Goal: Task Accomplishment & Management: Use online tool/utility

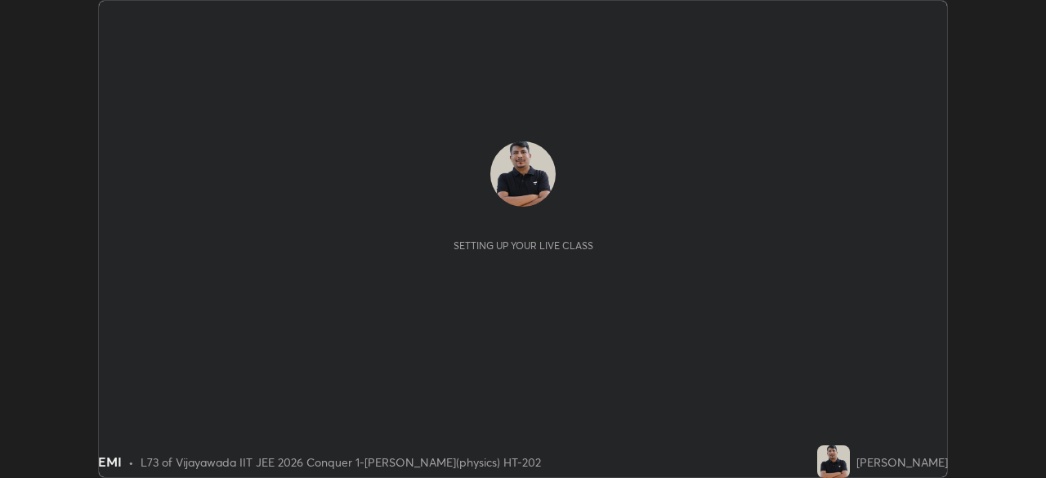
scroll to position [478, 1045]
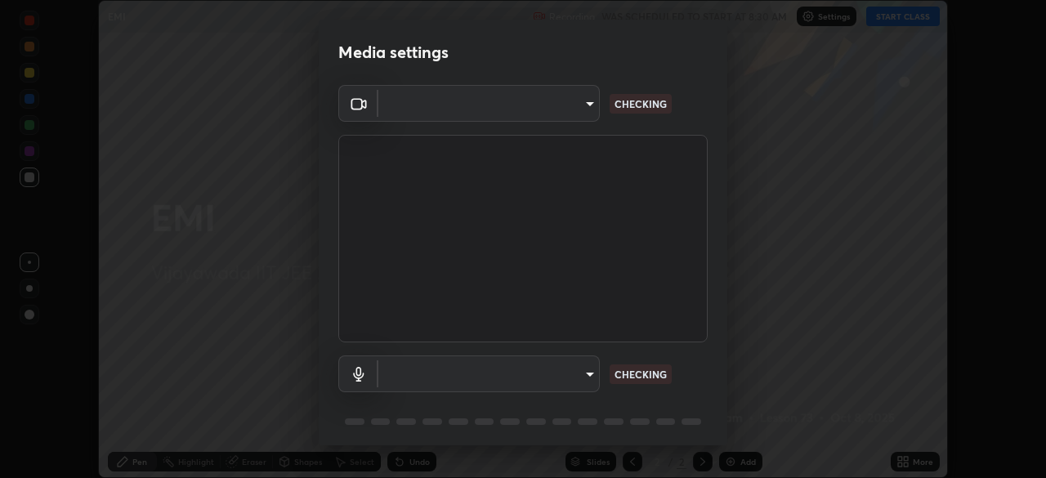
type input "68d9d13b9dc81962e820b4509988bcc698f4750afe62a078f2ac76e4153b94a6"
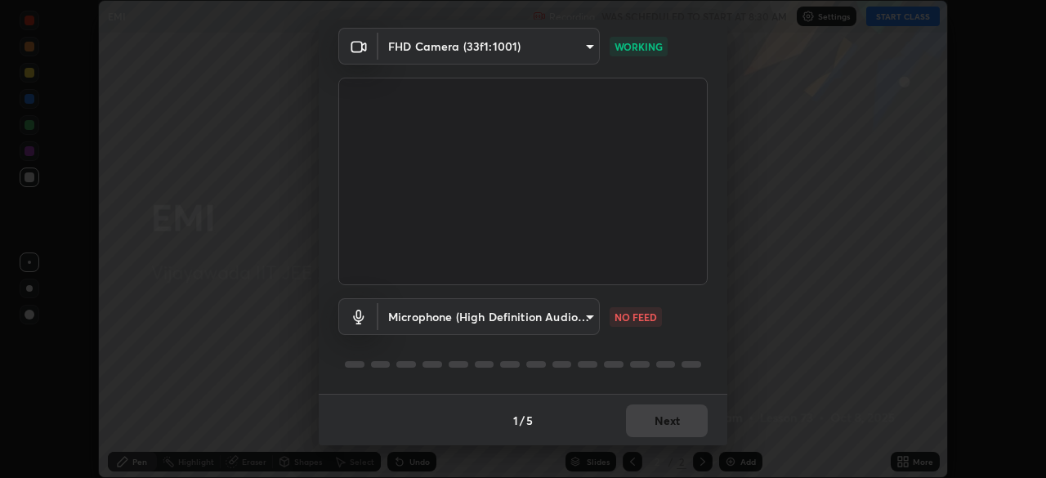
scroll to position [58, 0]
click at [585, 311] on body "Erase all EMI Recording WAS SCHEDULED TO START AT 8:30 AM Settings START CLASS …" at bounding box center [523, 239] width 1046 height 478
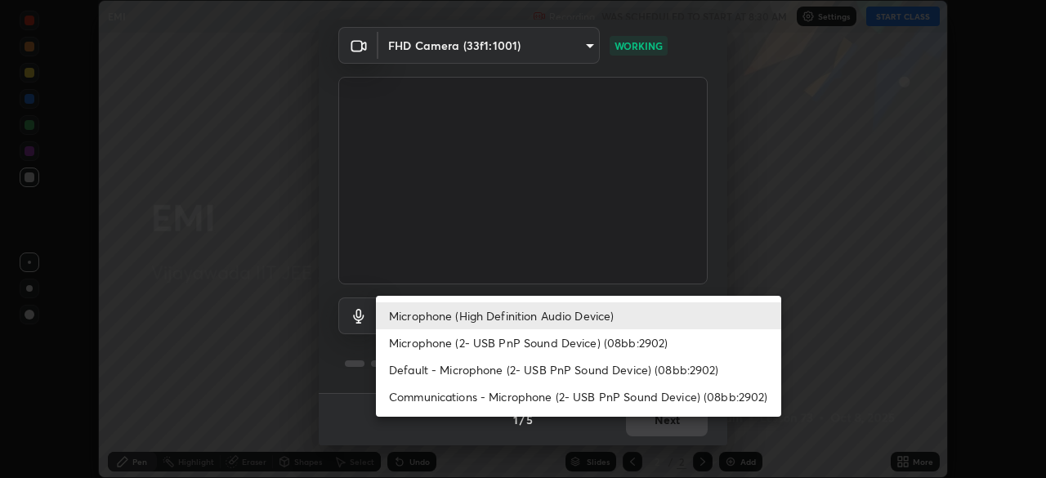
click at [597, 367] on li "Default - Microphone (2- USB PnP Sound Device) (08bb:2902)" at bounding box center [578, 369] width 405 height 27
type input "default"
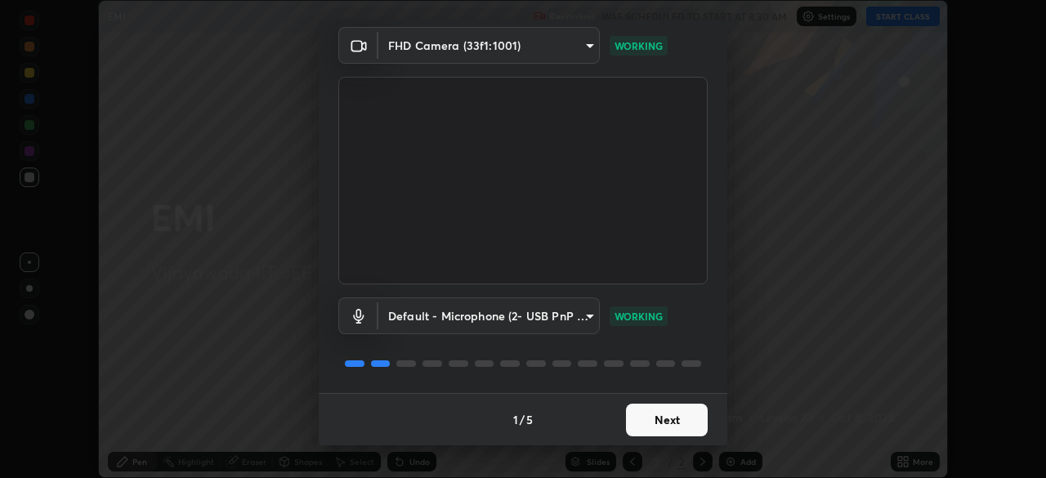
click at [653, 410] on button "Next" at bounding box center [667, 420] width 82 height 33
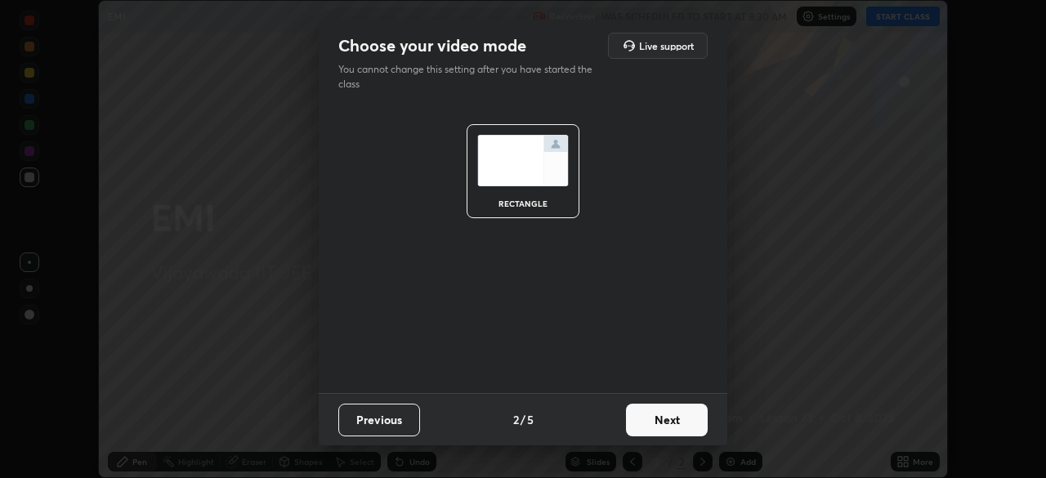
scroll to position [0, 0]
click at [692, 410] on button "Next" at bounding box center [667, 420] width 82 height 33
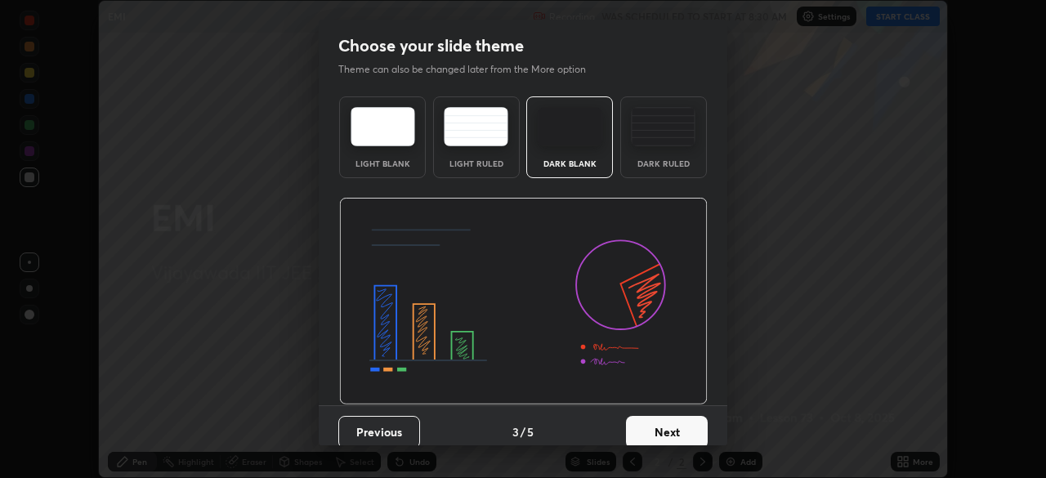
click at [697, 423] on button "Next" at bounding box center [667, 432] width 82 height 33
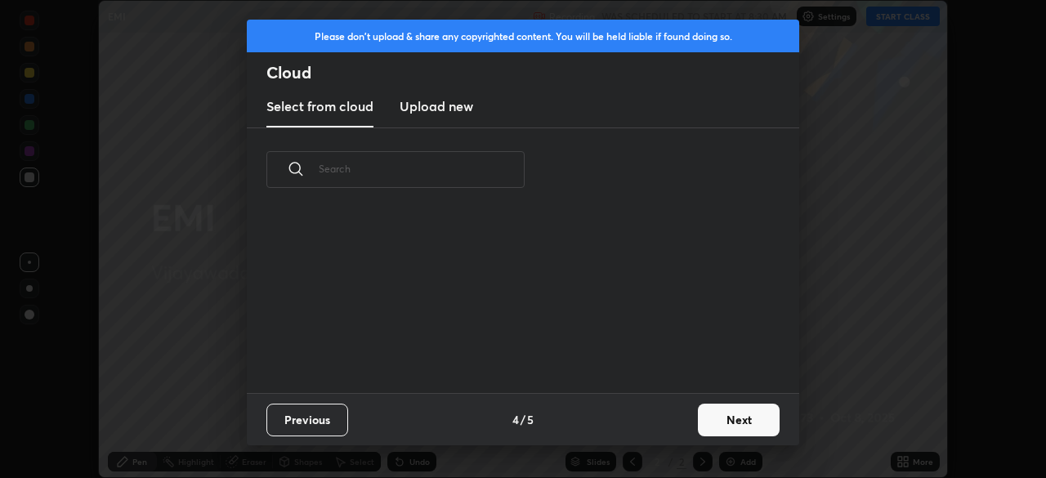
click at [748, 422] on button "Next" at bounding box center [739, 420] width 82 height 33
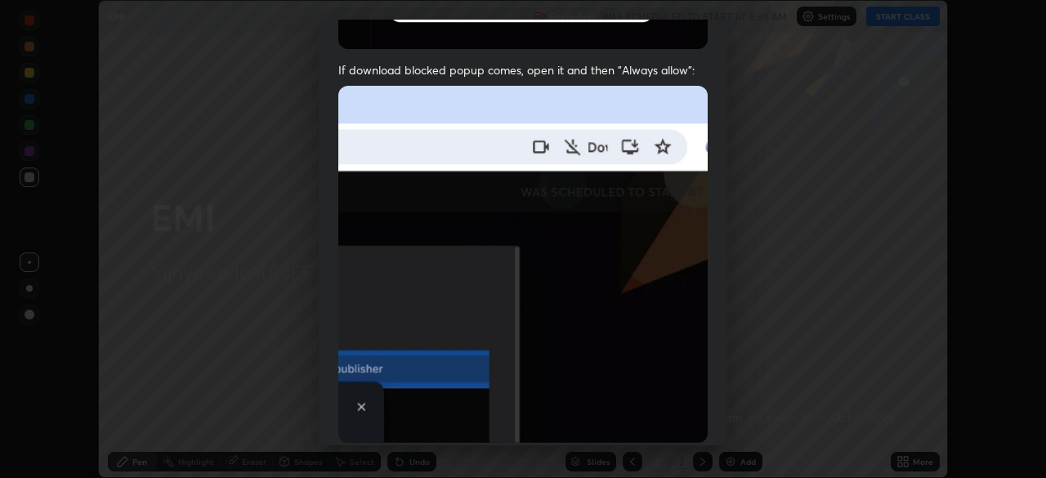
scroll to position [391, 0]
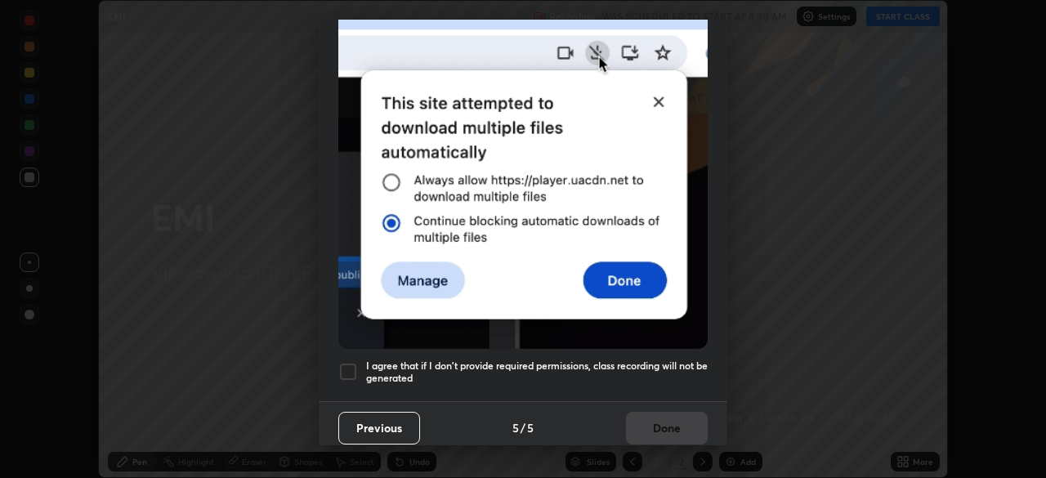
click at [351, 362] on div at bounding box center [348, 372] width 20 height 20
click at [669, 419] on button "Done" at bounding box center [667, 428] width 82 height 33
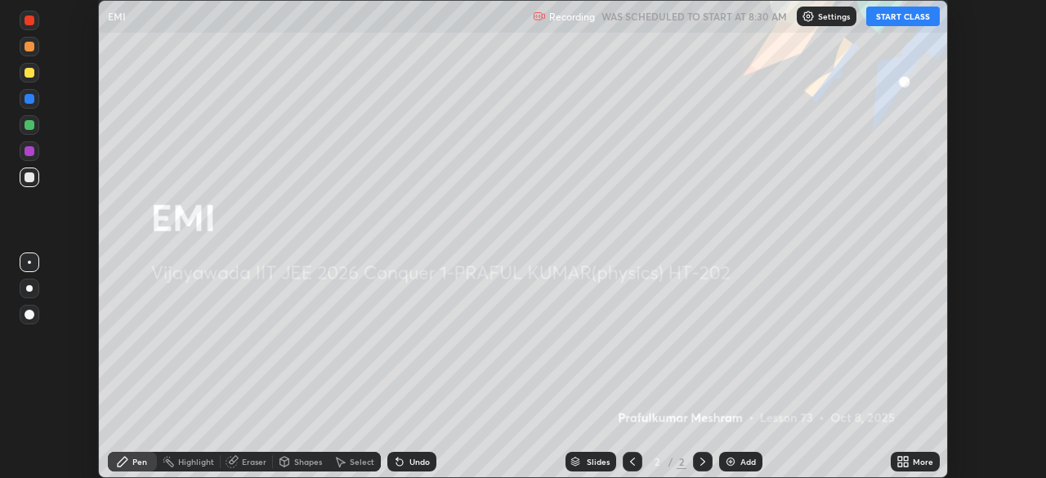
click at [740, 462] on div "Add" at bounding box center [748, 462] width 16 height 8
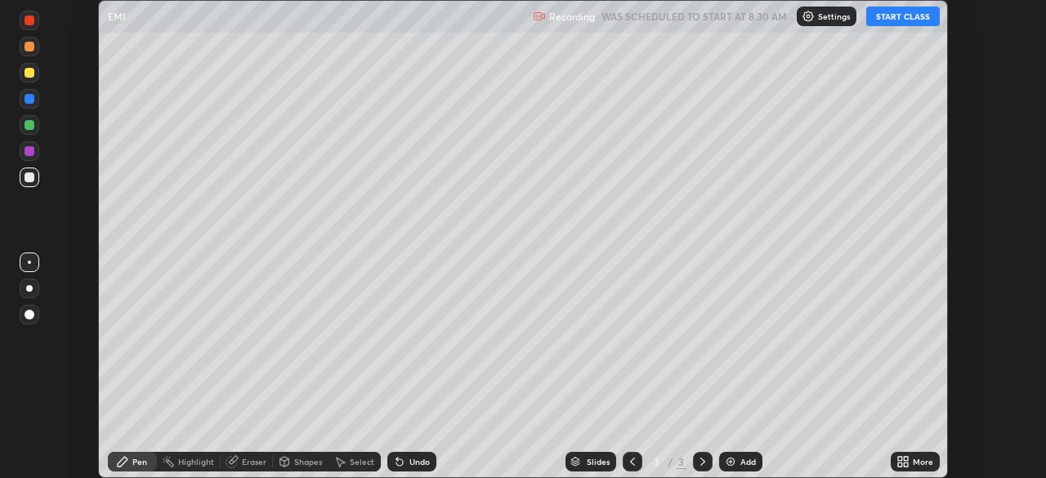
click at [898, 20] on button "START CLASS" at bounding box center [903, 17] width 74 height 20
click at [31, 180] on div at bounding box center [30, 177] width 10 height 10
click at [417, 462] on div "Undo" at bounding box center [419, 462] width 20 height 8
click at [421, 463] on div "Undo" at bounding box center [419, 462] width 20 height 8
click at [25, 22] on div at bounding box center [30, 21] width 10 height 10
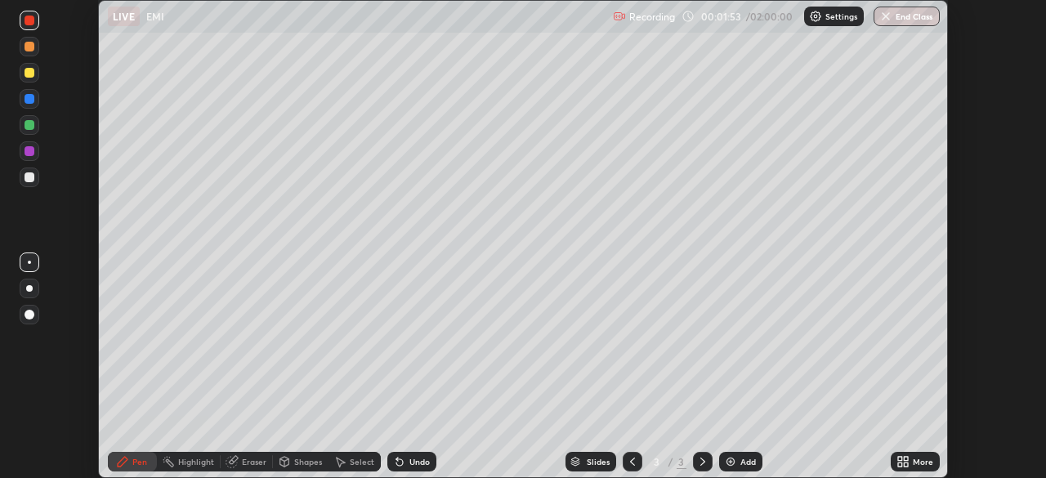
click at [31, 154] on div at bounding box center [30, 151] width 10 height 10
click at [29, 21] on div at bounding box center [30, 21] width 10 height 10
click at [31, 149] on div at bounding box center [30, 151] width 10 height 10
click at [31, 178] on div at bounding box center [30, 177] width 10 height 10
click at [365, 460] on div "Select" at bounding box center [362, 462] width 25 height 8
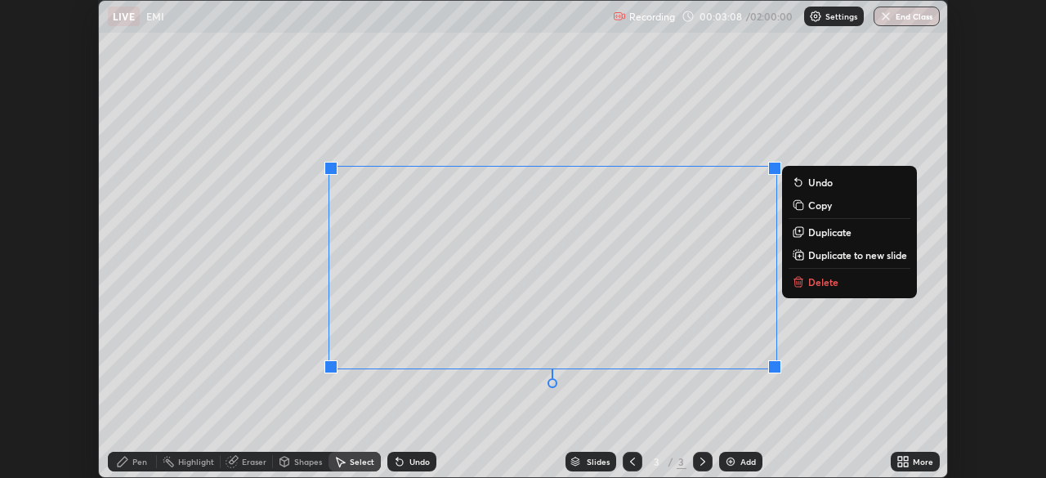
click at [404, 423] on div "0 ° Undo Copy Duplicate Duplicate to new slide Delete" at bounding box center [523, 239] width 848 height 476
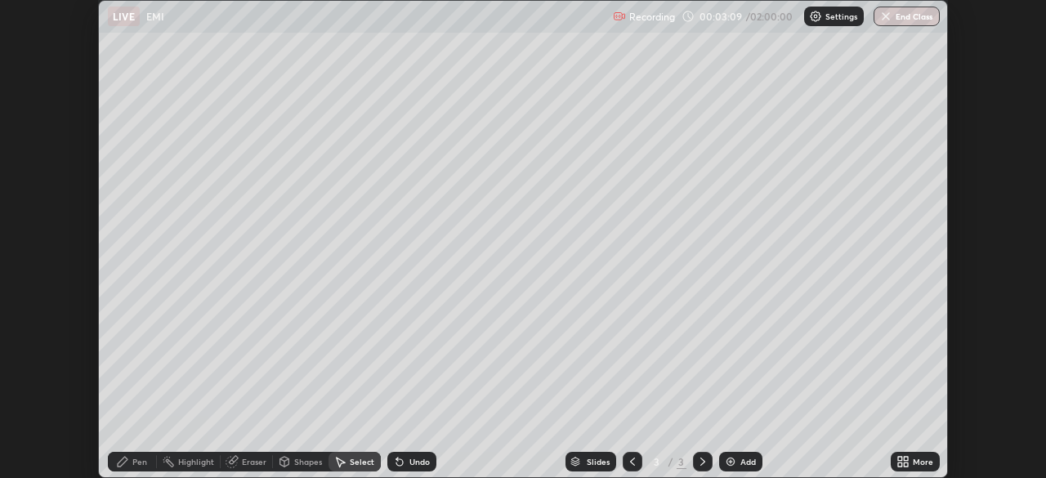
click at [124, 463] on icon at bounding box center [122, 461] width 13 height 13
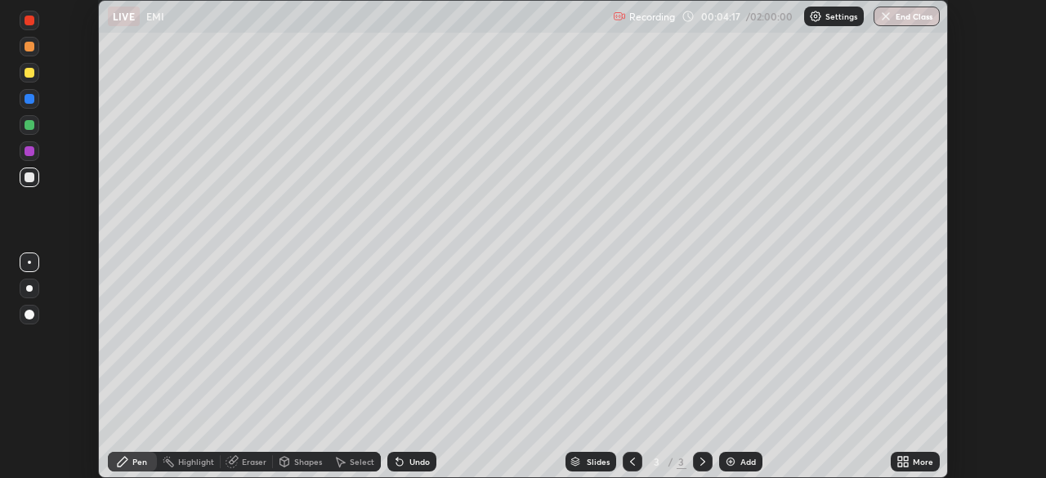
click at [738, 452] on div "Add" at bounding box center [740, 462] width 43 height 20
click at [418, 460] on div "Undo" at bounding box center [419, 462] width 20 height 8
click at [29, 46] on div at bounding box center [30, 47] width 10 height 10
click at [313, 464] on div "Shapes" at bounding box center [308, 462] width 28 height 8
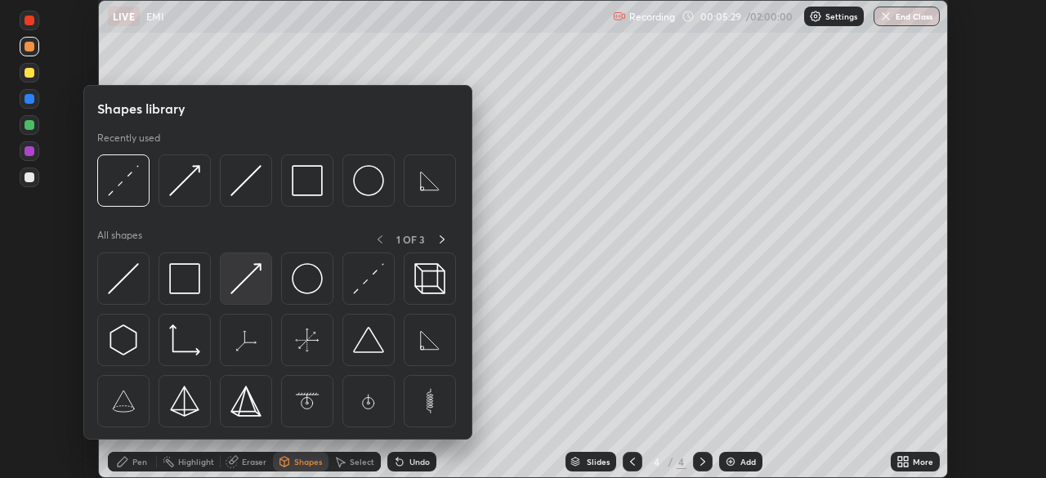
click at [263, 266] on div at bounding box center [246, 279] width 52 height 52
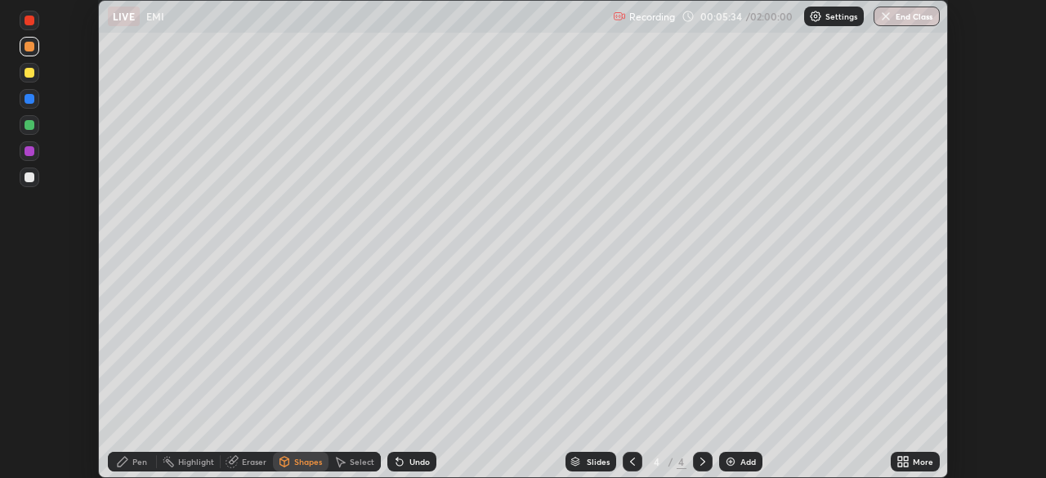
click at [29, 123] on div at bounding box center [30, 125] width 10 height 10
click at [125, 459] on icon at bounding box center [123, 462] width 10 height 10
click at [306, 464] on div "Shapes" at bounding box center [308, 462] width 28 height 8
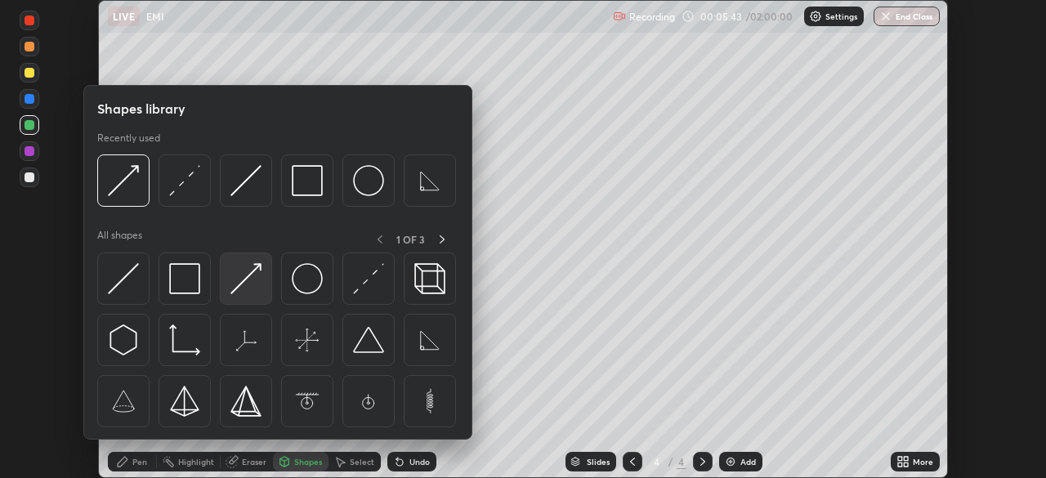
click at [250, 276] on img at bounding box center [245, 278] width 31 height 31
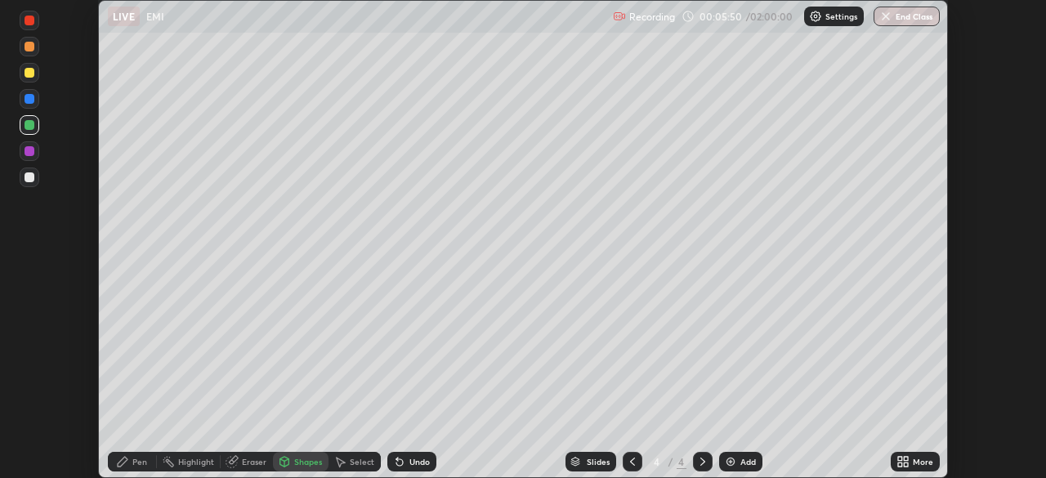
click at [27, 159] on div at bounding box center [30, 151] width 20 height 20
click at [130, 459] on div "Pen" at bounding box center [132, 462] width 49 height 20
click at [294, 463] on div "Shapes" at bounding box center [308, 462] width 28 height 8
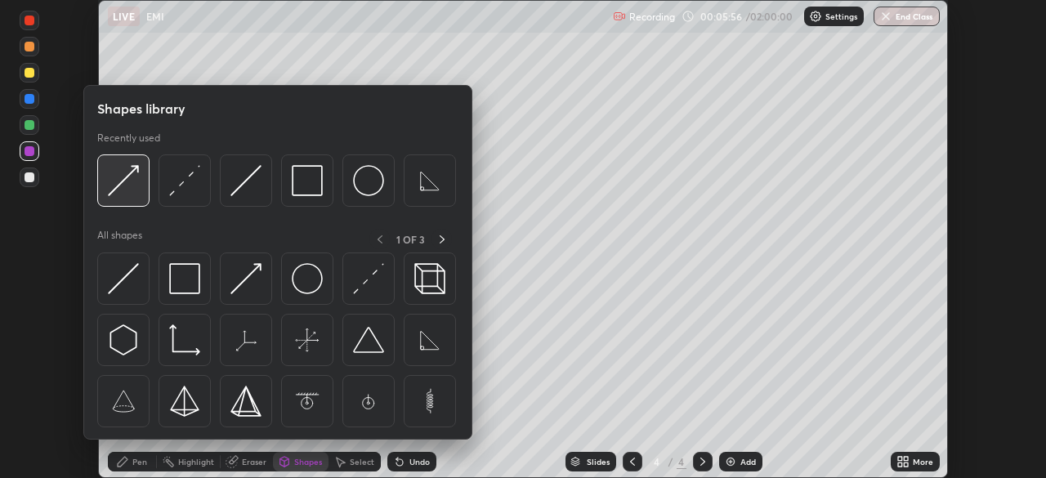
click at [139, 167] on div at bounding box center [123, 180] width 52 height 52
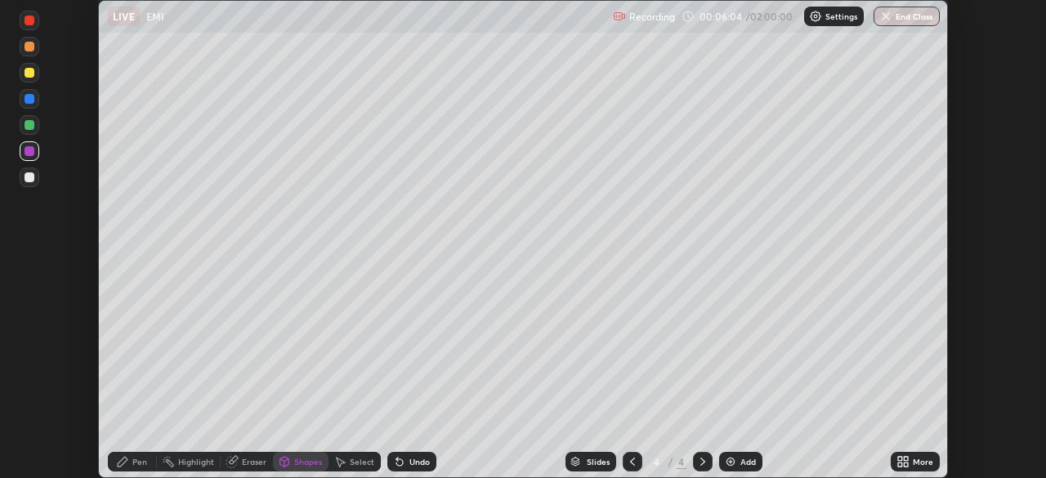
click at [129, 457] on div "Pen" at bounding box center [132, 462] width 49 height 20
click at [29, 176] on div at bounding box center [30, 177] width 10 height 10
click at [740, 458] on div "Add" at bounding box center [748, 462] width 16 height 8
click at [37, 177] on div at bounding box center [30, 178] width 20 height 20
click at [311, 465] on div "Shapes" at bounding box center [308, 462] width 28 height 8
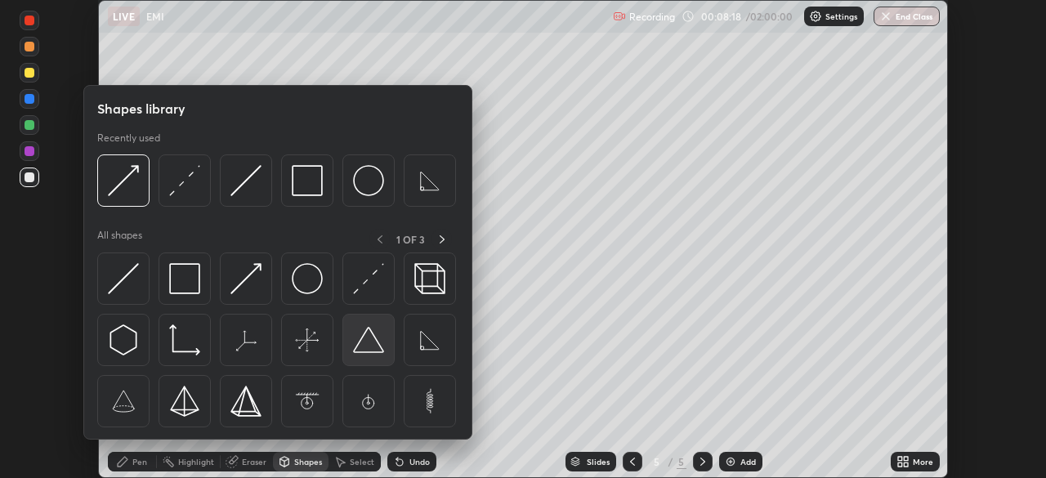
click at [365, 336] on img at bounding box center [368, 339] width 31 height 31
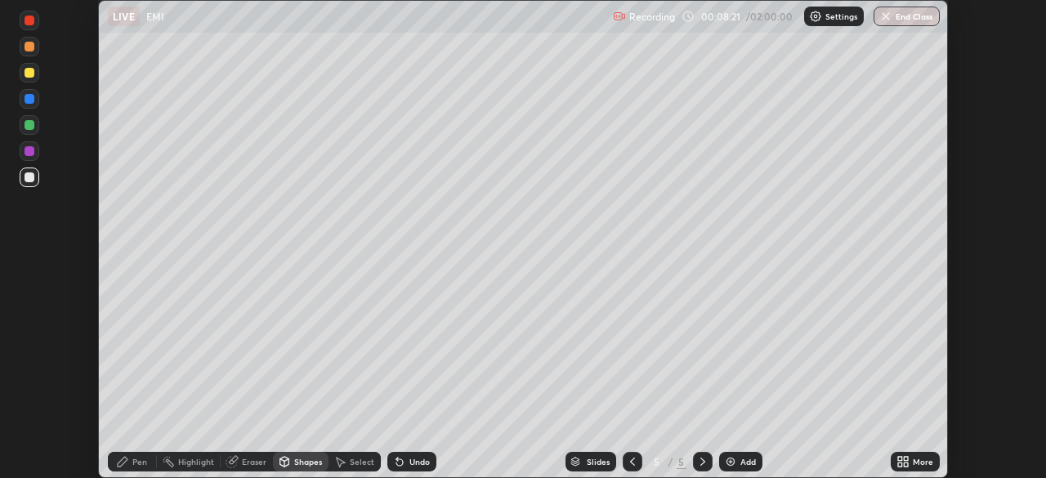
click at [123, 464] on icon at bounding box center [123, 462] width 10 height 10
click at [31, 70] on div at bounding box center [30, 73] width 10 height 10
click at [31, 21] on div at bounding box center [30, 21] width 10 height 10
click at [31, 74] on div at bounding box center [30, 73] width 10 height 10
click at [29, 178] on div at bounding box center [30, 177] width 10 height 10
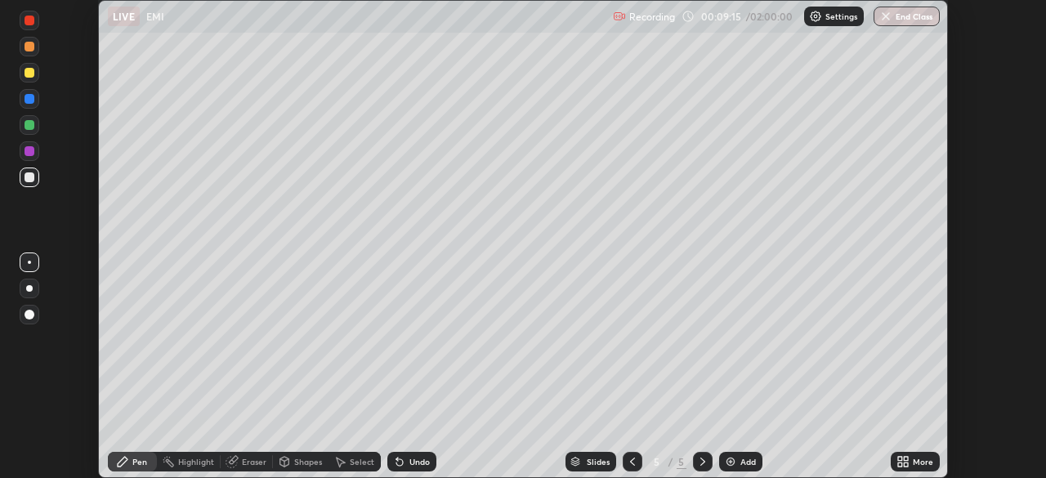
click at [29, 97] on div at bounding box center [30, 99] width 10 height 10
click at [25, 178] on div at bounding box center [30, 177] width 10 height 10
click at [31, 105] on div at bounding box center [30, 99] width 20 height 20
click at [32, 174] on div at bounding box center [30, 177] width 10 height 10
click at [313, 461] on div "Shapes" at bounding box center [308, 462] width 28 height 8
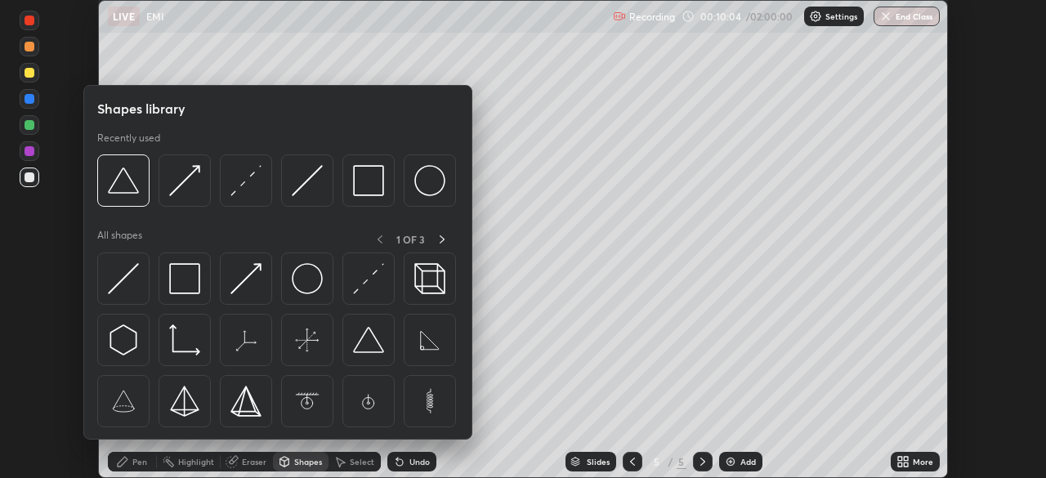
click at [356, 462] on div "Select" at bounding box center [362, 462] width 25 height 8
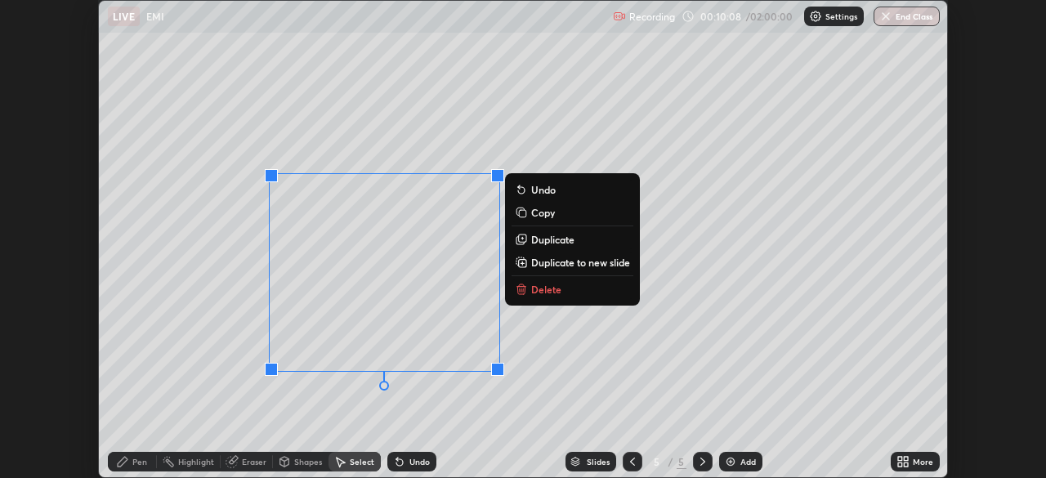
click at [547, 242] on p "Duplicate" at bounding box center [552, 239] width 43 height 13
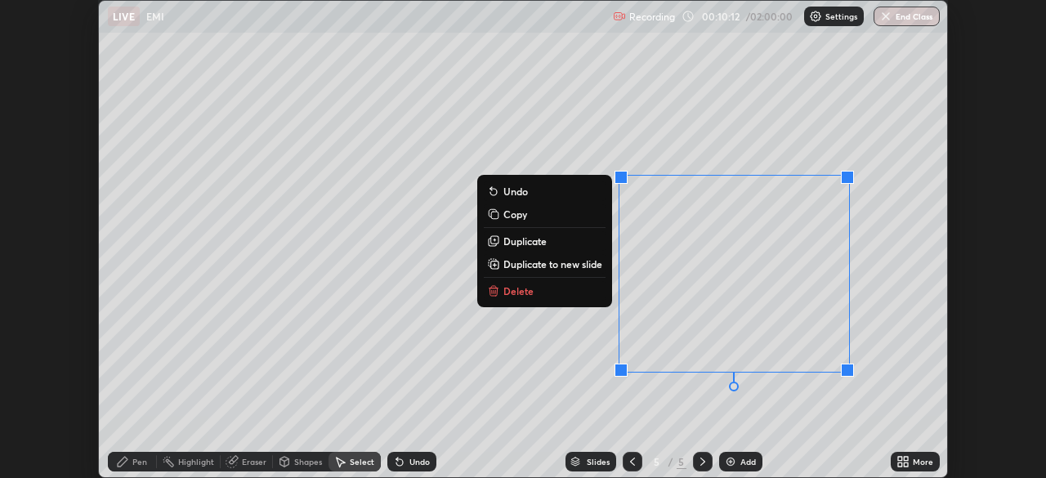
click at [776, 417] on div "0 ° Undo Copy Duplicate Duplicate to new slide Delete" at bounding box center [523, 239] width 848 height 476
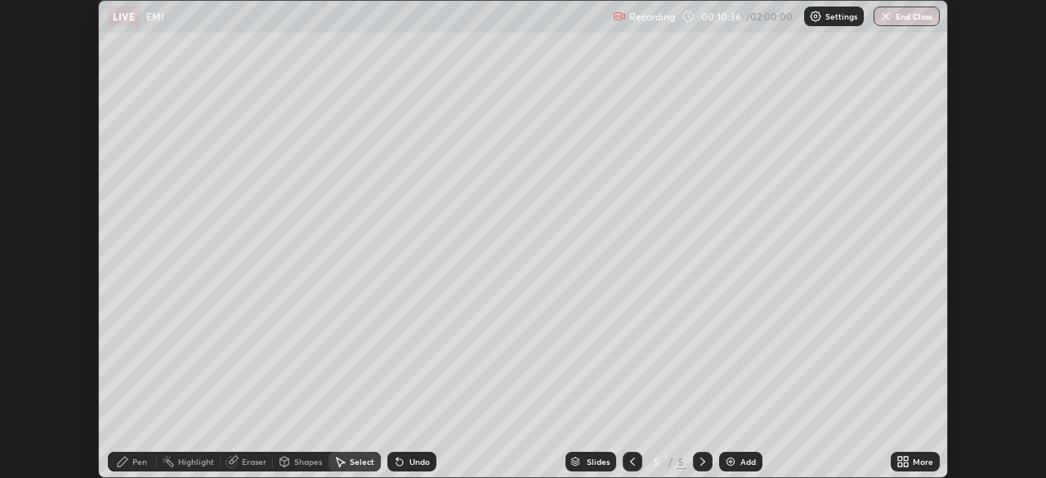
click at [128, 463] on icon at bounding box center [122, 461] width 13 height 13
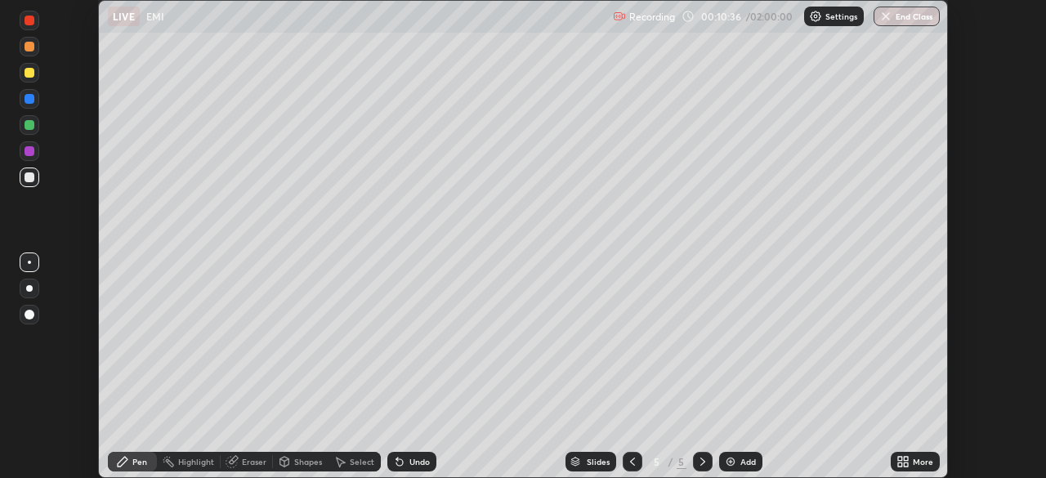
click at [32, 74] on div at bounding box center [30, 73] width 10 height 10
click at [303, 462] on div "Shapes" at bounding box center [308, 462] width 28 height 8
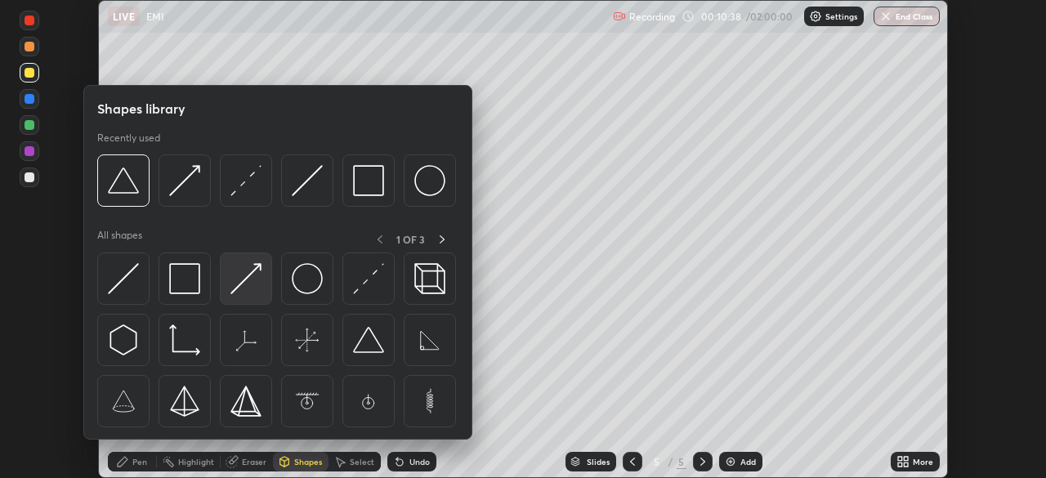
click at [254, 274] on img at bounding box center [245, 278] width 31 height 31
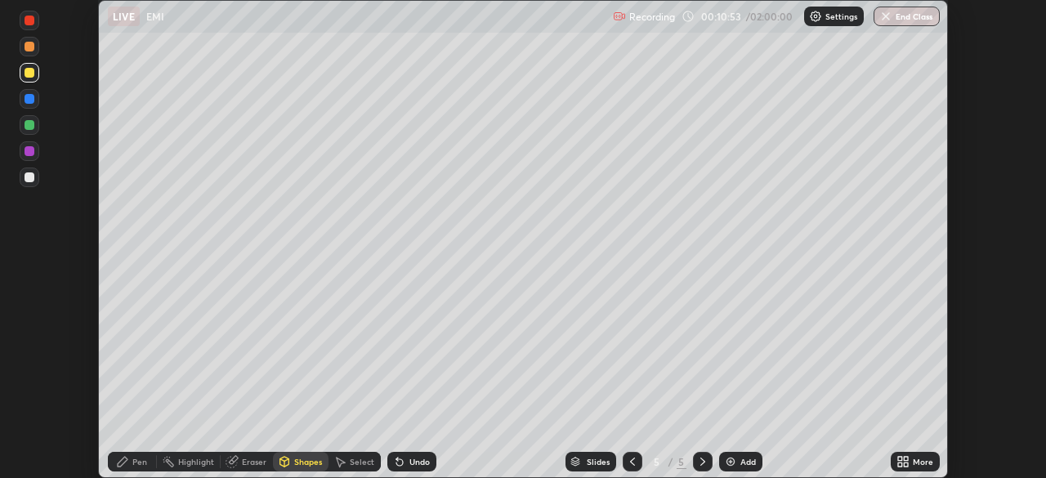
click at [143, 465] on div "Pen" at bounding box center [139, 462] width 15 height 8
click at [30, 183] on div at bounding box center [30, 178] width 20 height 20
click at [302, 465] on div "Shapes" at bounding box center [308, 462] width 28 height 8
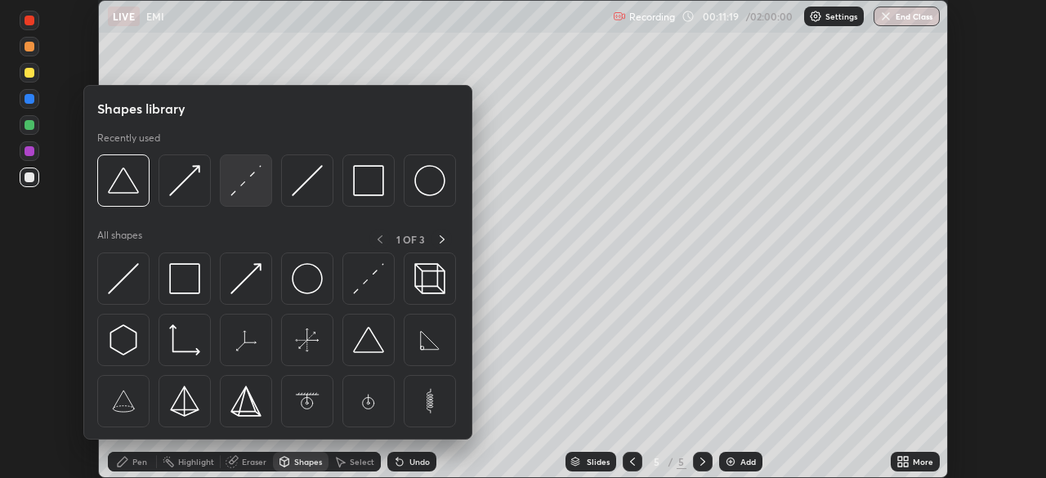
click at [254, 183] on img at bounding box center [245, 180] width 31 height 31
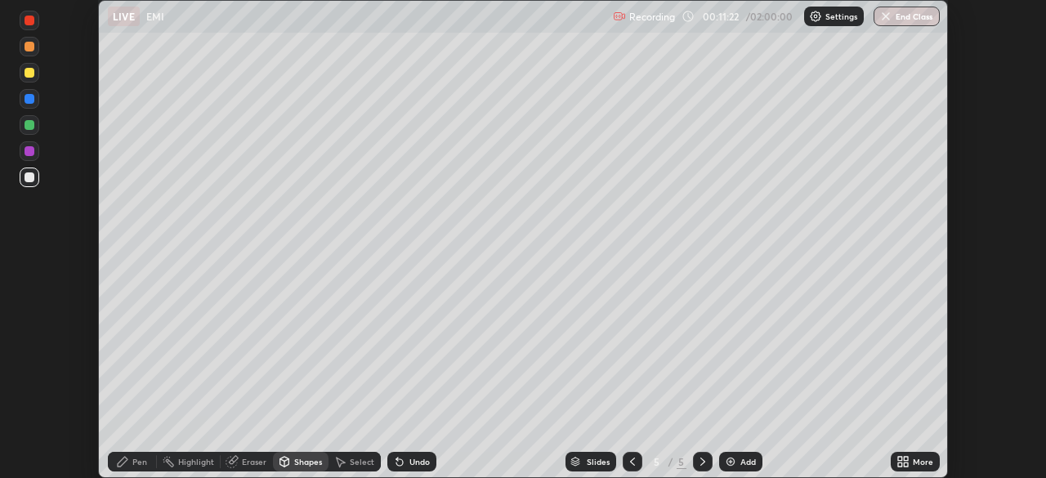
click at [419, 459] on div "Undo" at bounding box center [419, 462] width 20 height 8
click at [141, 461] on div "Pen" at bounding box center [139, 462] width 15 height 8
click at [133, 466] on div "Pen" at bounding box center [139, 462] width 15 height 8
click at [30, 101] on div at bounding box center [30, 99] width 10 height 10
click at [25, 179] on div at bounding box center [30, 177] width 10 height 10
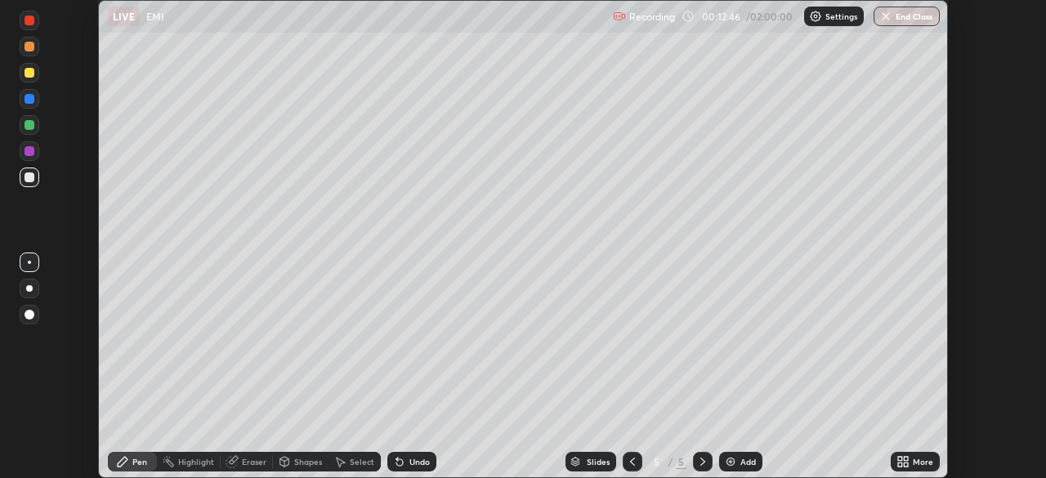
click at [32, 74] on div at bounding box center [30, 73] width 10 height 10
click at [308, 460] on div "Shapes" at bounding box center [308, 462] width 28 height 8
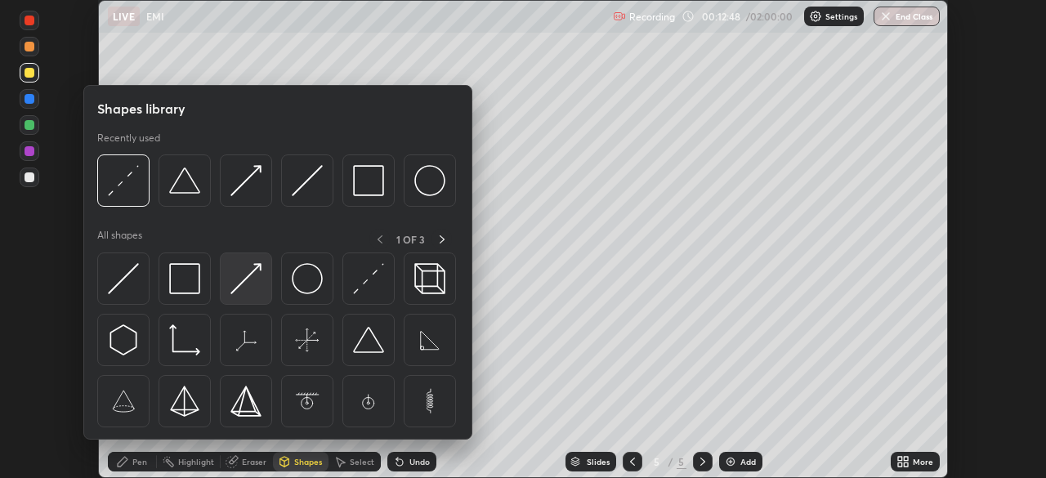
click at [247, 280] on img at bounding box center [245, 278] width 31 height 31
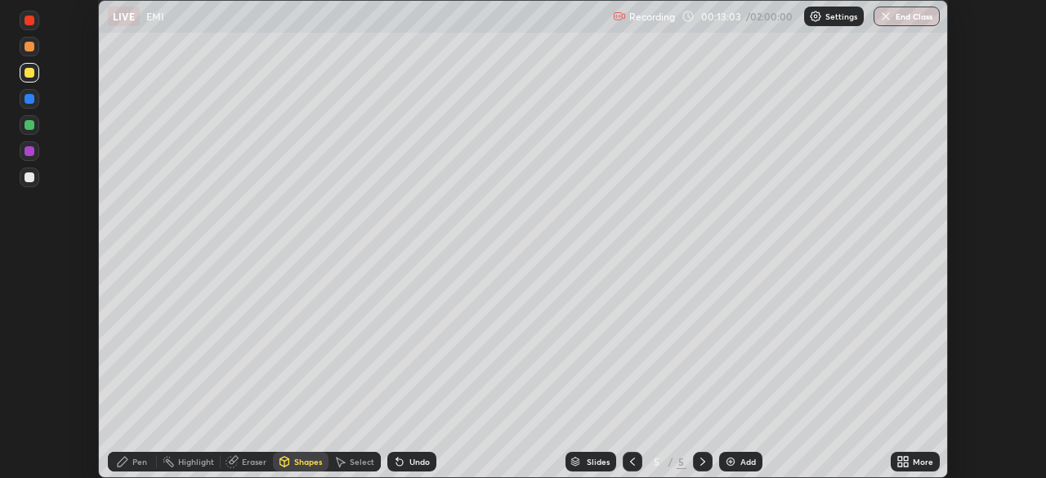
click at [302, 462] on div "Shapes" at bounding box center [308, 462] width 28 height 8
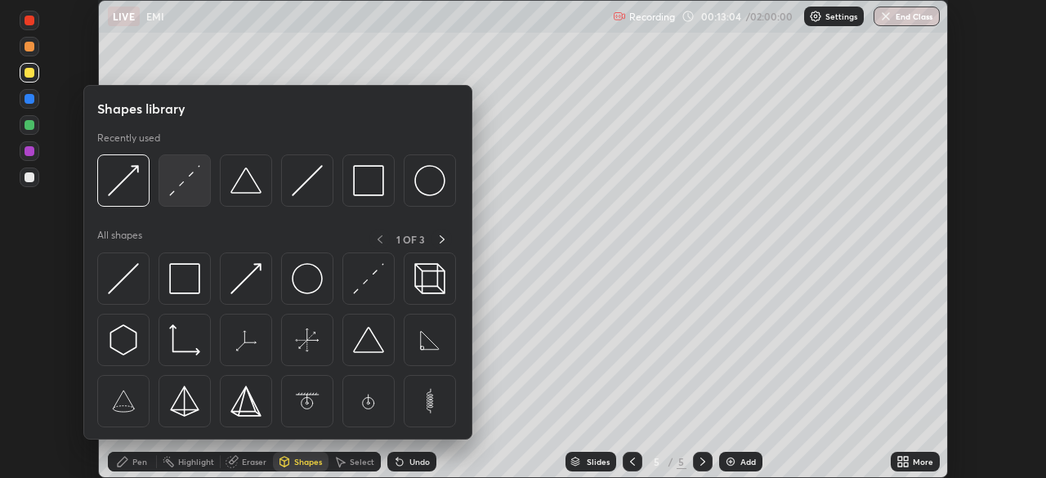
click at [180, 187] on img at bounding box center [184, 180] width 31 height 31
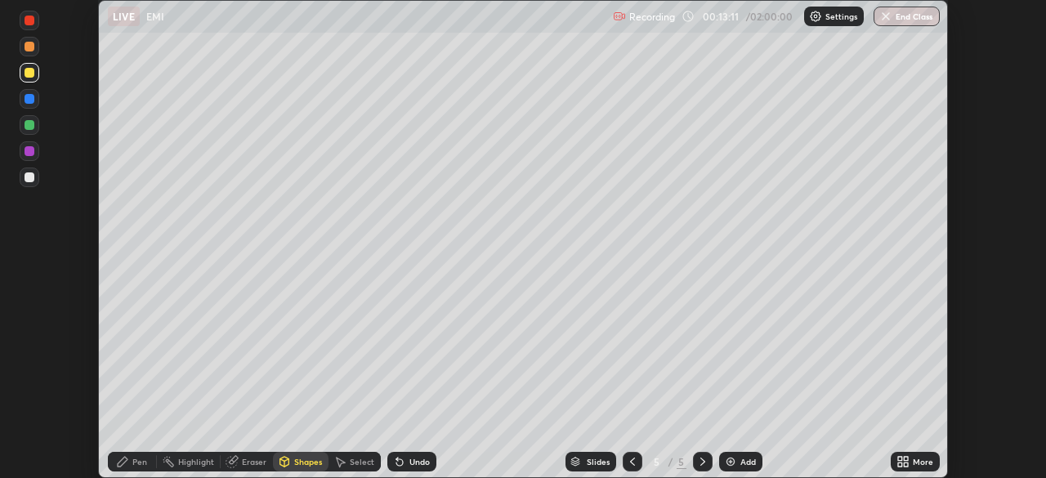
click at [126, 463] on icon at bounding box center [122, 461] width 13 height 13
click at [29, 177] on div at bounding box center [30, 177] width 10 height 10
click at [29, 105] on div at bounding box center [30, 99] width 20 height 20
click at [30, 177] on div at bounding box center [30, 177] width 10 height 10
click at [744, 462] on div "Add" at bounding box center [748, 462] width 16 height 8
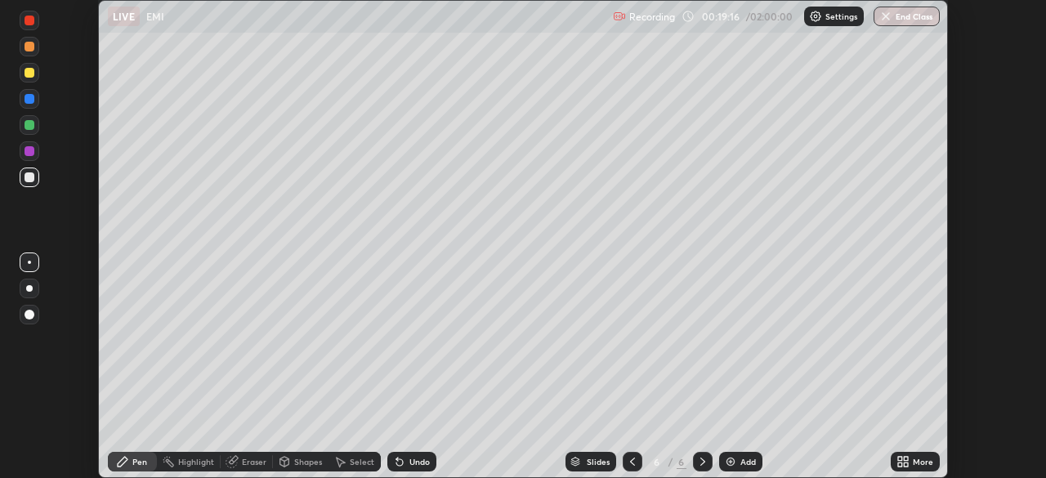
click at [309, 455] on div "Shapes" at bounding box center [301, 462] width 56 height 20
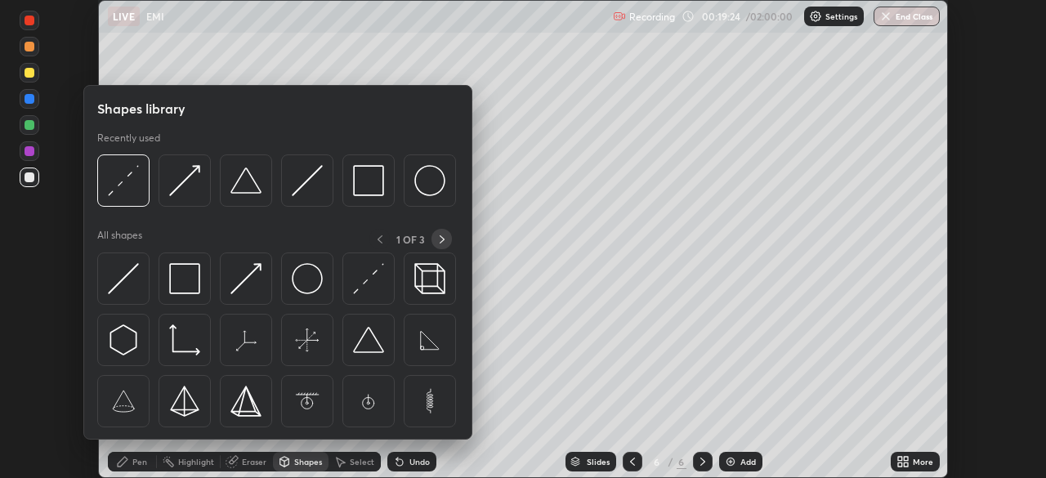
click at [442, 239] on icon at bounding box center [442, 239] width 13 height 13
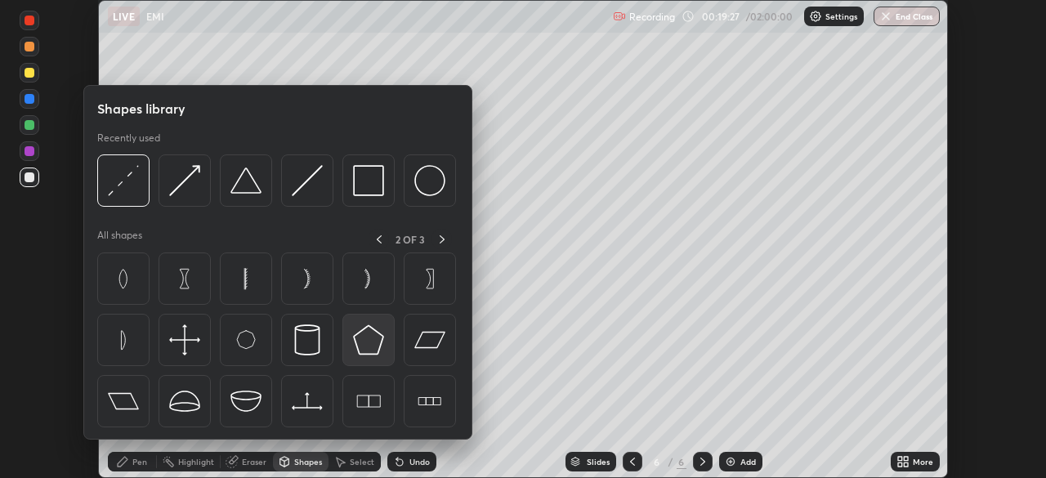
click at [378, 344] on img at bounding box center [368, 339] width 31 height 31
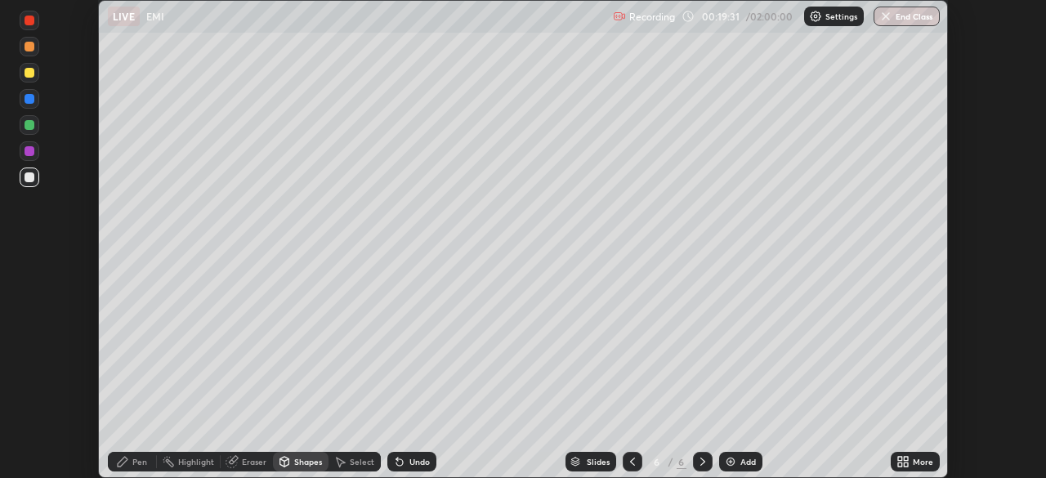
click at [119, 468] on div "Pen" at bounding box center [132, 462] width 49 height 20
click at [29, 20] on div at bounding box center [30, 21] width 10 height 10
click at [27, 181] on div at bounding box center [30, 177] width 10 height 10
click at [306, 463] on div "Shapes" at bounding box center [308, 462] width 28 height 8
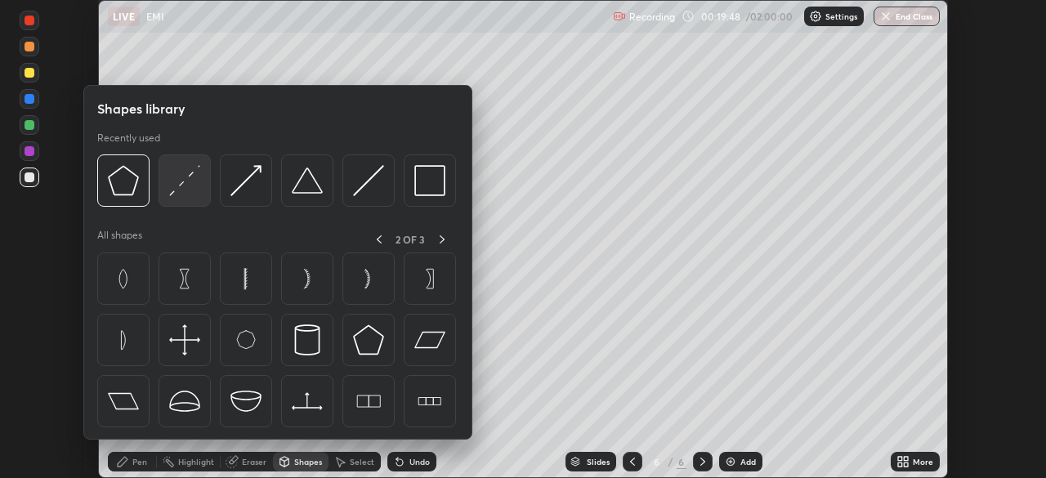
click at [188, 176] on img at bounding box center [184, 180] width 31 height 31
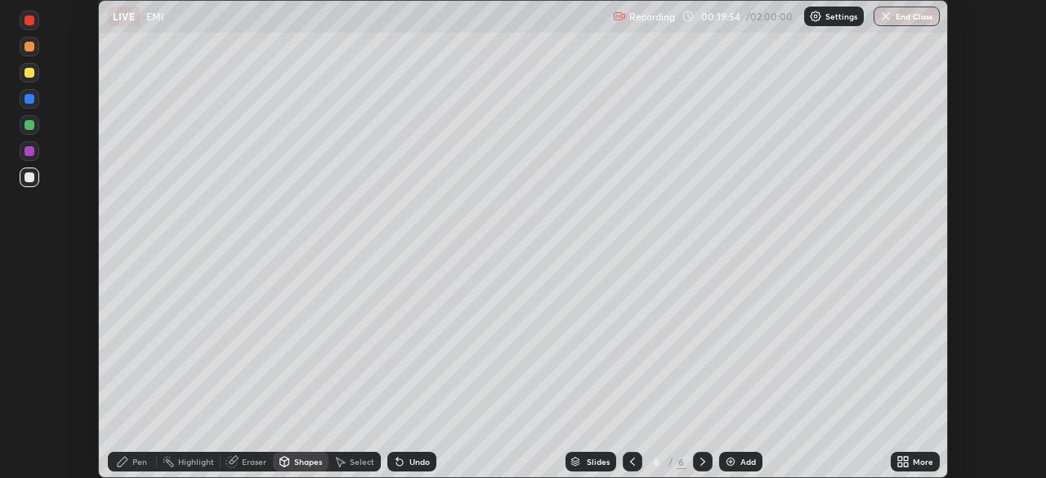
click at [412, 458] on div "Undo" at bounding box center [419, 462] width 20 height 8
click at [413, 455] on div "Undo" at bounding box center [411, 462] width 49 height 20
click at [125, 461] on icon at bounding box center [123, 462] width 10 height 10
click at [29, 20] on div at bounding box center [30, 21] width 10 height 10
click at [29, 122] on div at bounding box center [30, 125] width 10 height 10
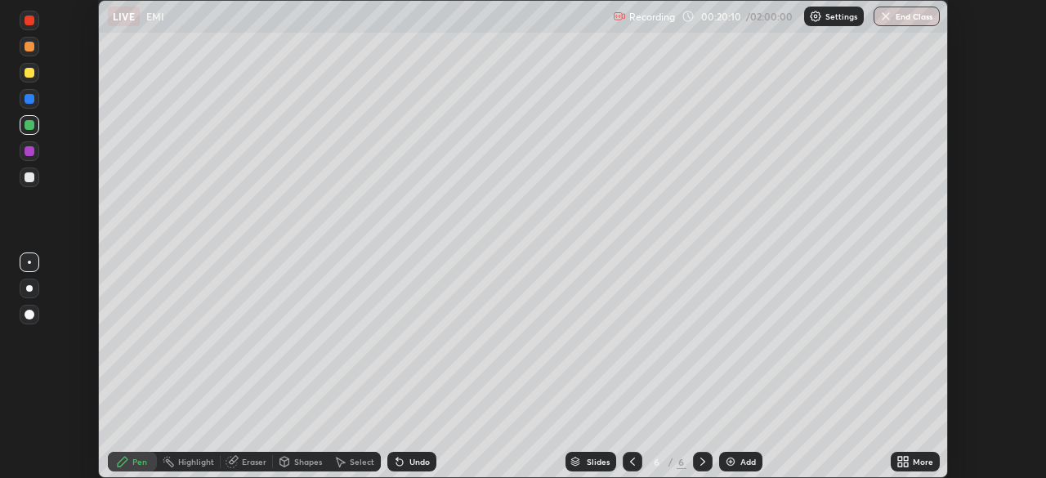
click at [27, 180] on div at bounding box center [30, 177] width 10 height 10
click at [315, 468] on div "Shapes" at bounding box center [301, 462] width 56 height 20
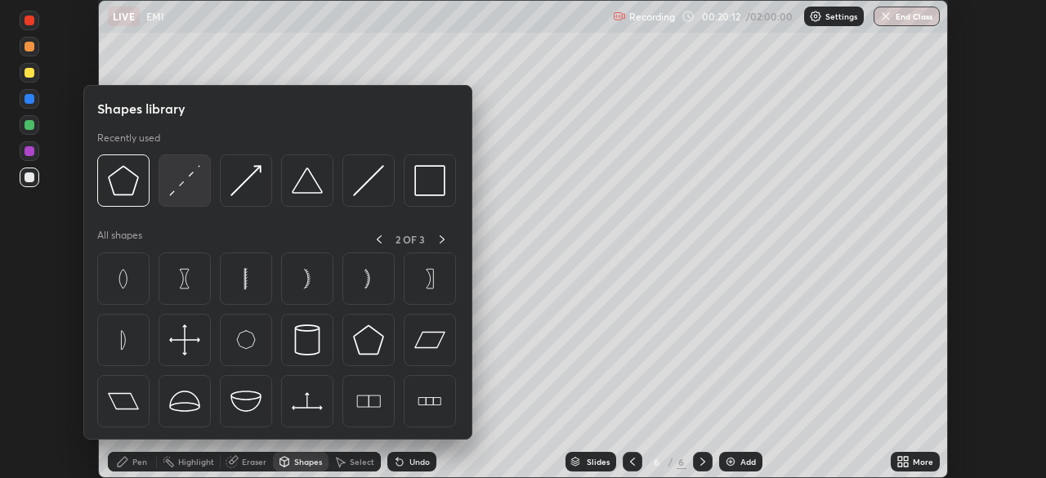
click at [192, 177] on img at bounding box center [184, 180] width 31 height 31
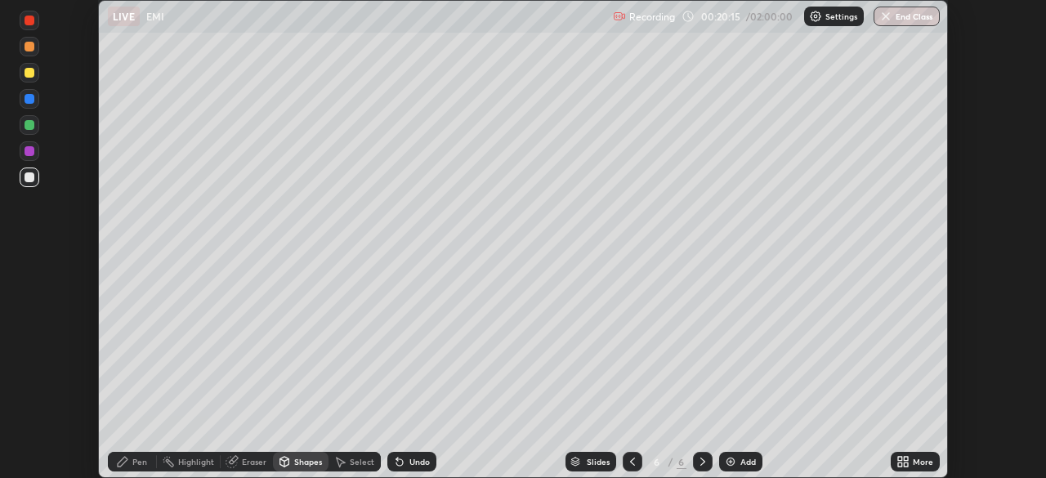
click at [120, 460] on icon at bounding box center [122, 461] width 13 height 13
click at [29, 123] on div at bounding box center [30, 125] width 10 height 10
click at [34, 101] on div at bounding box center [30, 99] width 10 height 10
click at [35, 172] on div at bounding box center [30, 178] width 20 height 20
click at [31, 98] on div at bounding box center [30, 99] width 10 height 10
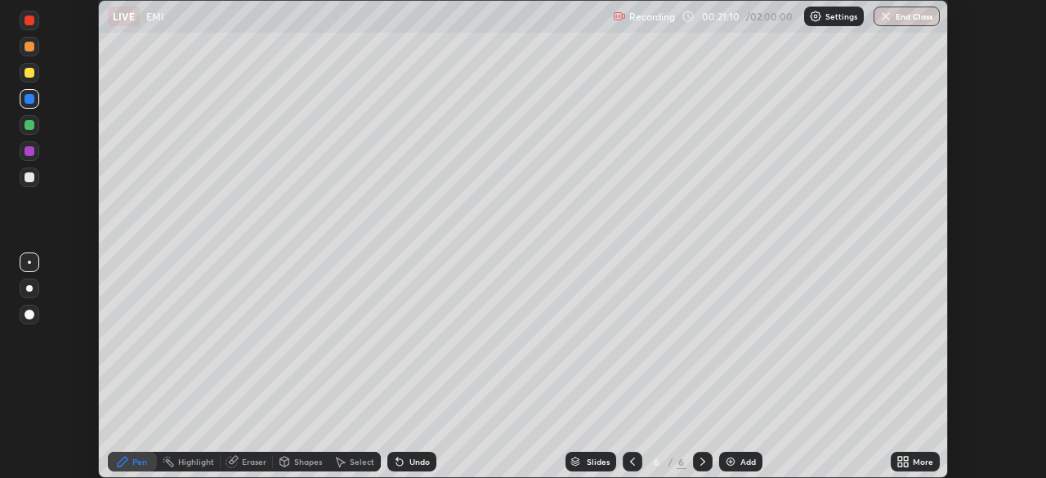
click at [29, 177] on div at bounding box center [30, 177] width 10 height 10
click at [30, 96] on div at bounding box center [30, 99] width 10 height 10
click at [30, 47] on div at bounding box center [30, 47] width 10 height 10
click at [304, 463] on div "Shapes" at bounding box center [308, 462] width 28 height 8
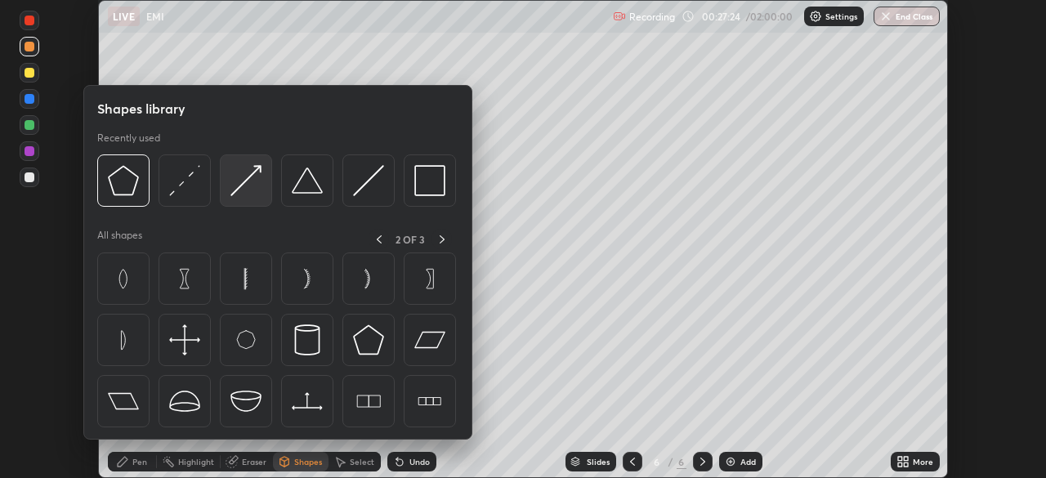
click at [248, 186] on img at bounding box center [245, 180] width 31 height 31
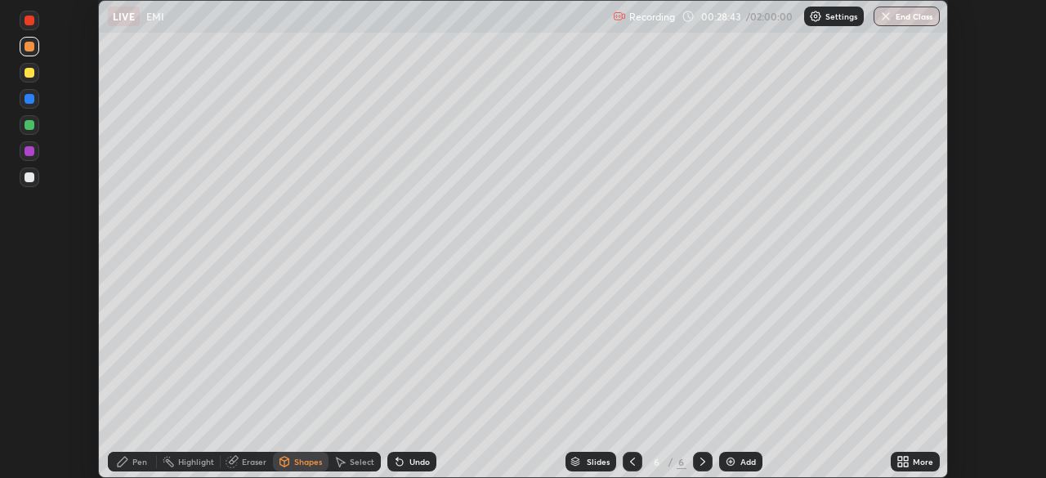
click at [30, 125] on div at bounding box center [30, 125] width 10 height 10
click at [129, 459] on div "Pen" at bounding box center [132, 462] width 49 height 20
click at [306, 460] on div "Shapes" at bounding box center [308, 462] width 28 height 8
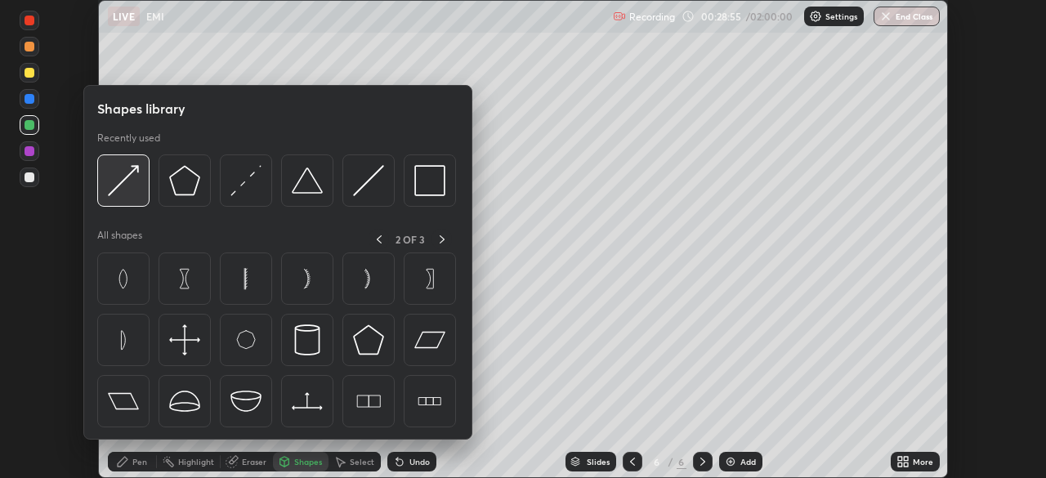
click at [133, 181] on img at bounding box center [123, 180] width 31 height 31
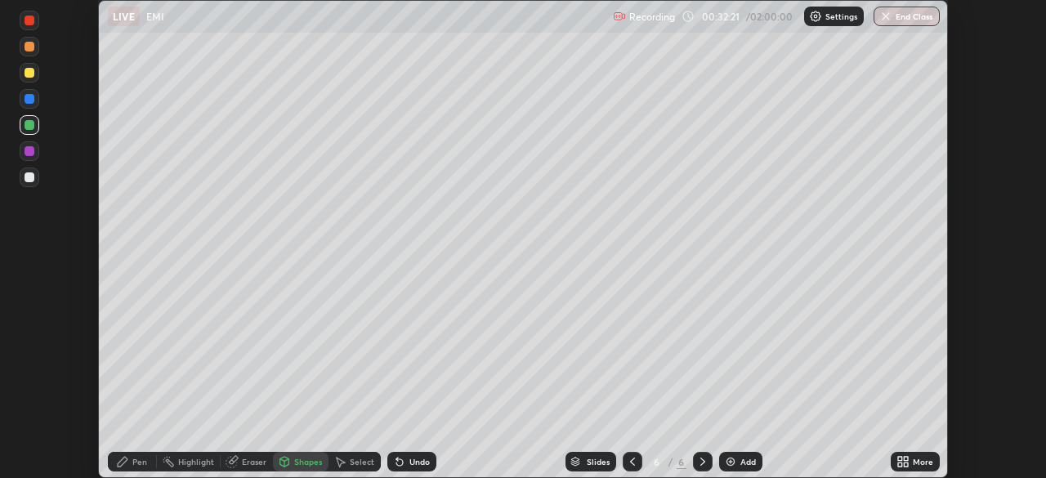
click at [243, 465] on div "Eraser" at bounding box center [254, 462] width 25 height 8
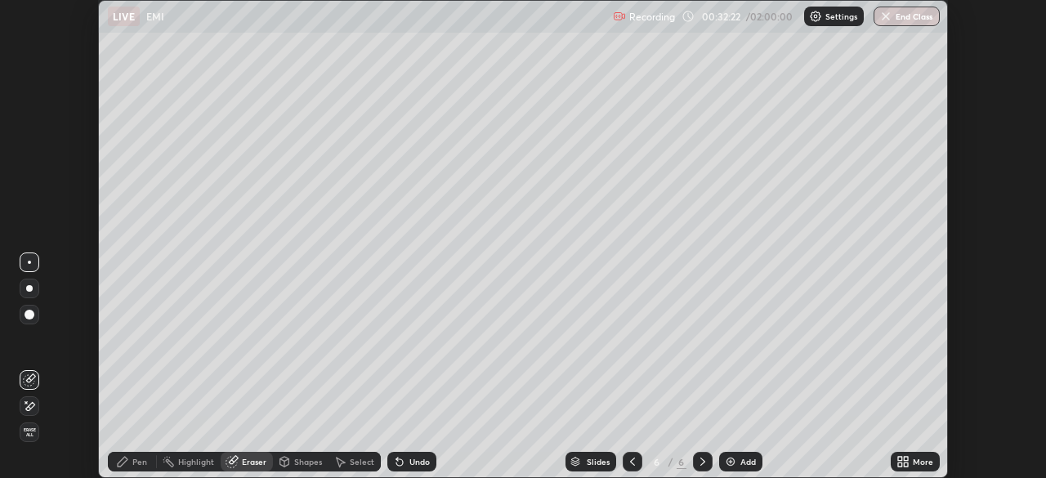
click at [31, 408] on icon at bounding box center [30, 406] width 9 height 8
click at [412, 461] on div "Undo" at bounding box center [419, 462] width 20 height 8
click at [125, 463] on icon at bounding box center [122, 461] width 13 height 13
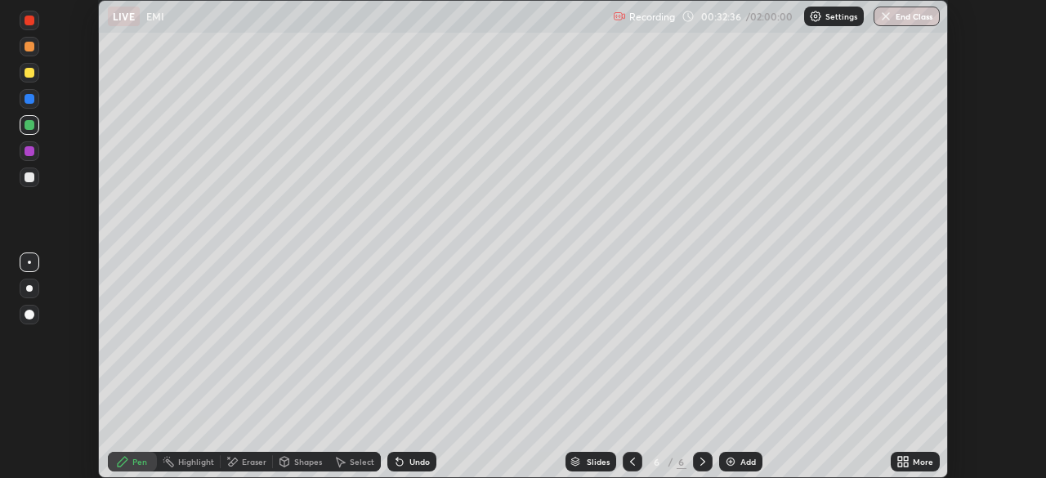
click at [28, 178] on div at bounding box center [30, 177] width 10 height 10
click at [297, 464] on div "Shapes" at bounding box center [308, 462] width 28 height 8
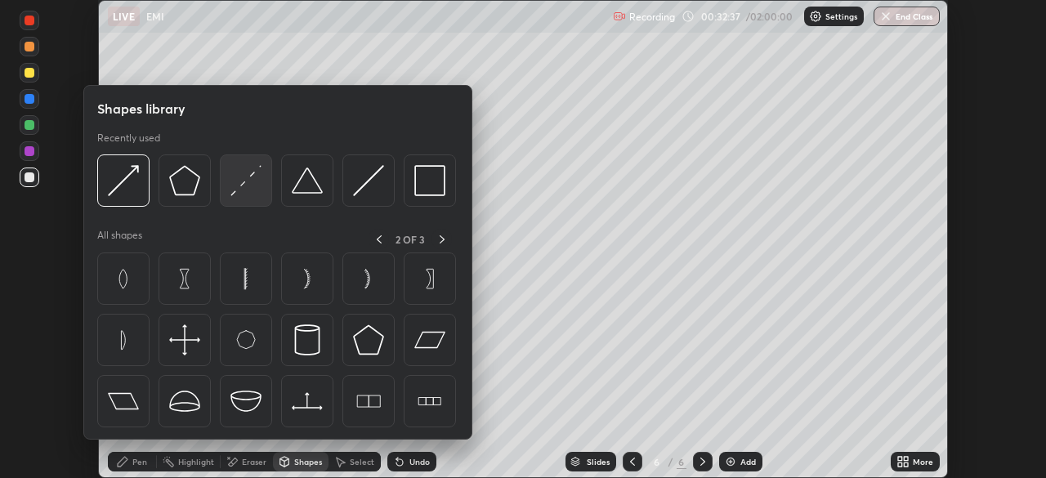
click at [247, 182] on img at bounding box center [245, 180] width 31 height 31
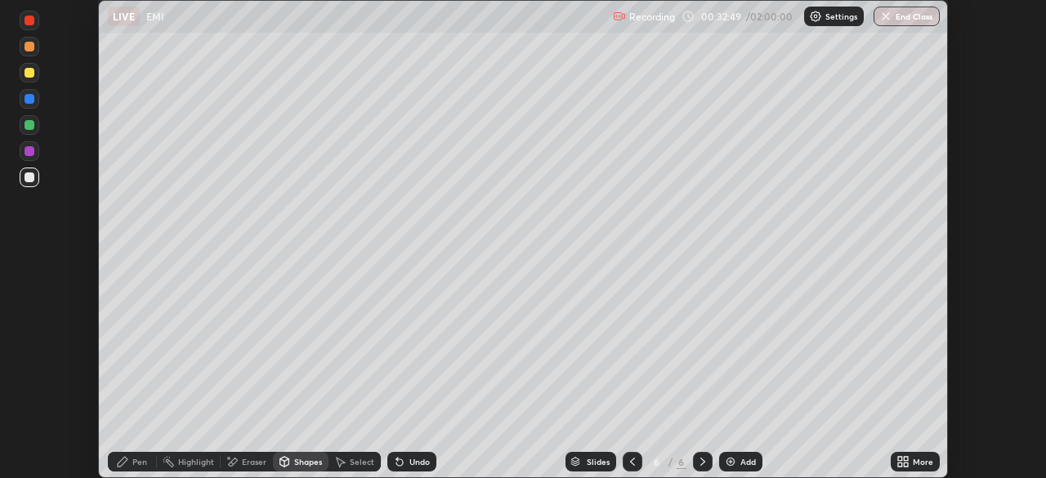
click at [129, 457] on div "Pen" at bounding box center [132, 462] width 49 height 20
click at [30, 21] on div at bounding box center [30, 21] width 10 height 10
click at [318, 460] on div "Shapes" at bounding box center [308, 462] width 28 height 8
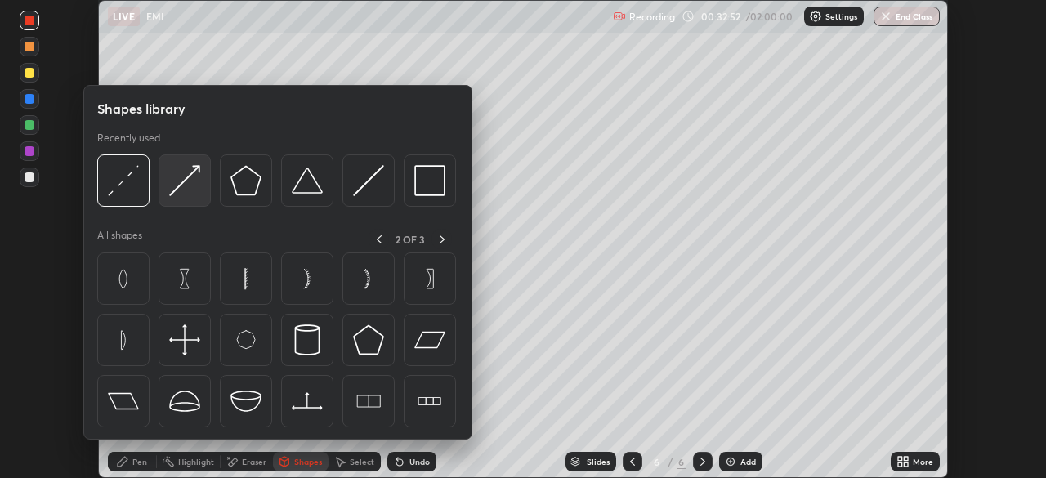
click at [187, 181] on img at bounding box center [184, 180] width 31 height 31
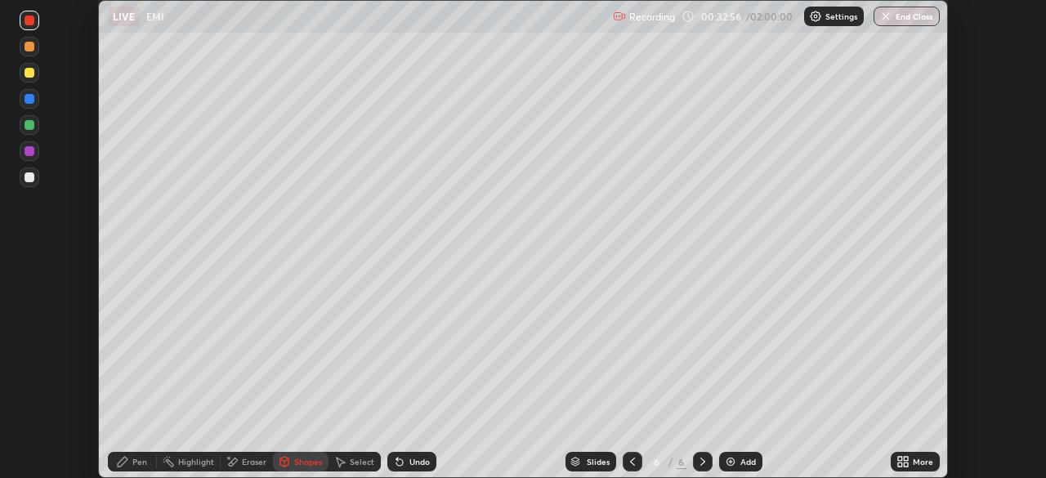
click at [128, 463] on icon at bounding box center [122, 461] width 13 height 13
click at [246, 466] on div "Eraser" at bounding box center [254, 462] width 25 height 8
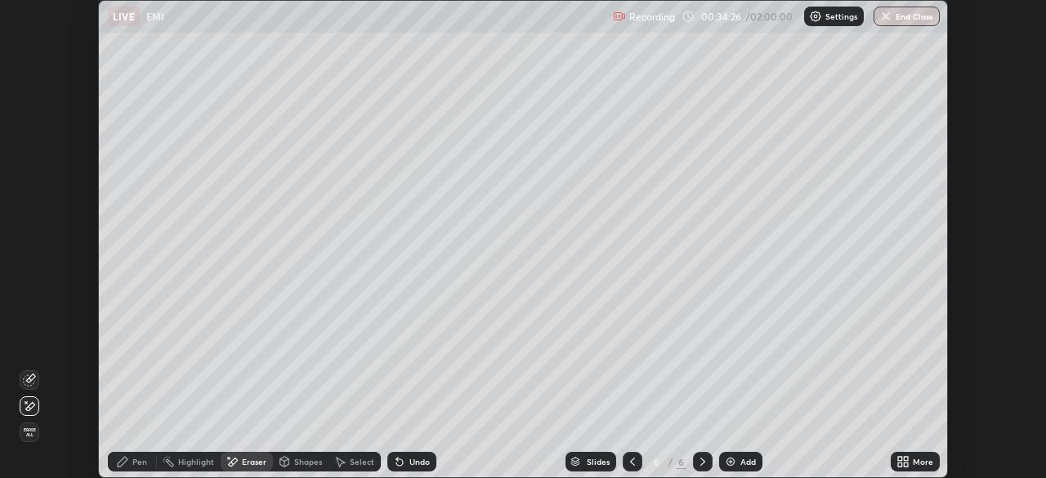
click at [744, 459] on div "Add" at bounding box center [748, 462] width 16 height 8
click at [631, 462] on icon at bounding box center [632, 461] width 13 height 13
click at [128, 468] on icon at bounding box center [122, 461] width 13 height 13
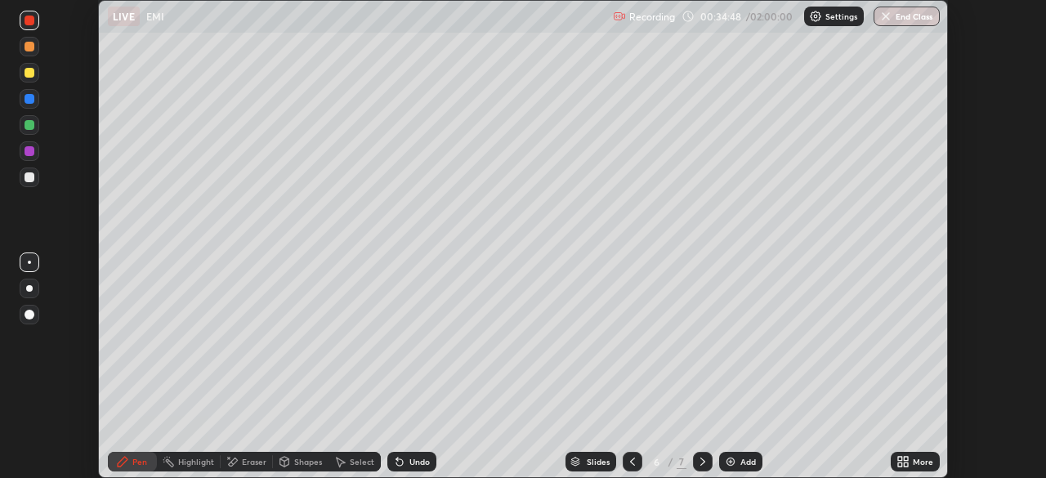
click at [29, 178] on div at bounding box center [30, 177] width 10 height 10
click at [631, 462] on icon at bounding box center [632, 461] width 13 height 13
click at [701, 461] on icon at bounding box center [702, 461] width 13 height 13
click at [704, 465] on icon at bounding box center [702, 461] width 13 height 13
click at [310, 462] on div "Shapes" at bounding box center [308, 462] width 28 height 8
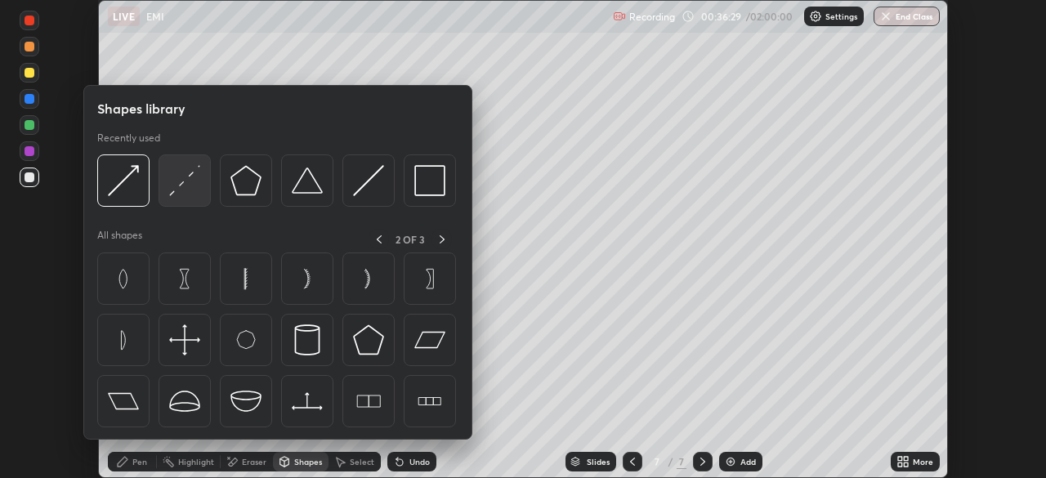
click at [197, 181] on img at bounding box center [184, 180] width 31 height 31
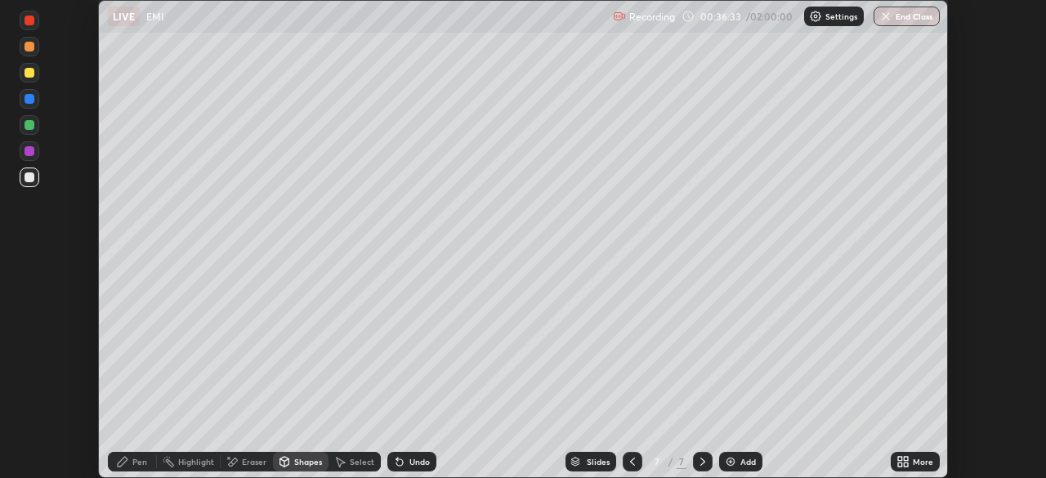
click at [133, 459] on div "Pen" at bounding box center [139, 462] width 15 height 8
click at [310, 465] on div "Shapes" at bounding box center [308, 462] width 28 height 8
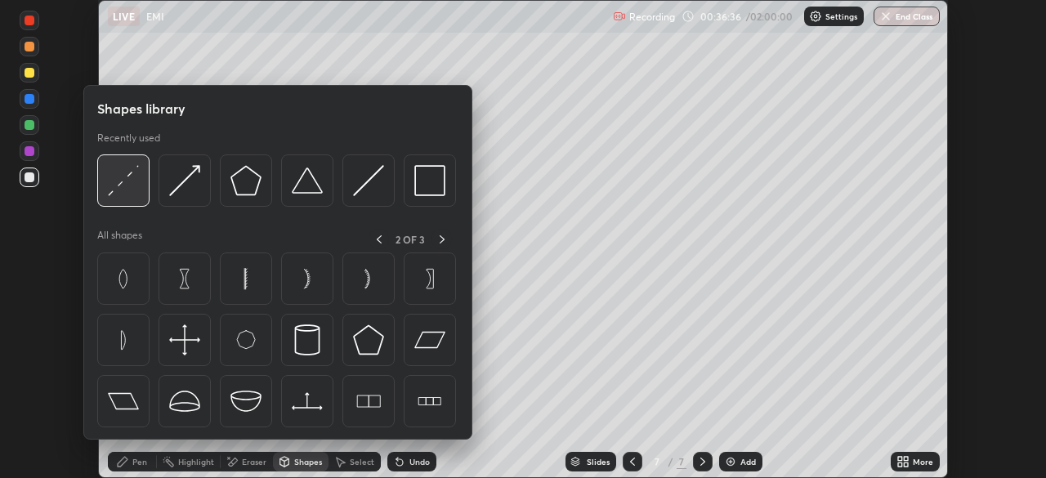
click at [124, 183] on img at bounding box center [123, 180] width 31 height 31
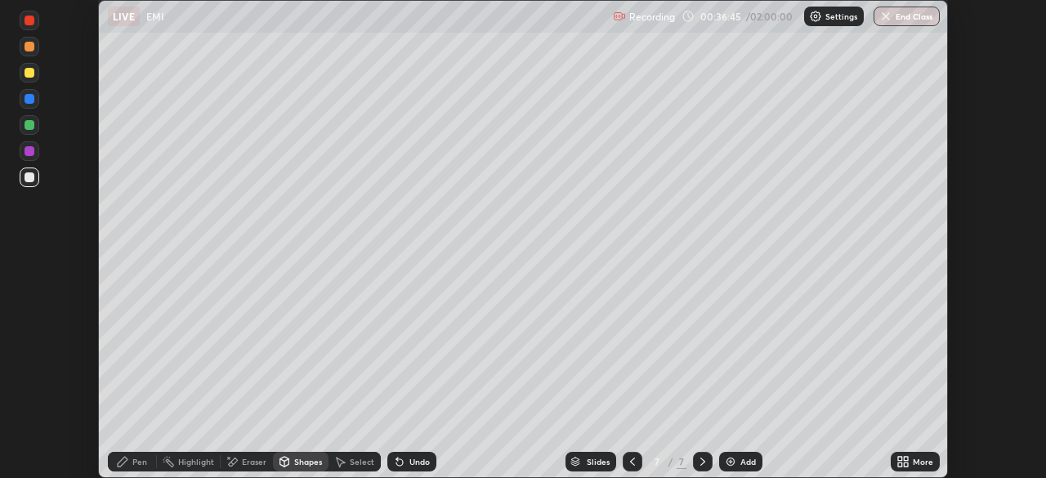
click at [124, 463] on icon at bounding box center [123, 462] width 10 height 10
click at [31, 76] on div at bounding box center [30, 73] width 10 height 10
click at [31, 175] on div at bounding box center [30, 177] width 10 height 10
click at [346, 463] on div "Select" at bounding box center [355, 462] width 52 height 20
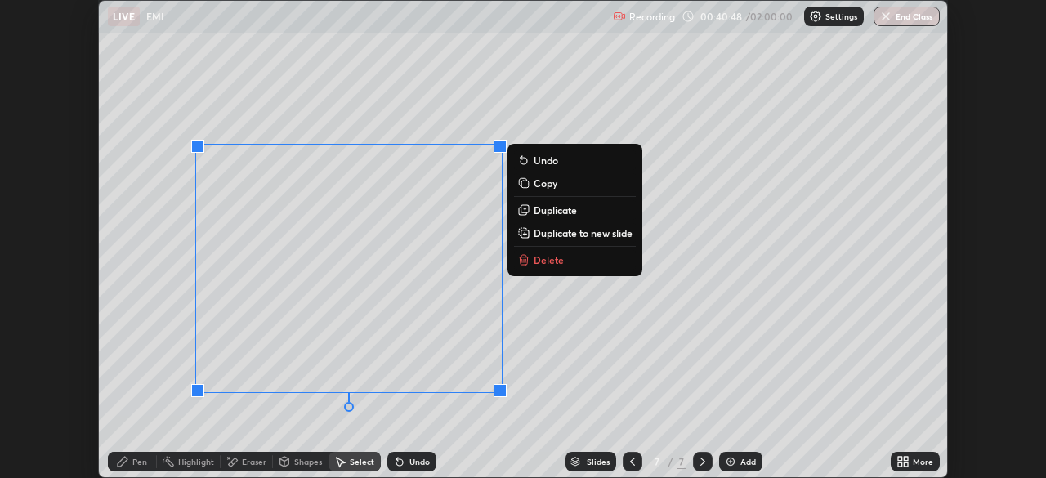
click at [591, 380] on div "0 ° Undo Copy Duplicate Duplicate to new slide Delete" at bounding box center [523, 239] width 848 height 476
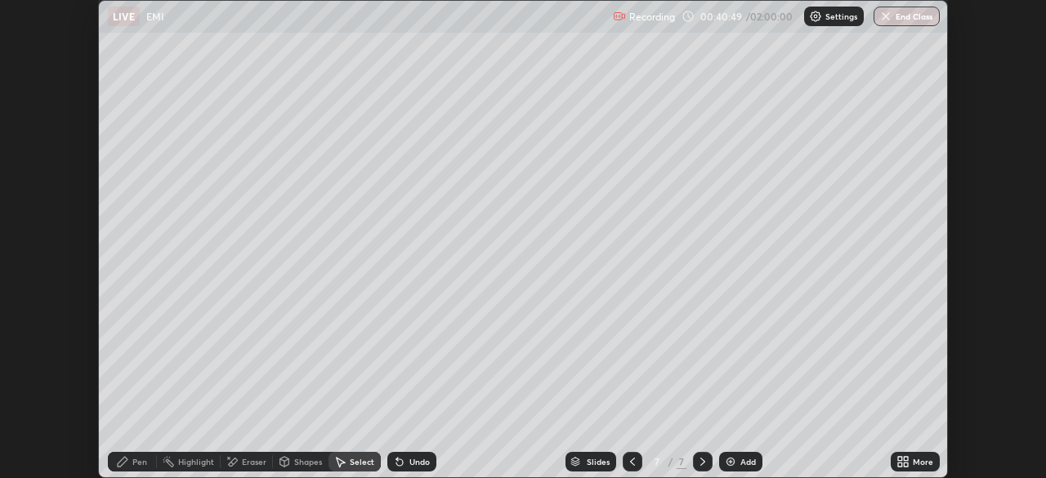
click at [135, 463] on div "Pen" at bounding box center [139, 462] width 15 height 8
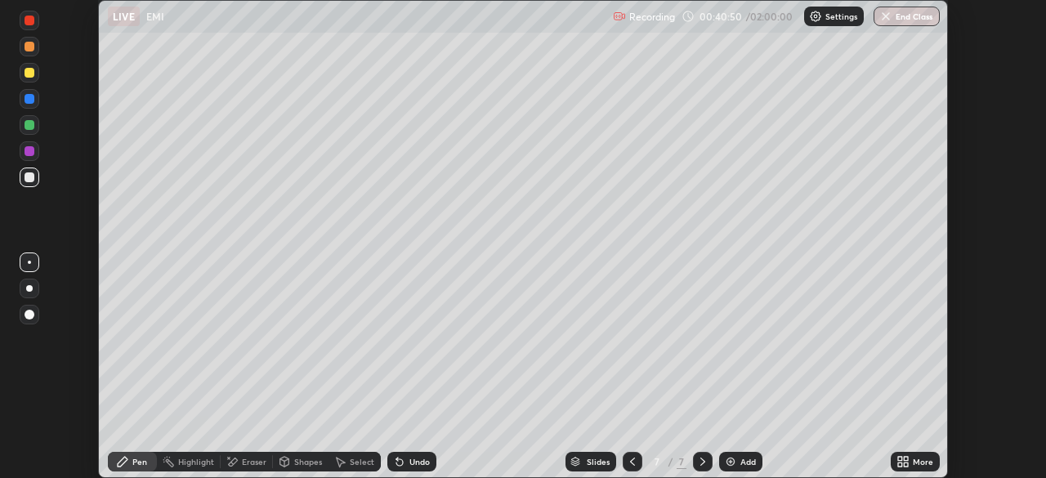
click at [26, 177] on div at bounding box center [30, 177] width 10 height 10
click at [292, 463] on div "Shapes" at bounding box center [301, 462] width 56 height 20
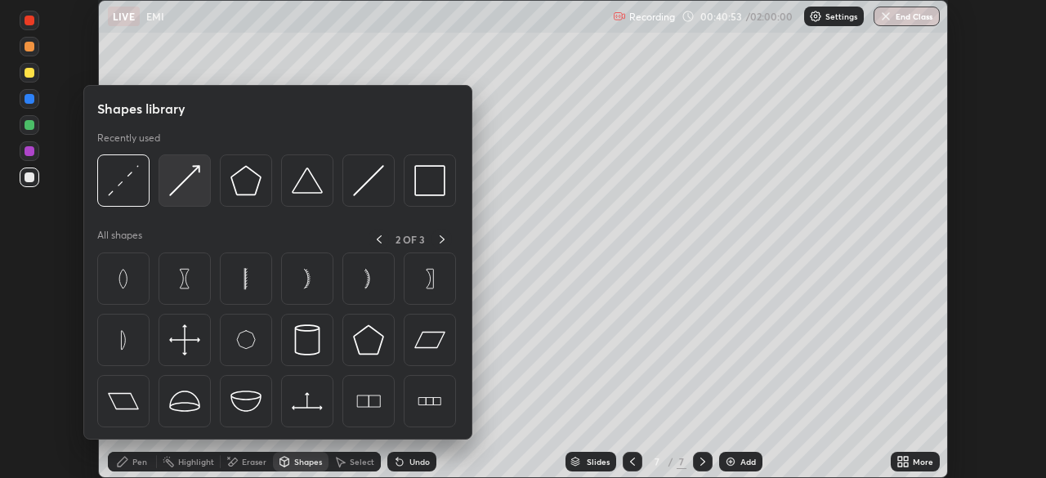
click at [186, 181] on img at bounding box center [184, 180] width 31 height 31
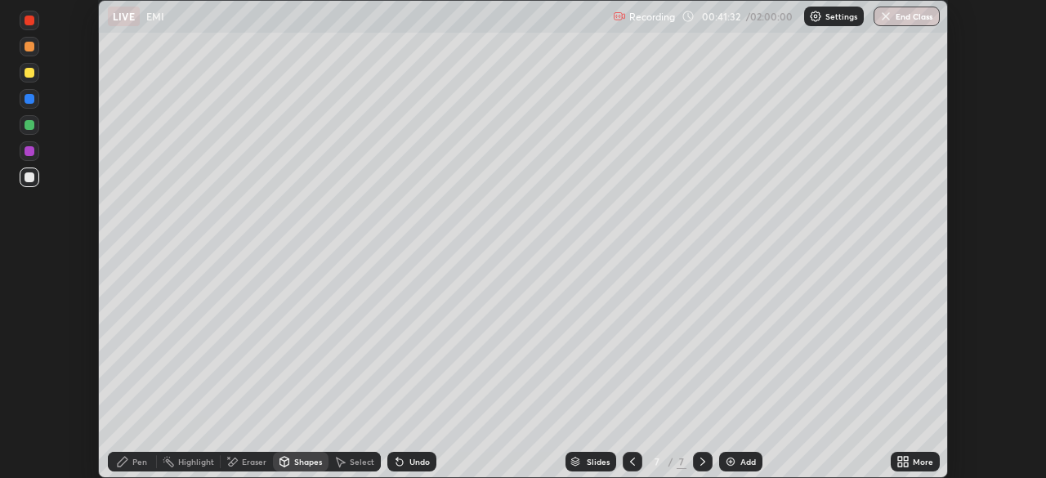
click at [304, 460] on div "Shapes" at bounding box center [308, 462] width 28 height 8
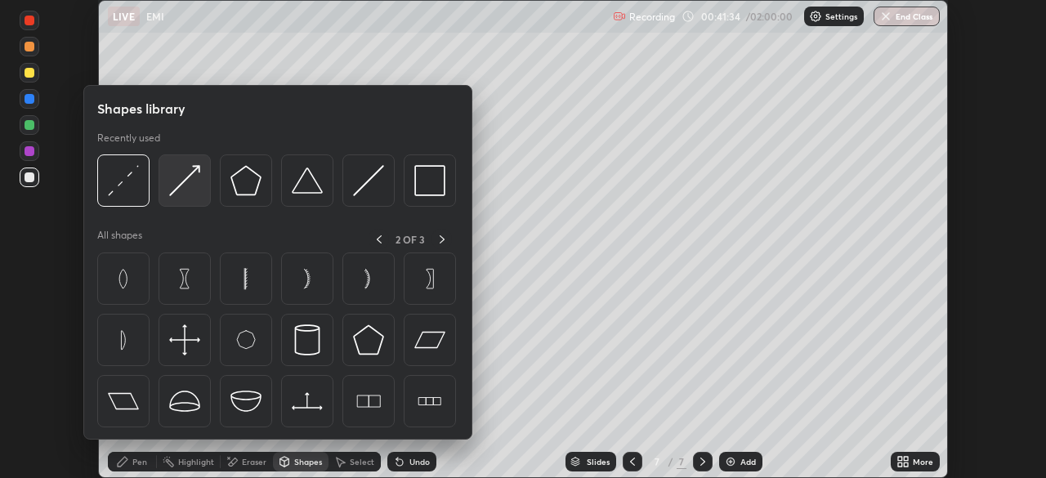
click at [200, 176] on img at bounding box center [184, 180] width 31 height 31
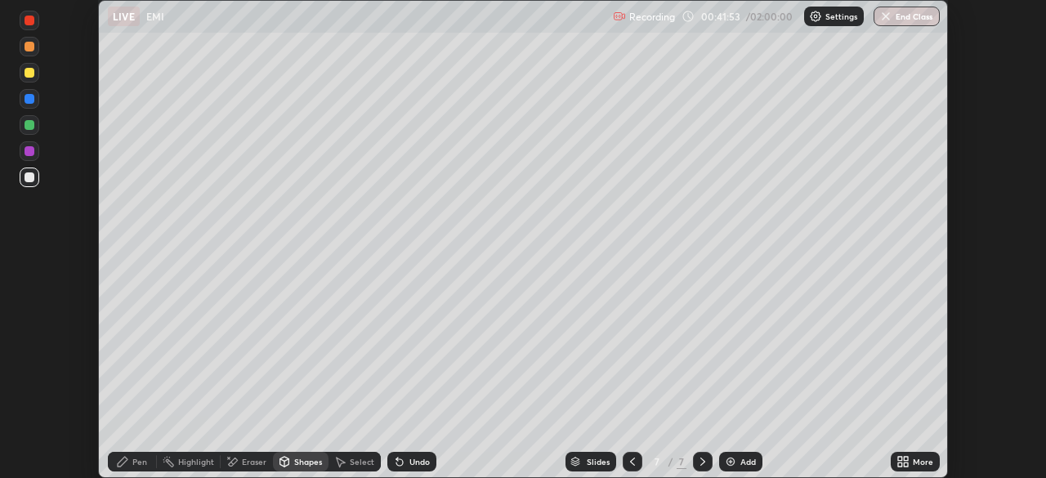
click at [134, 458] on div "Pen" at bounding box center [139, 462] width 15 height 8
click at [740, 458] on div "Add" at bounding box center [748, 462] width 16 height 8
click at [297, 461] on div "Shapes" at bounding box center [308, 462] width 28 height 8
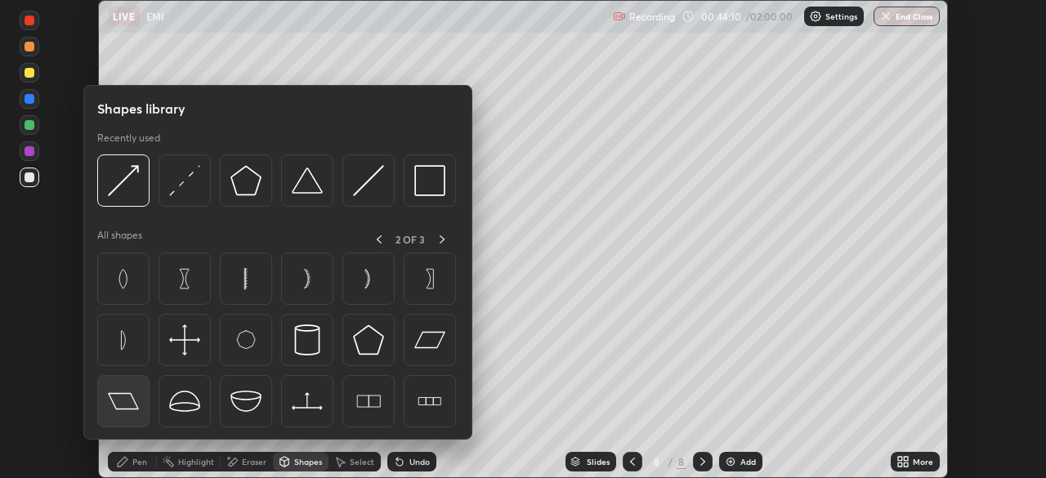
click at [126, 402] on img at bounding box center [123, 401] width 31 height 31
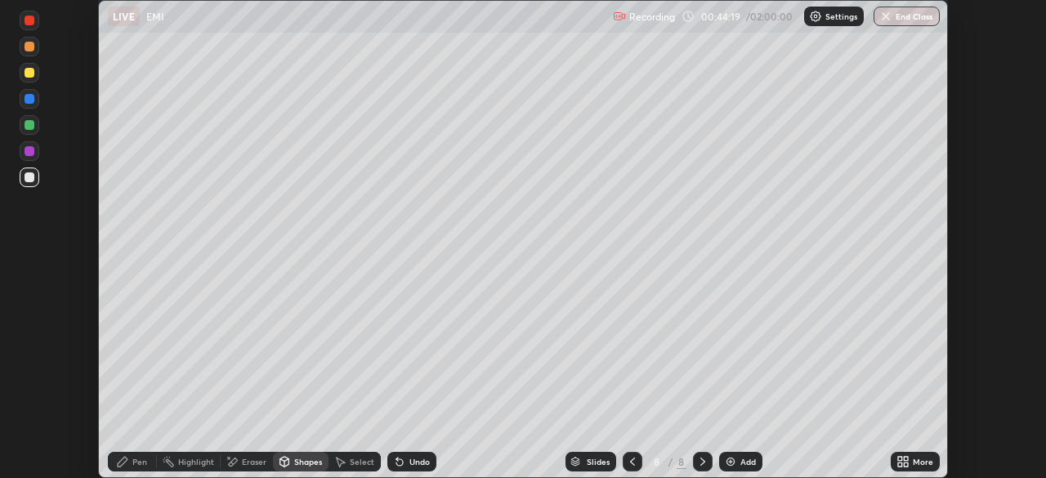
click at [128, 463] on icon at bounding box center [122, 461] width 13 height 13
click at [300, 463] on div "Shapes" at bounding box center [308, 462] width 28 height 8
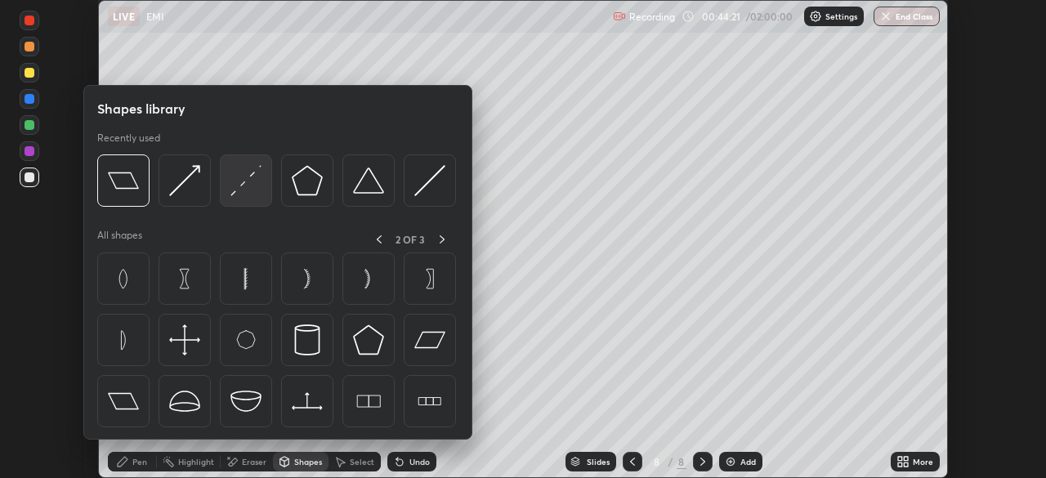
click at [244, 187] on img at bounding box center [245, 180] width 31 height 31
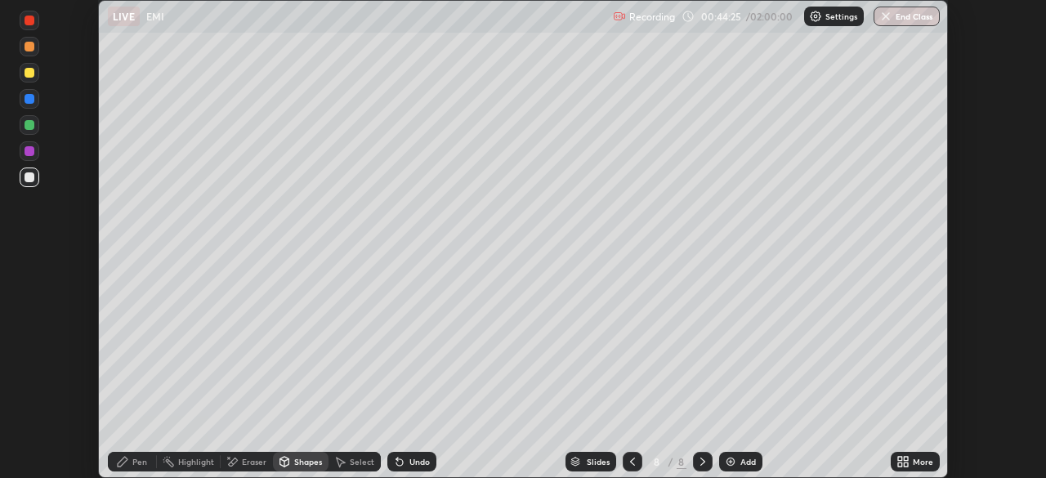
click at [125, 463] on icon at bounding box center [122, 461] width 13 height 13
click at [26, 74] on div at bounding box center [30, 73] width 10 height 10
click at [34, 20] on div at bounding box center [30, 21] width 10 height 10
click at [34, 96] on div at bounding box center [30, 99] width 10 height 10
click at [308, 459] on div "Shapes" at bounding box center [308, 462] width 28 height 8
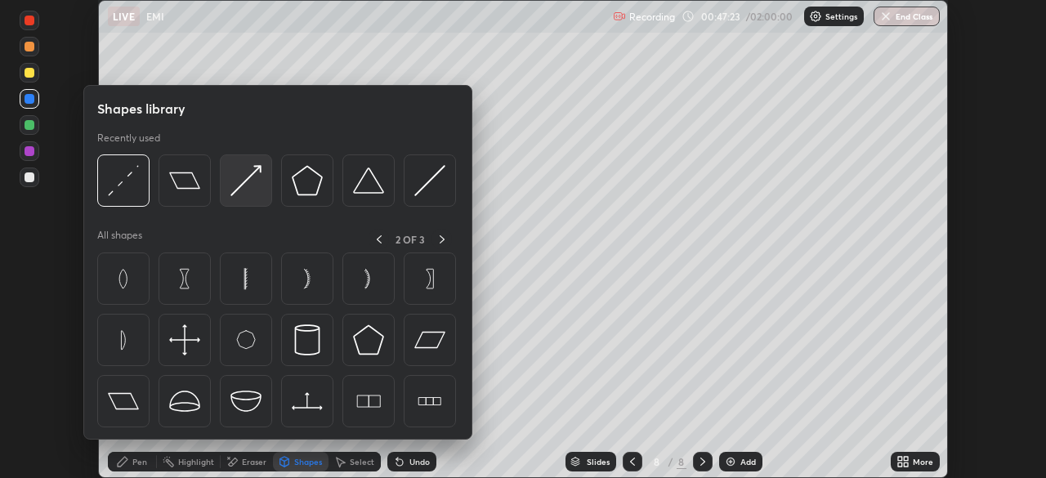
click at [256, 179] on img at bounding box center [245, 180] width 31 height 31
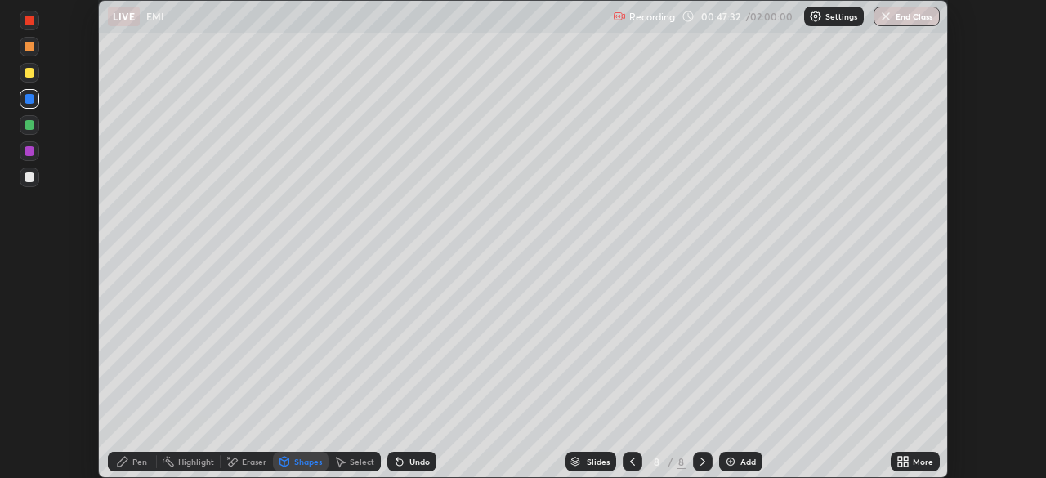
click at [131, 464] on div "Pen" at bounding box center [132, 462] width 49 height 20
click at [298, 465] on div "Shapes" at bounding box center [308, 462] width 28 height 8
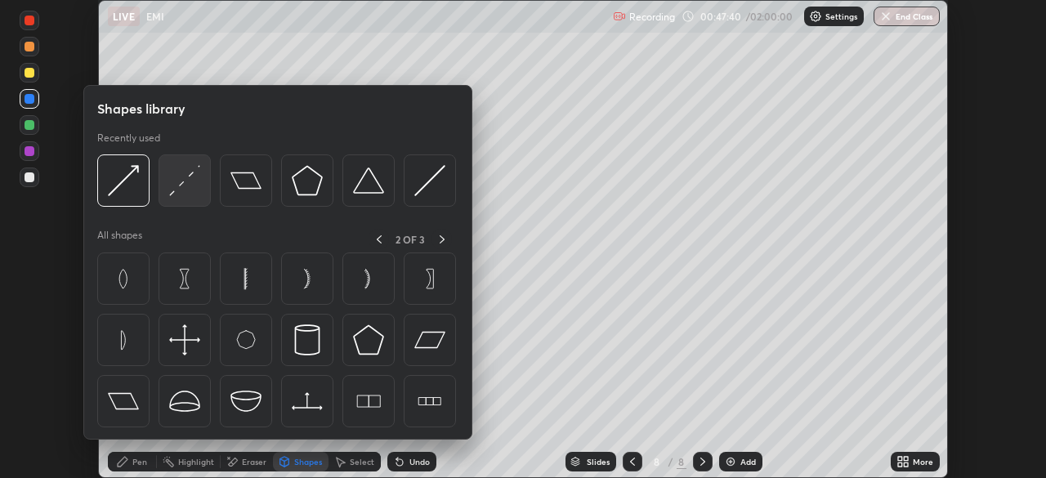
click at [181, 182] on img at bounding box center [184, 180] width 31 height 31
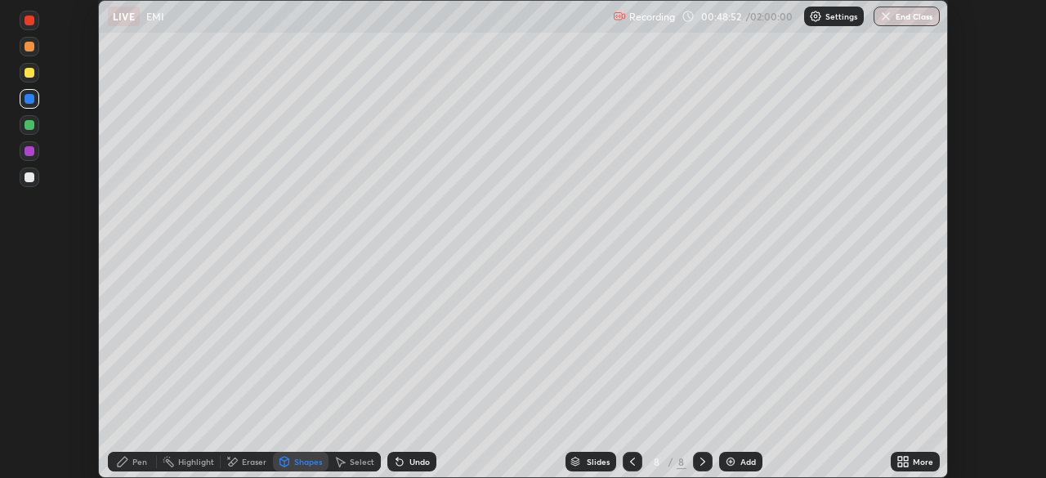
click at [28, 181] on div at bounding box center [30, 177] width 10 height 10
click at [125, 459] on icon at bounding box center [123, 462] width 10 height 10
click at [27, 123] on div at bounding box center [30, 125] width 10 height 10
click at [28, 180] on div at bounding box center [30, 177] width 10 height 10
click at [31, 124] on div at bounding box center [30, 125] width 10 height 10
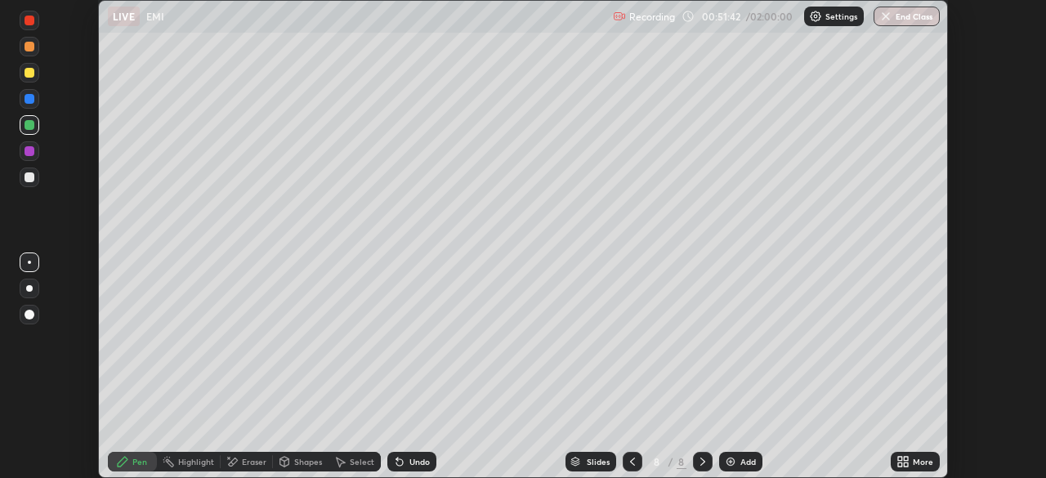
click at [631, 462] on icon at bounding box center [632, 461] width 13 height 13
click at [630, 462] on icon at bounding box center [632, 461] width 13 height 13
click at [699, 459] on icon at bounding box center [702, 461] width 13 height 13
click at [703, 458] on icon at bounding box center [702, 461] width 13 height 13
click at [640, 461] on div at bounding box center [633, 462] width 20 height 20
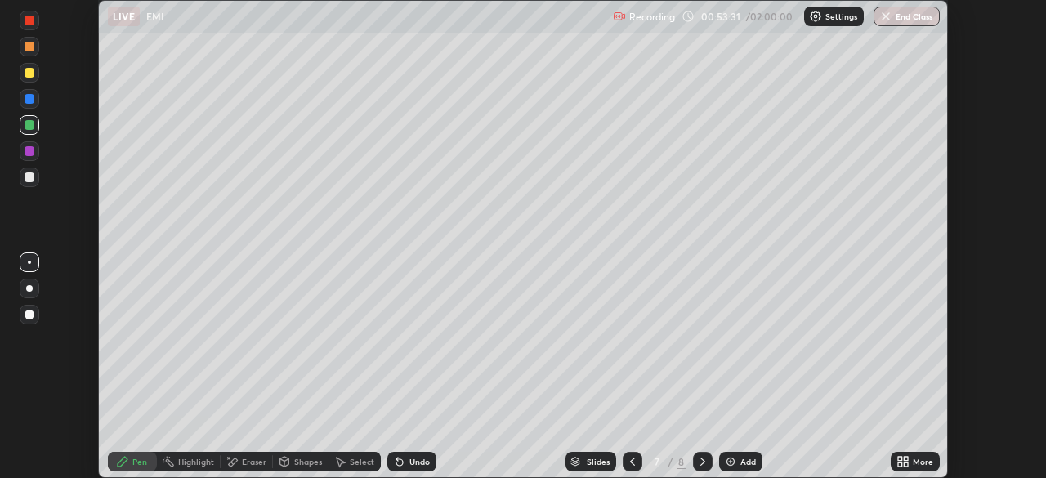
click at [701, 462] on icon at bounding box center [702, 461] width 13 height 13
click at [31, 288] on div at bounding box center [29, 288] width 7 height 7
click at [28, 123] on div at bounding box center [30, 125] width 10 height 10
click at [302, 462] on div "Shapes" at bounding box center [308, 462] width 28 height 8
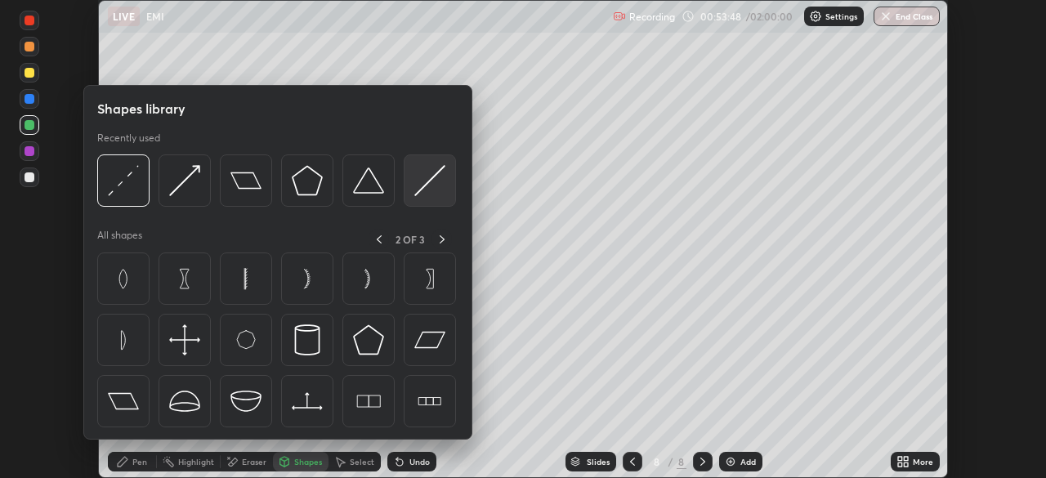
click at [427, 180] on img at bounding box center [429, 180] width 31 height 31
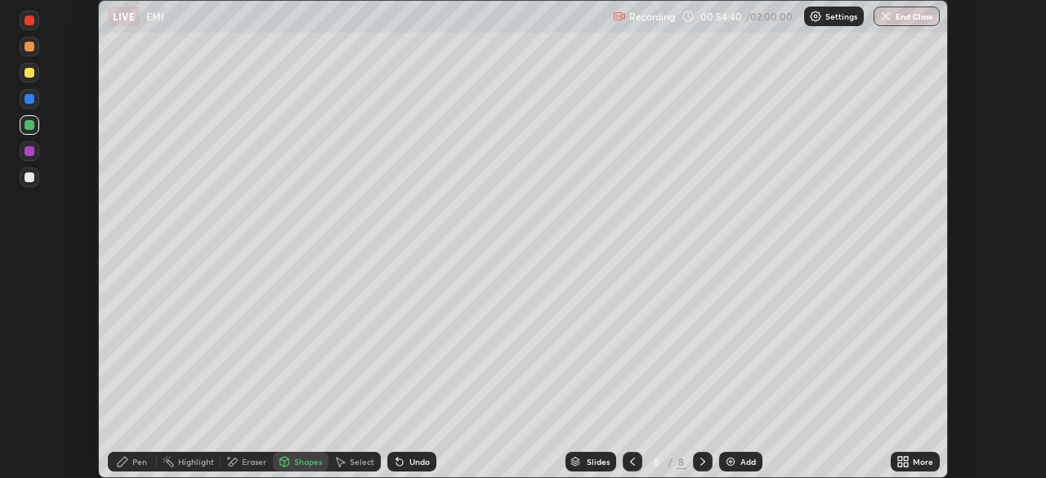
click at [409, 463] on div "Undo" at bounding box center [419, 462] width 20 height 8
click at [406, 461] on div "Undo" at bounding box center [411, 462] width 49 height 20
click at [124, 459] on icon at bounding box center [123, 462] width 10 height 10
click at [413, 459] on div "Undo" at bounding box center [419, 462] width 20 height 8
click at [416, 463] on div "Undo" at bounding box center [419, 462] width 20 height 8
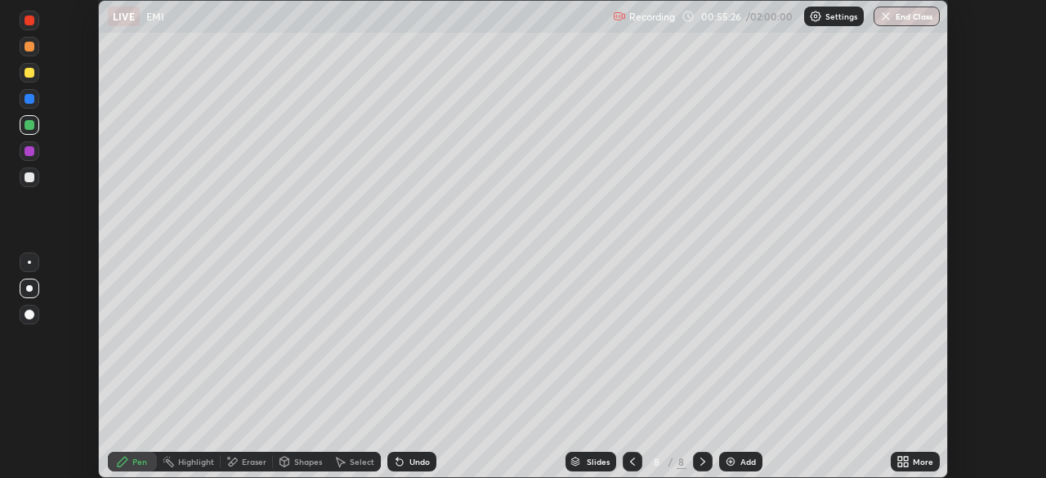
click at [31, 175] on div at bounding box center [30, 177] width 10 height 10
click at [29, 123] on div at bounding box center [30, 125] width 10 height 10
click at [29, 180] on div at bounding box center [30, 177] width 10 height 10
click at [31, 18] on div at bounding box center [30, 21] width 10 height 10
click at [29, 173] on div at bounding box center [30, 177] width 10 height 10
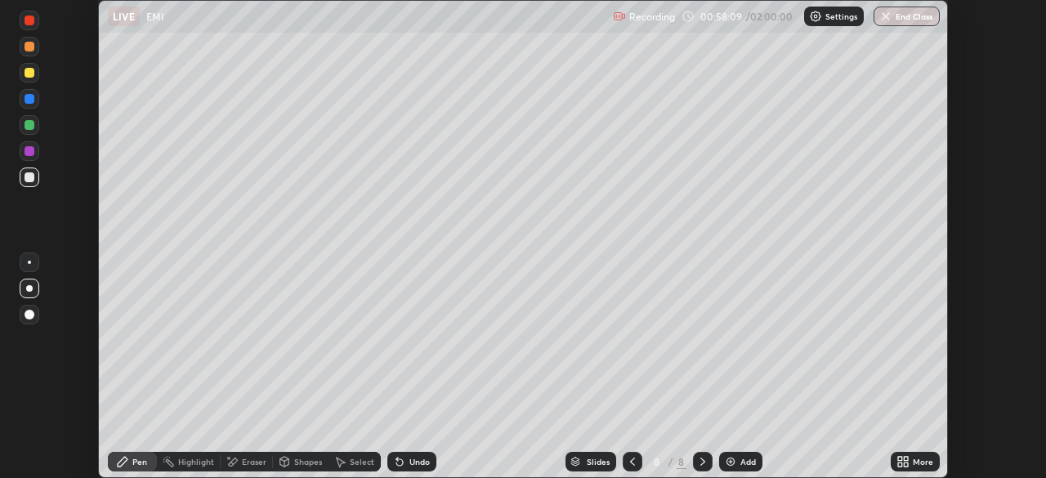
click at [420, 461] on div "Undo" at bounding box center [419, 462] width 20 height 8
click at [412, 460] on div "Undo" at bounding box center [419, 462] width 20 height 8
click at [737, 457] on div "Add" at bounding box center [740, 462] width 43 height 20
click at [30, 177] on div at bounding box center [30, 177] width 10 height 10
click at [304, 463] on div "Shapes" at bounding box center [308, 462] width 28 height 8
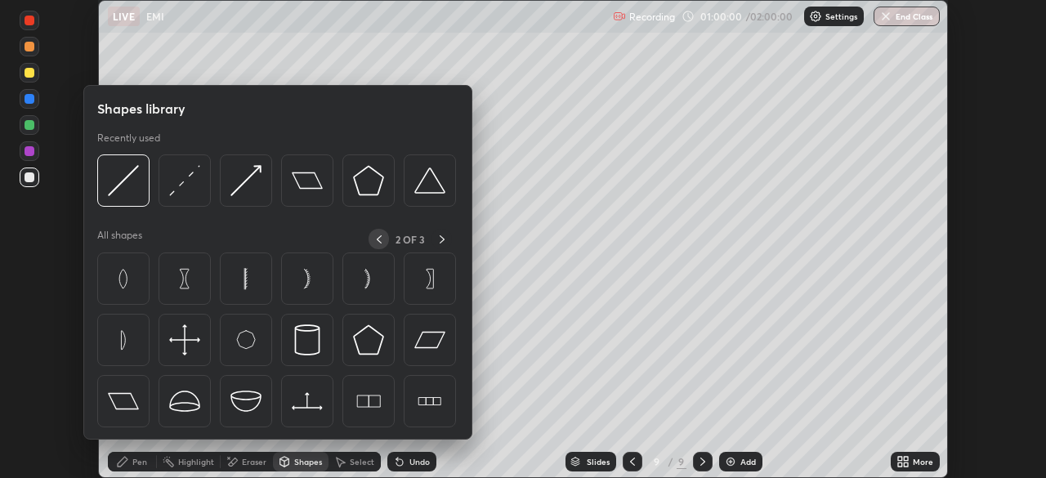
click at [378, 239] on icon at bounding box center [379, 239] width 13 height 13
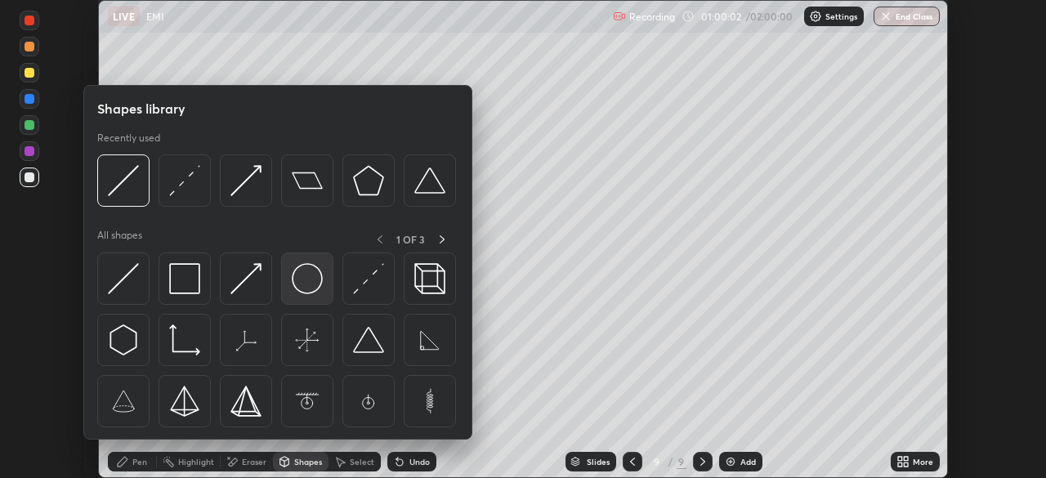
click at [309, 284] on img at bounding box center [307, 278] width 31 height 31
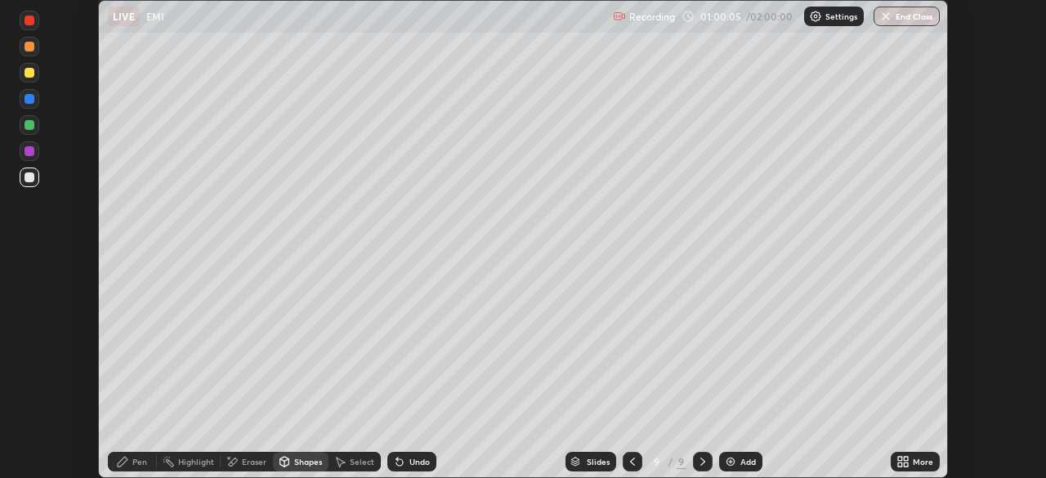
click at [124, 460] on icon at bounding box center [123, 462] width 10 height 10
click at [28, 41] on div at bounding box center [30, 47] width 20 height 20
click at [26, 177] on div at bounding box center [30, 177] width 10 height 10
click at [297, 463] on div "Shapes" at bounding box center [308, 462] width 28 height 8
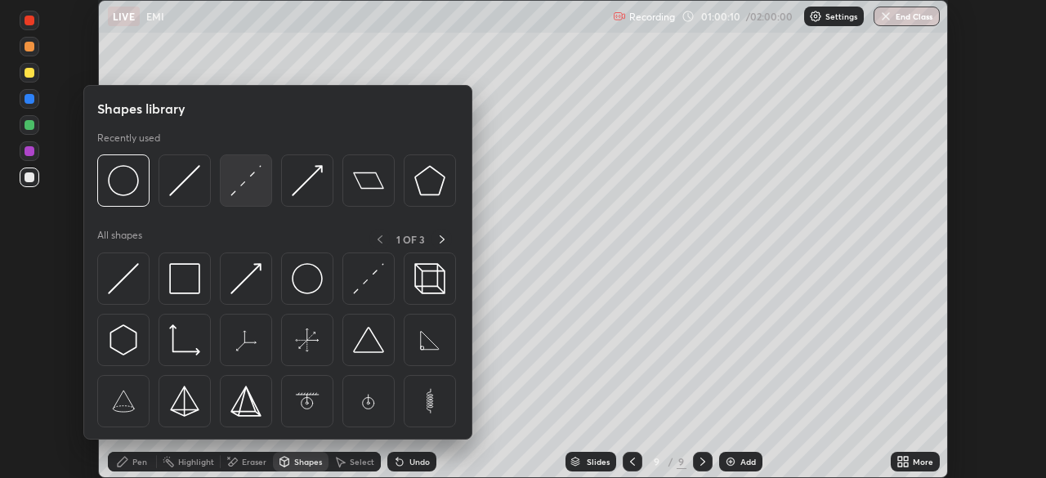
click at [246, 179] on img at bounding box center [245, 180] width 31 height 31
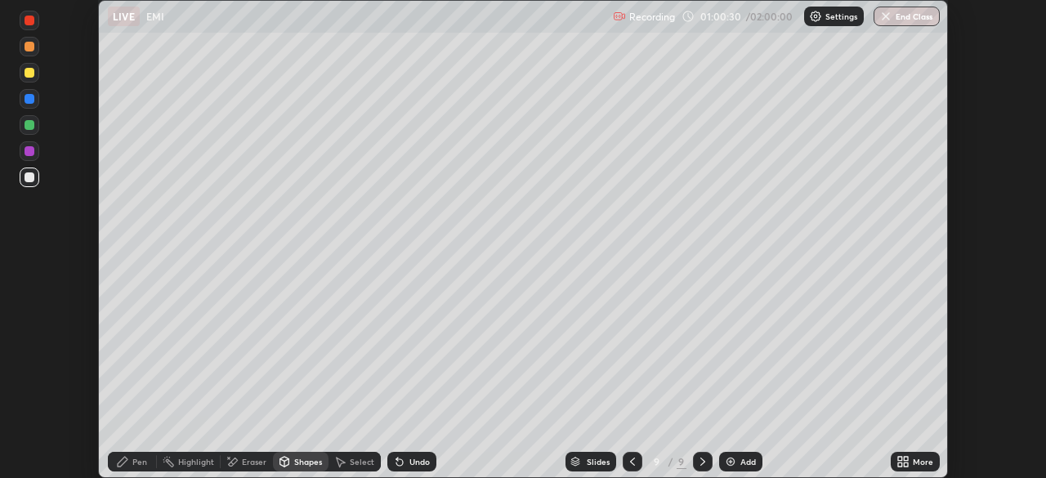
click at [31, 177] on div at bounding box center [30, 177] width 10 height 10
click at [129, 468] on div "Pen" at bounding box center [132, 462] width 49 height 20
click at [27, 44] on div at bounding box center [30, 47] width 10 height 10
click at [30, 126] on div at bounding box center [30, 125] width 10 height 10
click at [25, 175] on div at bounding box center [30, 177] width 10 height 10
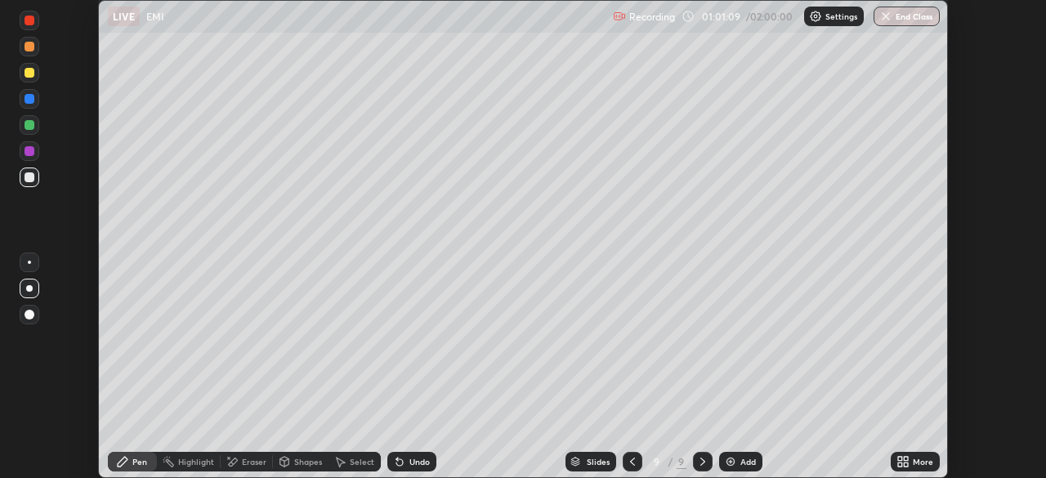
click at [26, 128] on div at bounding box center [30, 125] width 10 height 10
click at [25, 178] on div at bounding box center [30, 177] width 10 height 10
click at [630, 468] on icon at bounding box center [632, 461] width 13 height 13
click at [411, 463] on div "Undo" at bounding box center [419, 462] width 20 height 8
click at [699, 462] on icon at bounding box center [702, 461] width 13 height 13
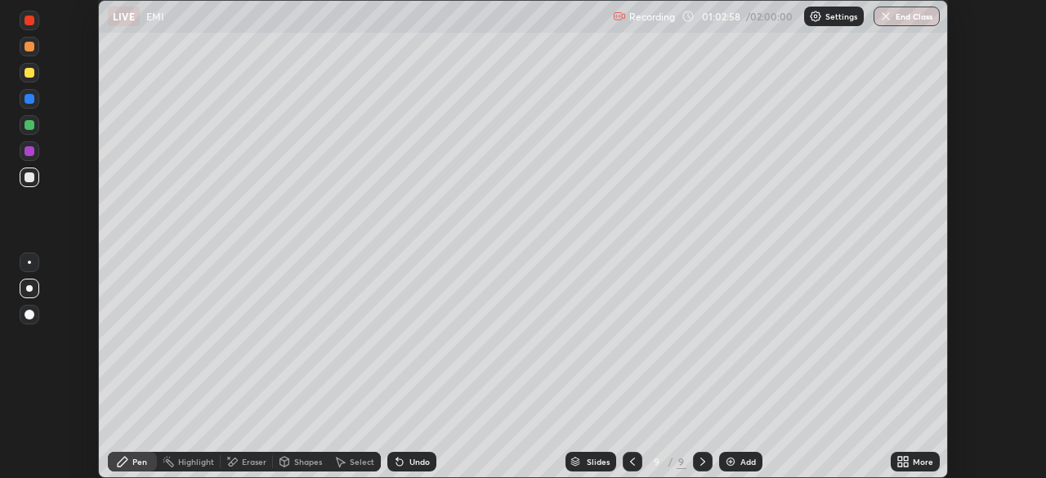
click at [25, 172] on div at bounding box center [30, 177] width 10 height 10
click at [33, 126] on div at bounding box center [30, 125] width 10 height 10
click at [412, 463] on div "Undo" at bounding box center [419, 462] width 20 height 8
click at [409, 455] on div "Undo" at bounding box center [411, 462] width 49 height 20
click at [417, 465] on div "Undo" at bounding box center [419, 462] width 20 height 8
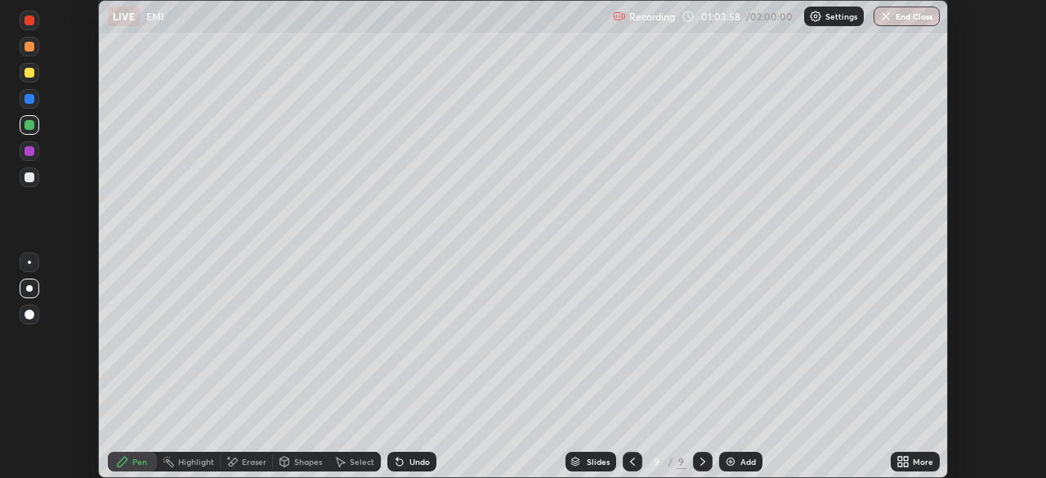
click at [416, 463] on div "Undo" at bounding box center [419, 462] width 20 height 8
click at [418, 464] on div "Undo" at bounding box center [419, 462] width 20 height 8
click at [30, 177] on div at bounding box center [30, 177] width 10 height 10
click at [31, 152] on div at bounding box center [30, 151] width 10 height 10
click at [29, 177] on div at bounding box center [30, 177] width 10 height 10
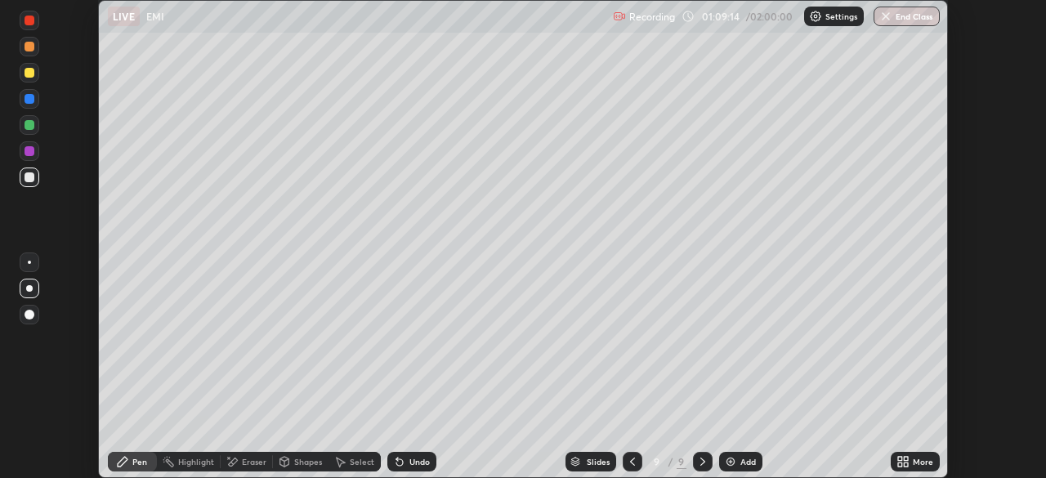
click at [414, 468] on div "Undo" at bounding box center [411, 462] width 49 height 20
click at [29, 152] on div at bounding box center [30, 151] width 10 height 10
click at [412, 466] on div "Undo" at bounding box center [419, 462] width 20 height 8
click at [33, 177] on div at bounding box center [30, 177] width 10 height 10
click at [360, 463] on div "Select" at bounding box center [362, 462] width 25 height 8
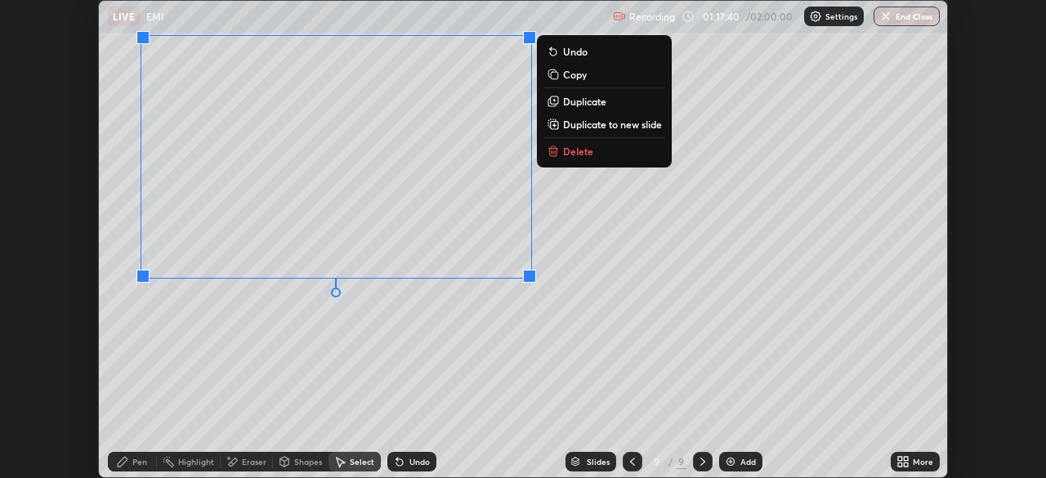
click at [605, 123] on p "Duplicate to new slide" at bounding box center [612, 124] width 99 height 13
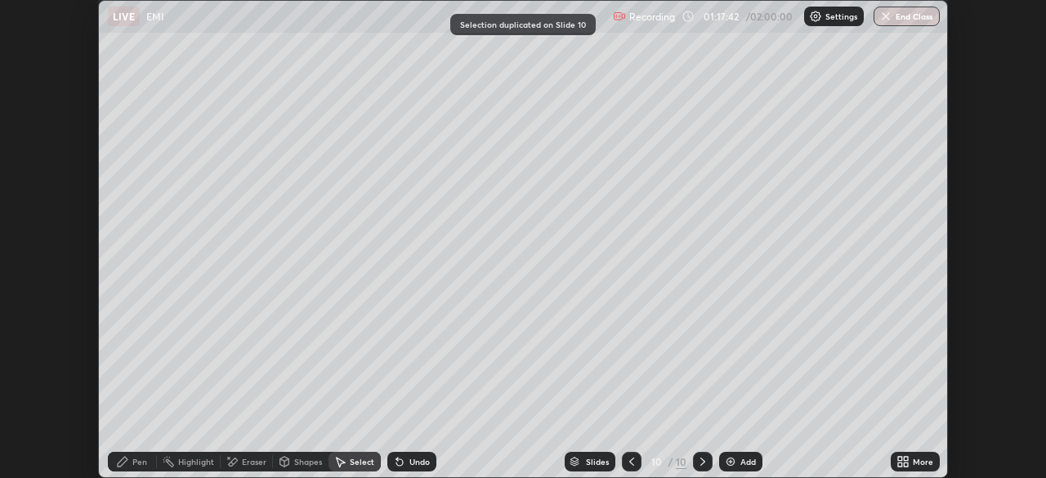
click at [130, 463] on div "Pen" at bounding box center [132, 462] width 49 height 20
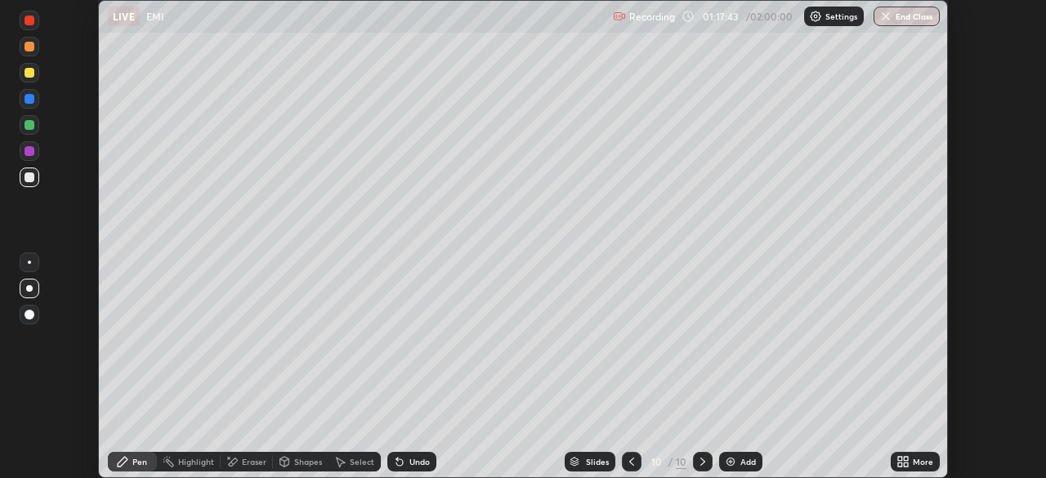
click at [29, 181] on div at bounding box center [30, 177] width 10 height 10
click at [26, 47] on div at bounding box center [30, 47] width 10 height 10
click at [27, 175] on div at bounding box center [30, 177] width 10 height 10
click at [29, 177] on div at bounding box center [30, 177] width 10 height 10
click at [314, 468] on div "Shapes" at bounding box center [301, 462] width 56 height 20
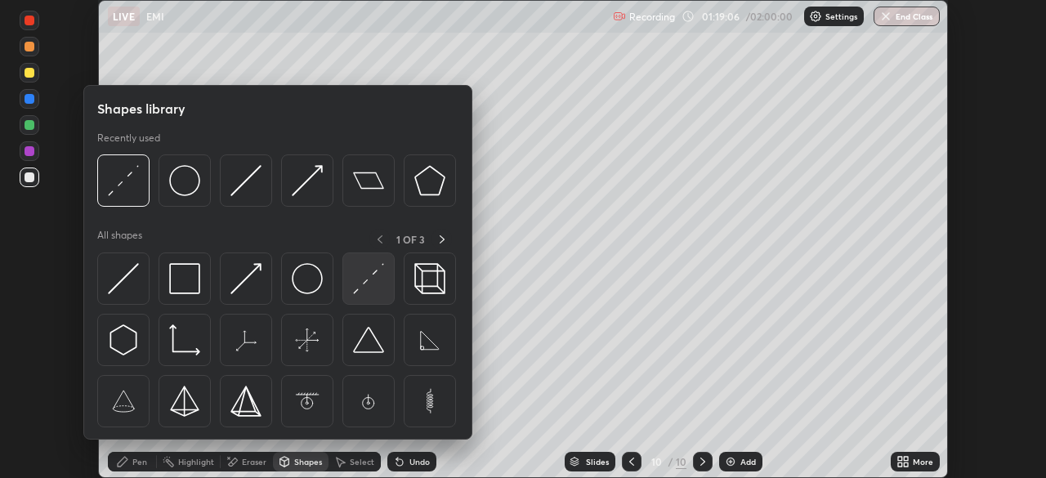
click at [371, 285] on img at bounding box center [368, 278] width 31 height 31
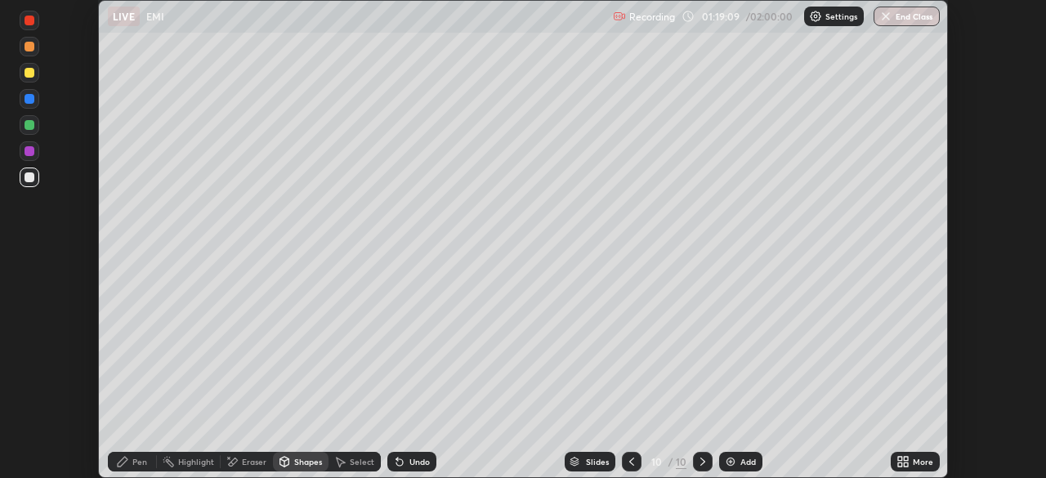
click at [133, 461] on div "Pen" at bounding box center [139, 462] width 15 height 8
click at [304, 459] on div "Shapes" at bounding box center [308, 462] width 28 height 8
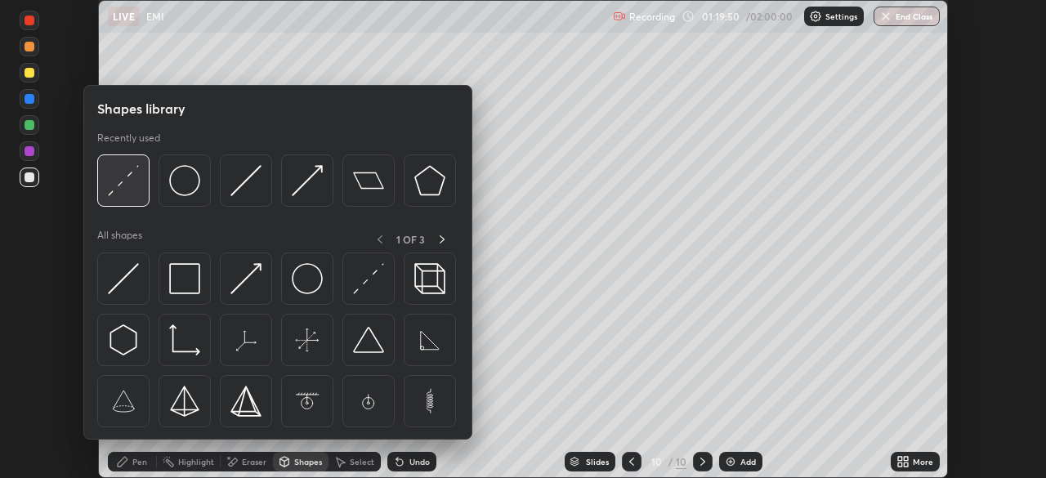
click at [141, 181] on div at bounding box center [123, 180] width 52 height 52
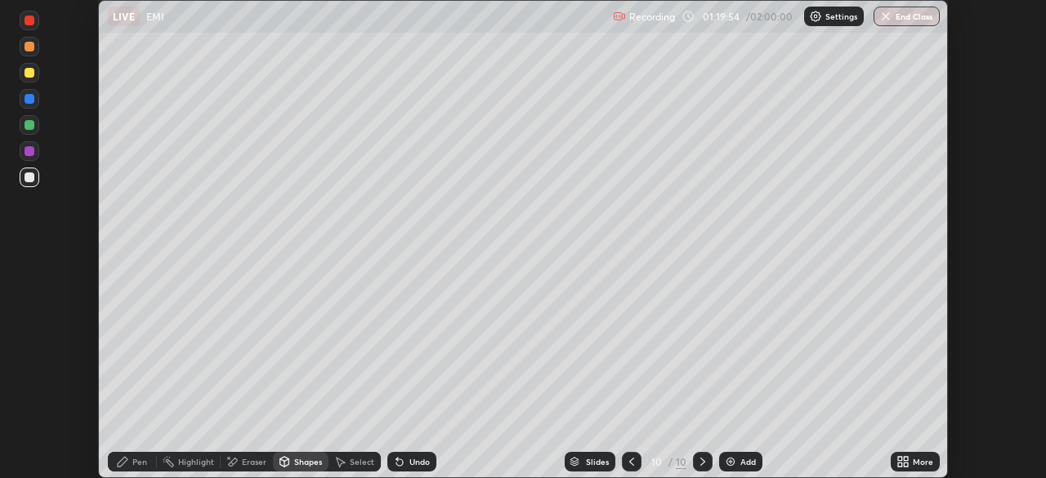
click at [139, 461] on div "Pen" at bounding box center [139, 462] width 15 height 8
click at [409, 460] on div "Undo" at bounding box center [419, 462] width 20 height 8
click at [404, 461] on div "Undo" at bounding box center [411, 462] width 49 height 20
click at [407, 456] on div "Undo" at bounding box center [411, 462] width 49 height 20
click at [639, 460] on div at bounding box center [632, 462] width 20 height 20
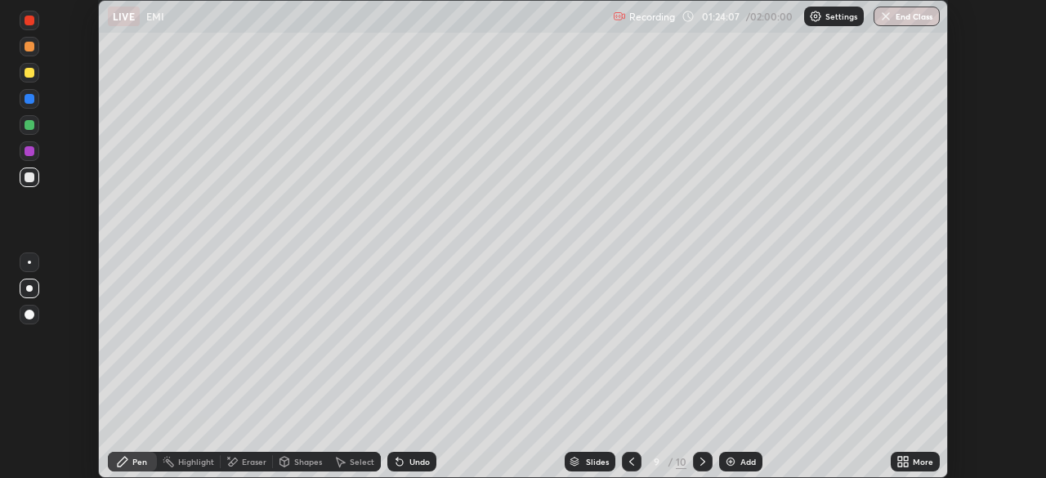
click at [701, 462] on icon at bounding box center [702, 461] width 13 height 13
click at [362, 454] on div "Select" at bounding box center [355, 462] width 52 height 20
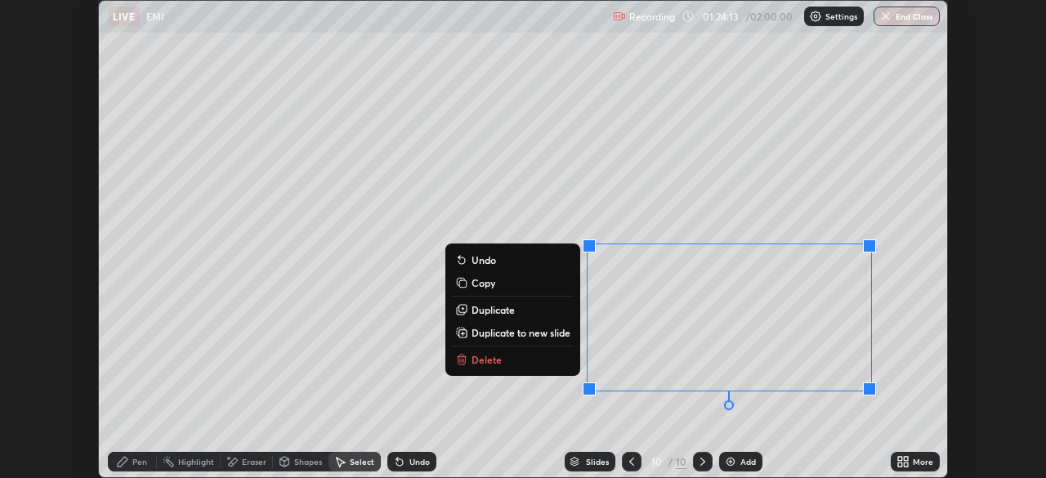
click at [481, 361] on p "Delete" at bounding box center [487, 359] width 30 height 13
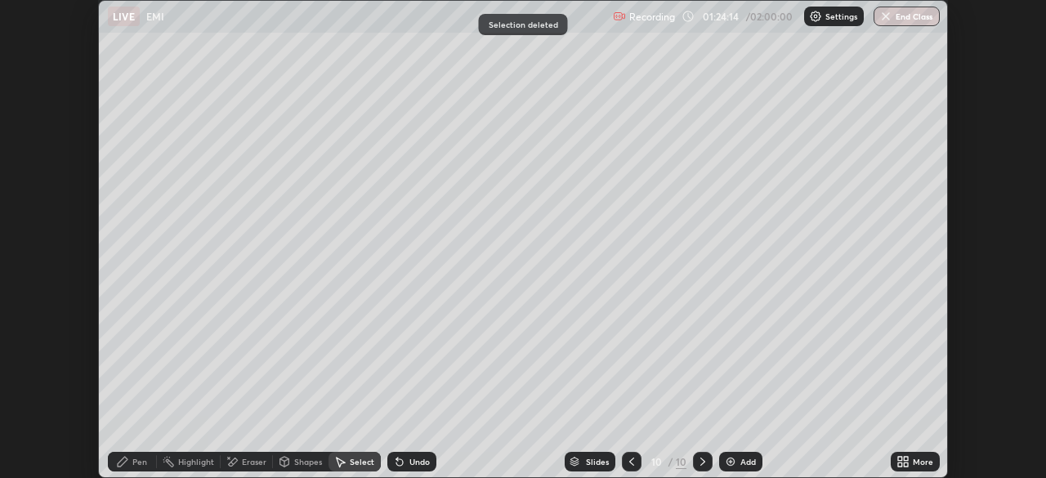
click at [117, 459] on icon at bounding box center [122, 461] width 13 height 13
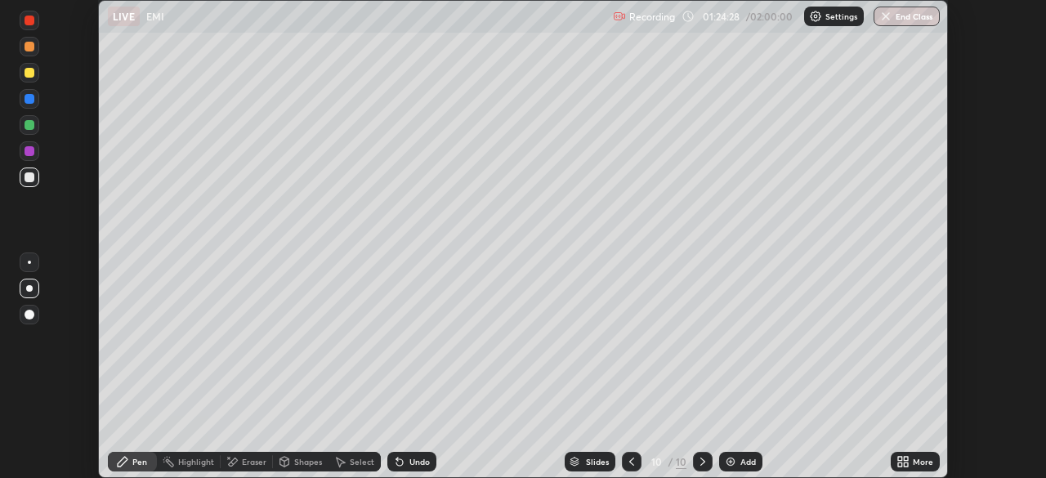
click at [745, 459] on div "Add" at bounding box center [748, 462] width 16 height 8
click at [30, 125] on div at bounding box center [30, 125] width 10 height 10
click at [323, 462] on div "Shapes" at bounding box center [301, 462] width 56 height 20
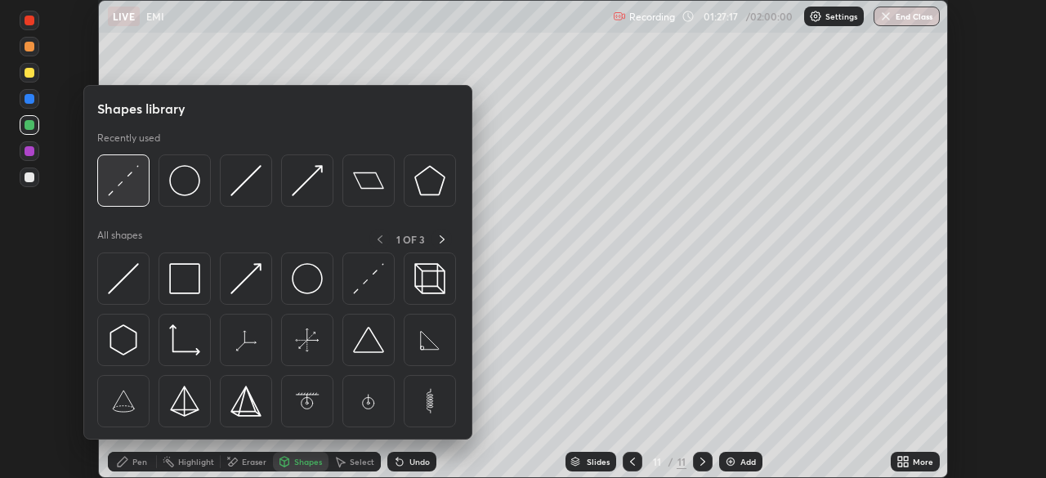
click at [132, 189] on img at bounding box center [123, 180] width 31 height 31
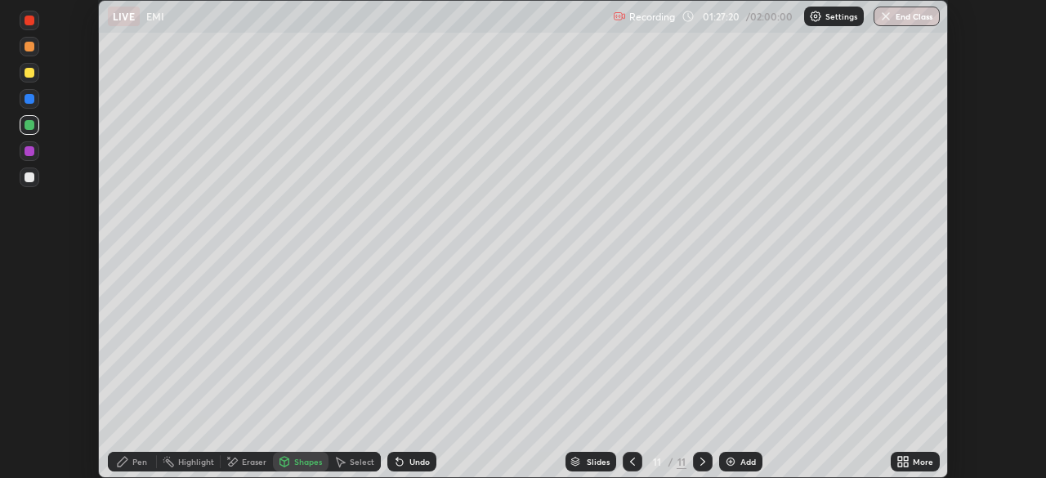
click at [128, 465] on icon at bounding box center [122, 461] width 13 height 13
click at [29, 178] on div at bounding box center [30, 177] width 10 height 10
click at [309, 462] on div "Shapes" at bounding box center [308, 462] width 28 height 8
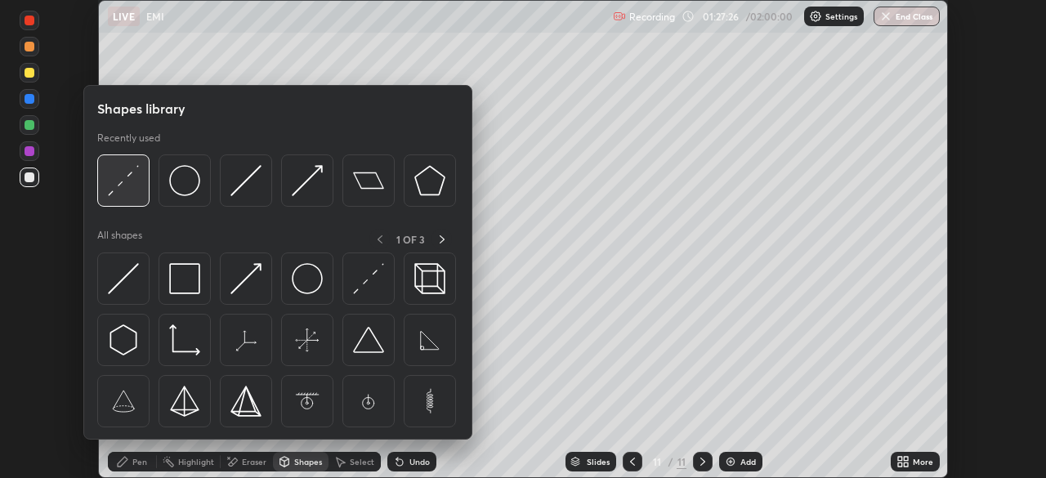
click at [130, 189] on img at bounding box center [123, 180] width 31 height 31
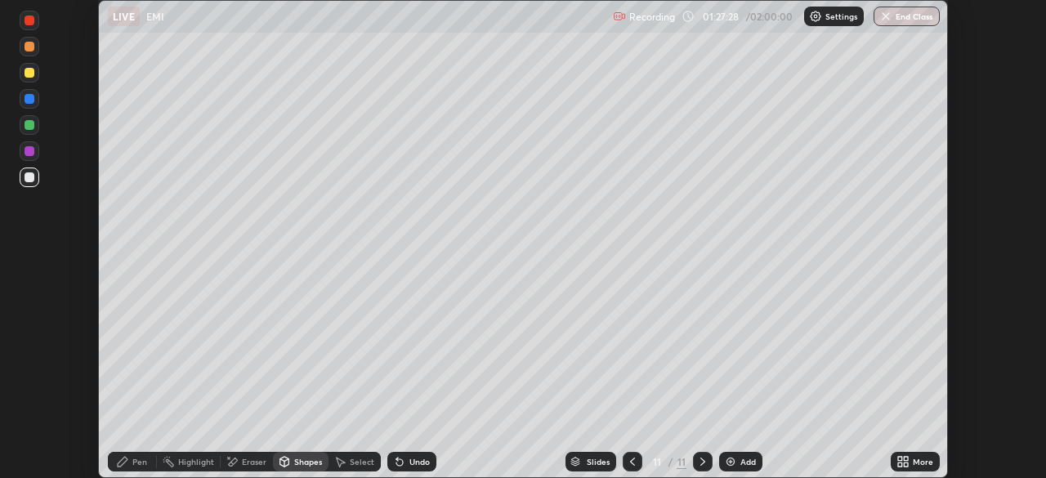
click at [118, 463] on icon at bounding box center [123, 462] width 10 height 10
click at [740, 458] on div "Add" at bounding box center [748, 462] width 16 height 8
click at [298, 463] on div "Shapes" at bounding box center [308, 462] width 28 height 8
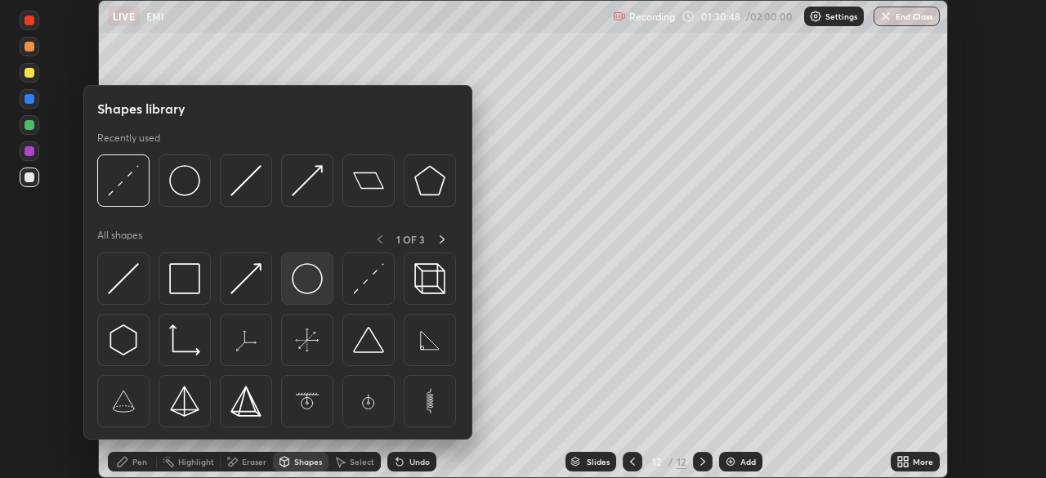
click at [314, 275] on img at bounding box center [307, 278] width 31 height 31
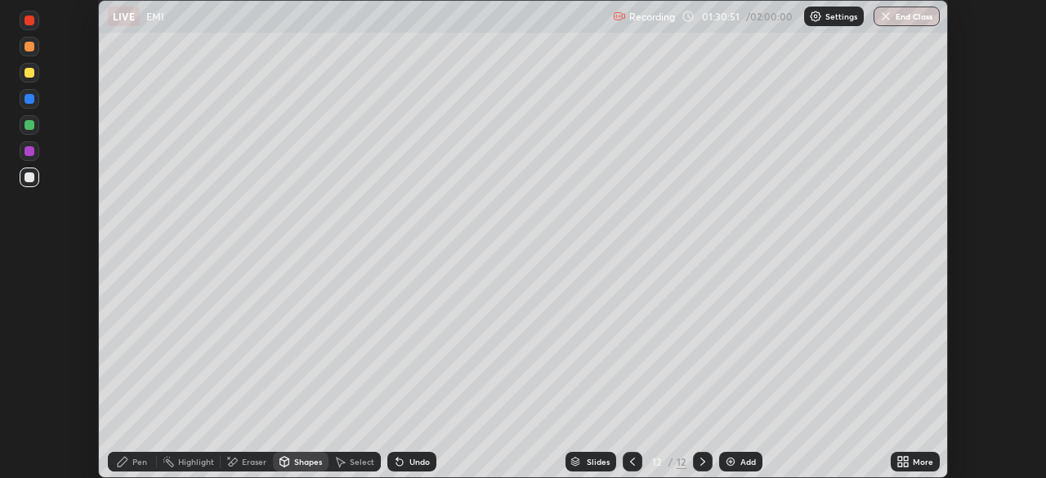
click at [134, 459] on div "Pen" at bounding box center [139, 462] width 15 height 8
click at [307, 459] on div "Shapes" at bounding box center [308, 462] width 28 height 8
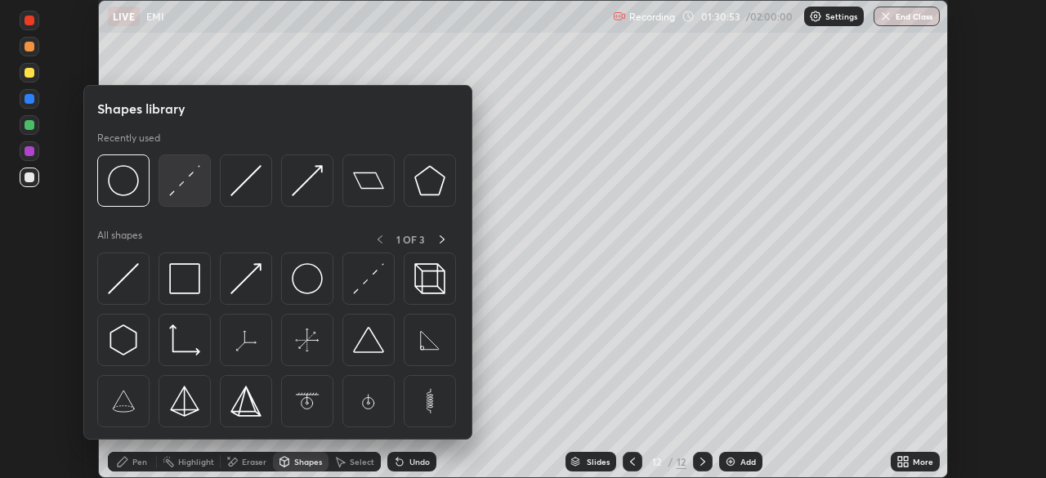
click at [186, 181] on img at bounding box center [184, 180] width 31 height 31
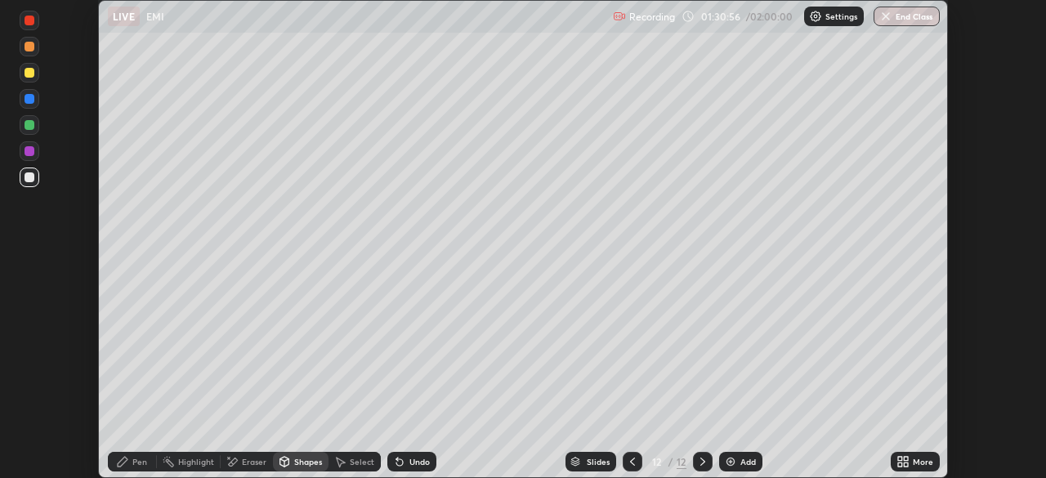
click at [134, 464] on div "Pen" at bounding box center [139, 462] width 15 height 8
click at [245, 462] on div "Eraser" at bounding box center [254, 462] width 25 height 8
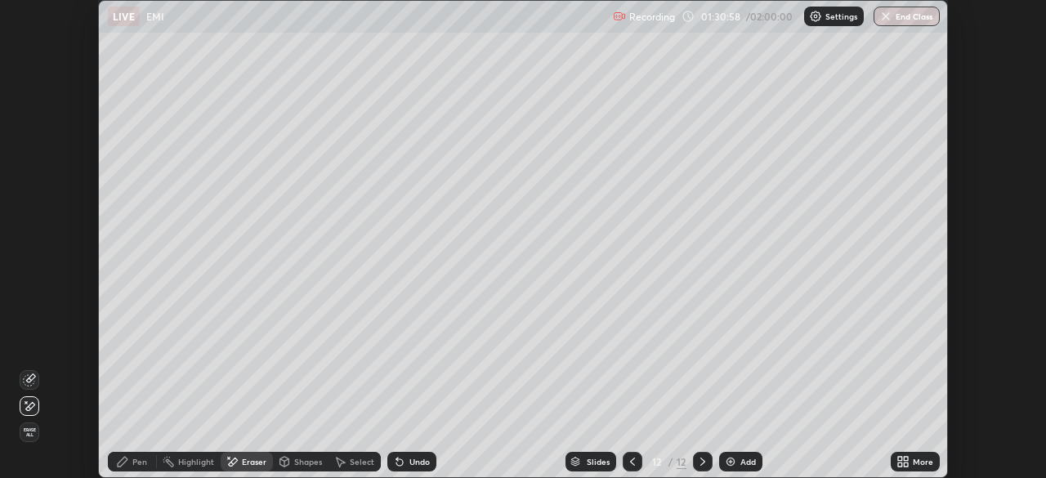
click at [28, 383] on icon at bounding box center [29, 380] width 13 height 13
click at [131, 464] on div "Pen" at bounding box center [132, 462] width 49 height 20
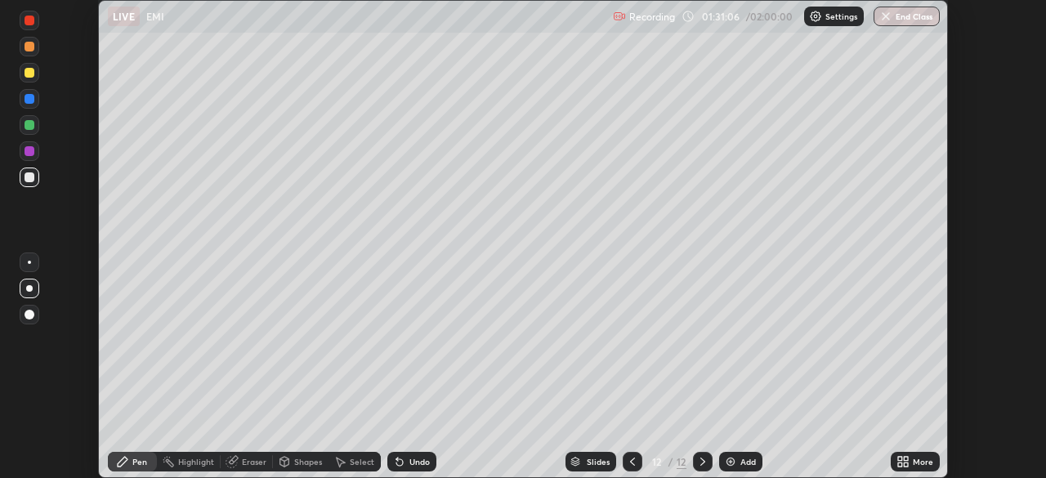
click at [29, 68] on div at bounding box center [30, 73] width 10 height 10
click at [405, 461] on div "Undo" at bounding box center [411, 462] width 49 height 20
click at [415, 463] on div "Undo" at bounding box center [419, 462] width 20 height 8
click at [29, 75] on div at bounding box center [30, 73] width 10 height 10
click at [31, 177] on div at bounding box center [30, 177] width 10 height 10
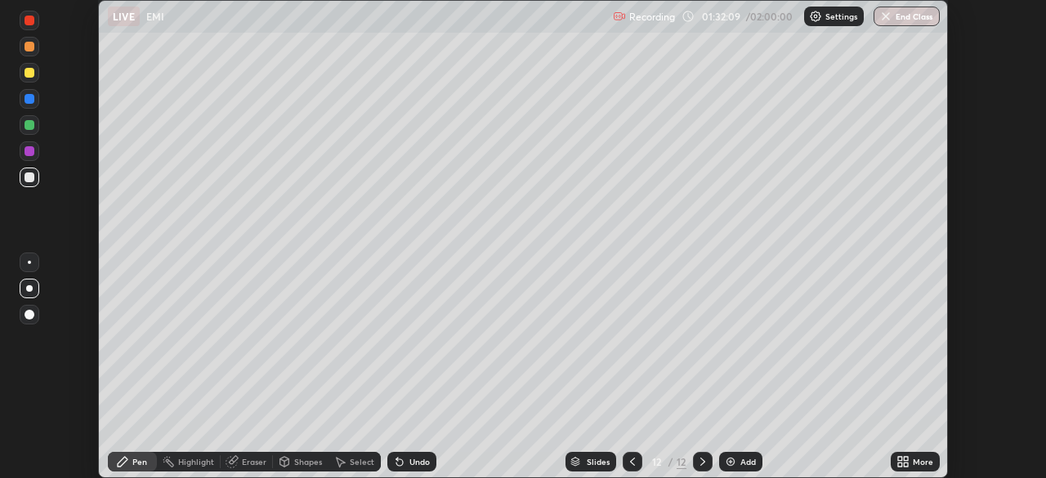
click at [30, 72] on div at bounding box center [30, 73] width 10 height 10
click at [34, 179] on div at bounding box center [30, 177] width 10 height 10
click at [29, 262] on div at bounding box center [29, 262] width 3 height 3
click at [294, 459] on div "Shapes" at bounding box center [308, 462] width 28 height 8
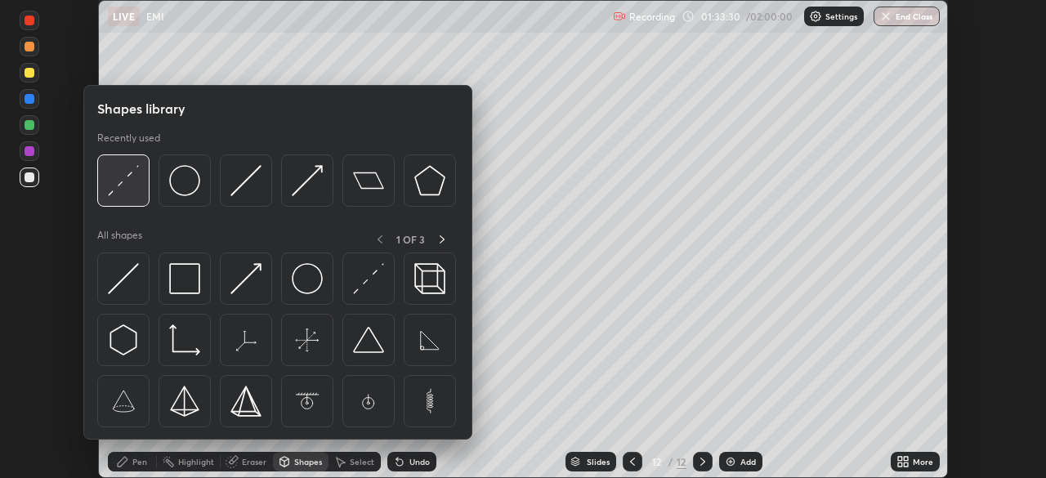
click at [125, 184] on img at bounding box center [123, 180] width 31 height 31
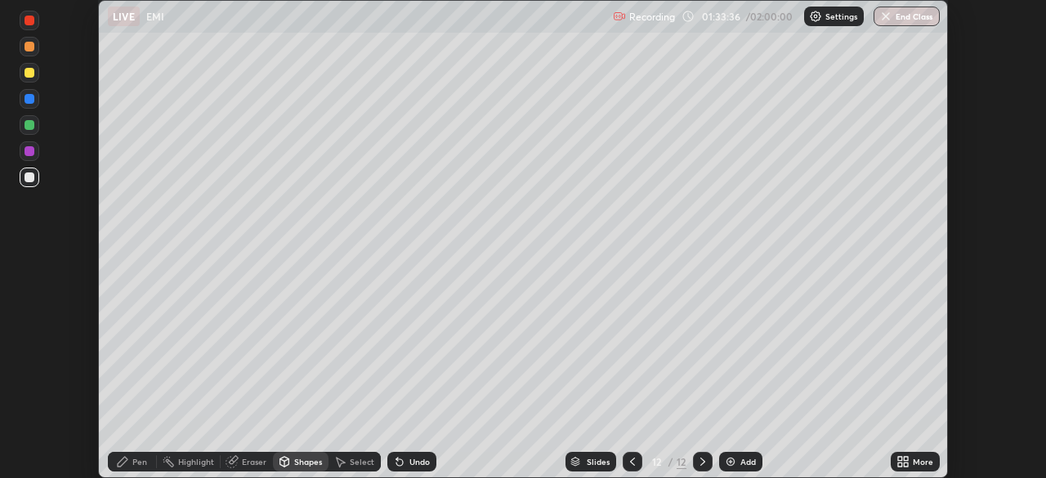
click at [130, 463] on div "Pen" at bounding box center [132, 462] width 49 height 20
click at [300, 458] on div "Shapes" at bounding box center [308, 462] width 28 height 8
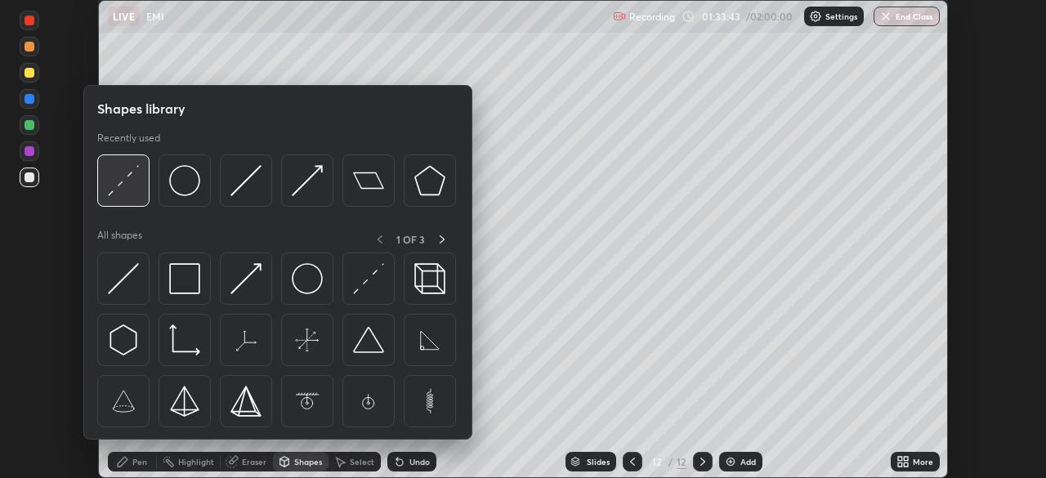
click at [119, 186] on img at bounding box center [123, 180] width 31 height 31
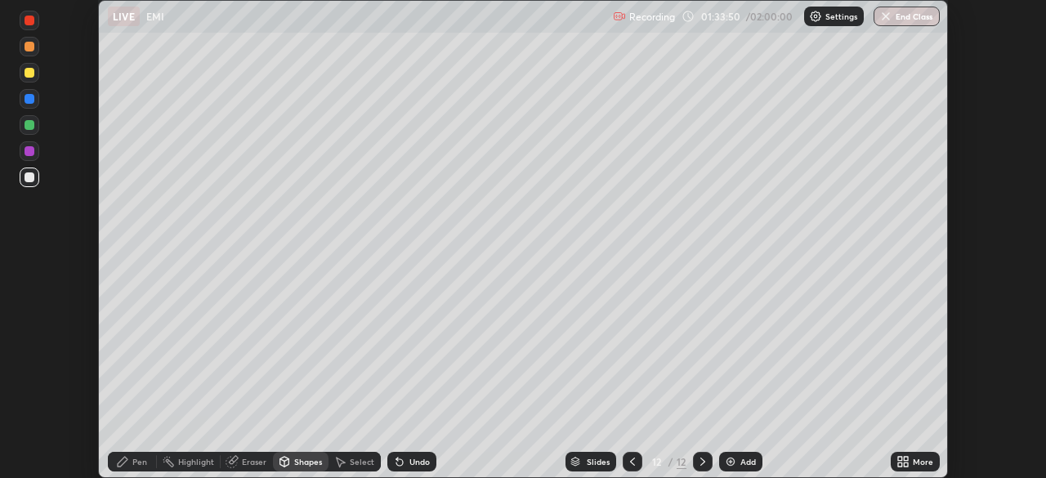
click at [132, 461] on div "Pen" at bounding box center [132, 462] width 49 height 20
click at [33, 101] on div at bounding box center [30, 99] width 10 height 10
click at [31, 181] on div at bounding box center [30, 177] width 10 height 10
click at [420, 462] on div "Undo" at bounding box center [419, 462] width 20 height 8
click at [29, 74] on div at bounding box center [30, 73] width 10 height 10
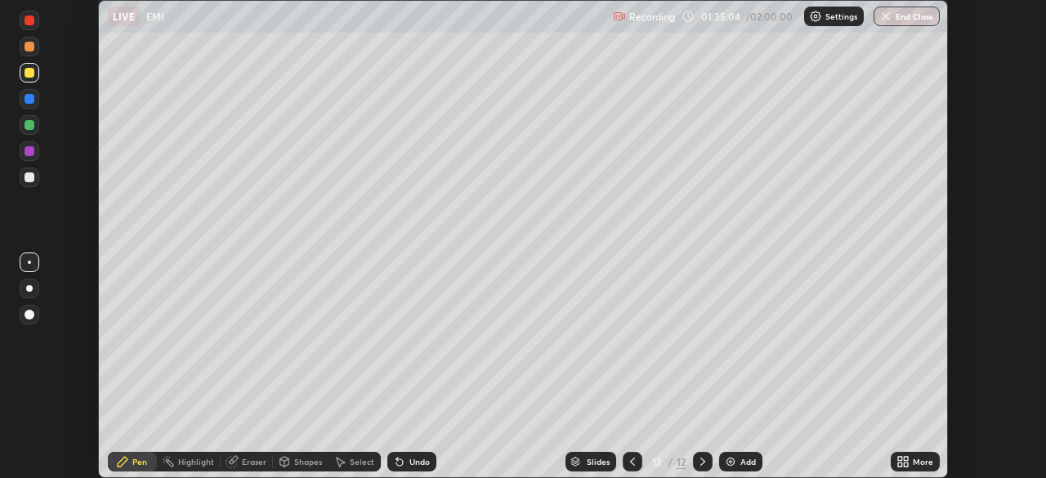
click at [309, 468] on div "Shapes" at bounding box center [301, 462] width 56 height 20
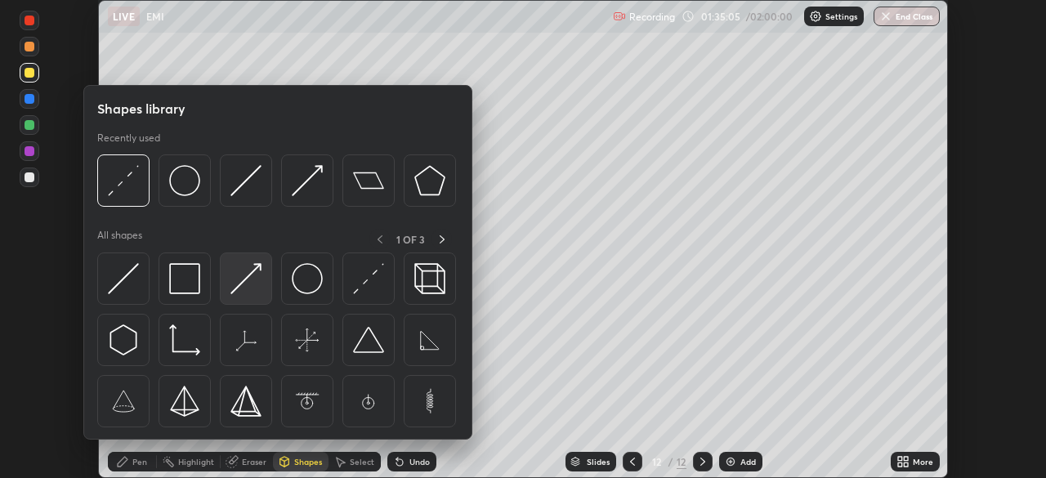
click at [254, 275] on img at bounding box center [245, 278] width 31 height 31
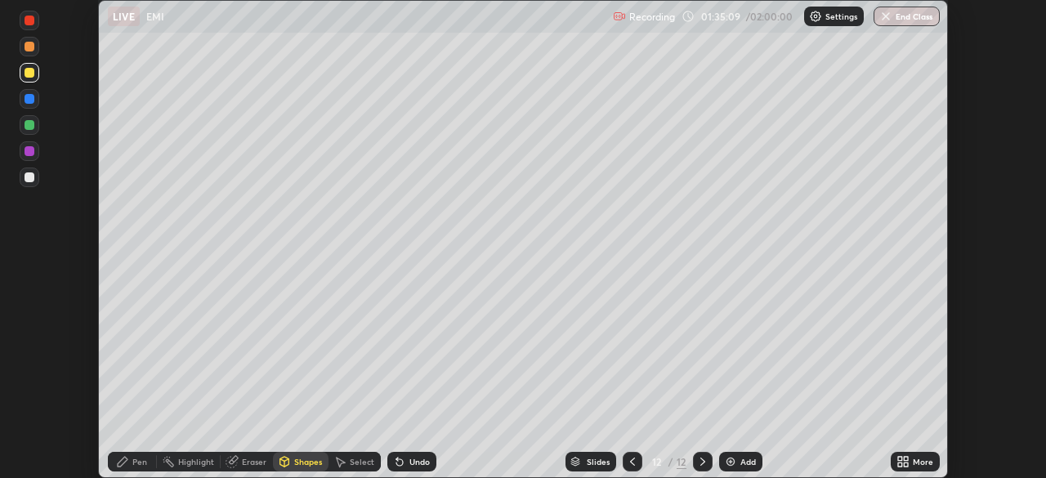
click at [128, 468] on div "Pen" at bounding box center [132, 462] width 49 height 20
click at [34, 177] on div at bounding box center [30, 177] width 10 height 10
click at [27, 97] on div at bounding box center [30, 99] width 10 height 10
click at [412, 459] on div "Undo" at bounding box center [419, 462] width 20 height 8
click at [418, 459] on div "Undo" at bounding box center [419, 462] width 20 height 8
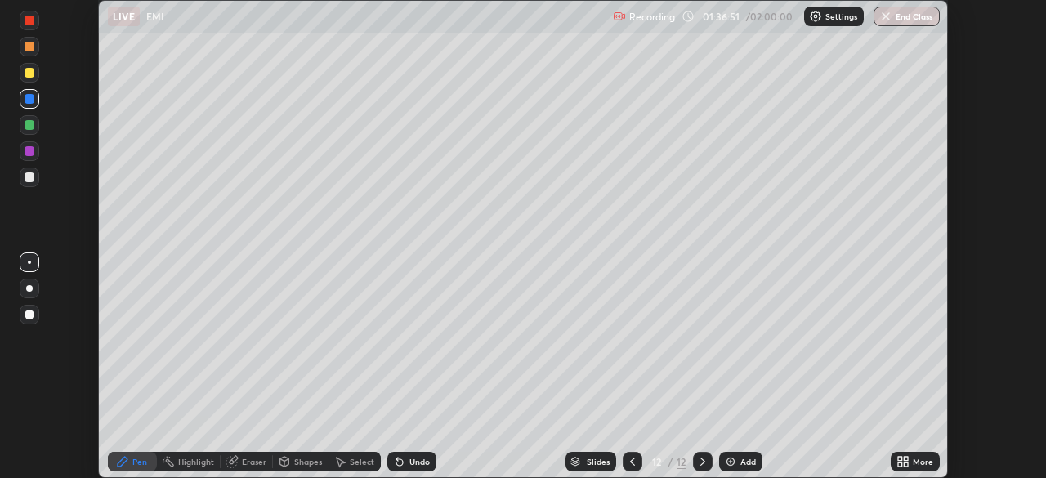
click at [22, 180] on div at bounding box center [30, 178] width 20 height 20
click at [749, 465] on div "Add" at bounding box center [748, 462] width 16 height 8
click at [306, 465] on div "Shapes" at bounding box center [308, 462] width 28 height 8
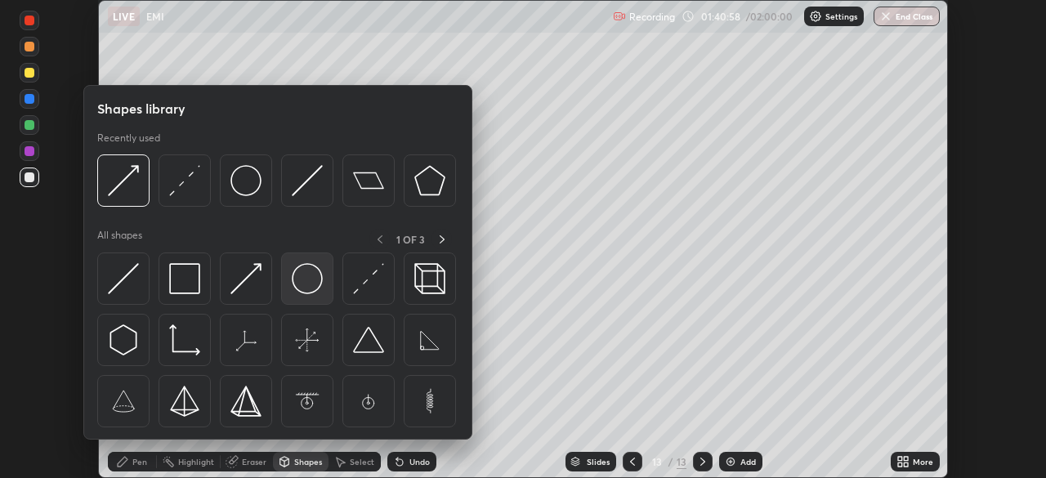
click at [309, 280] on img at bounding box center [307, 278] width 31 height 31
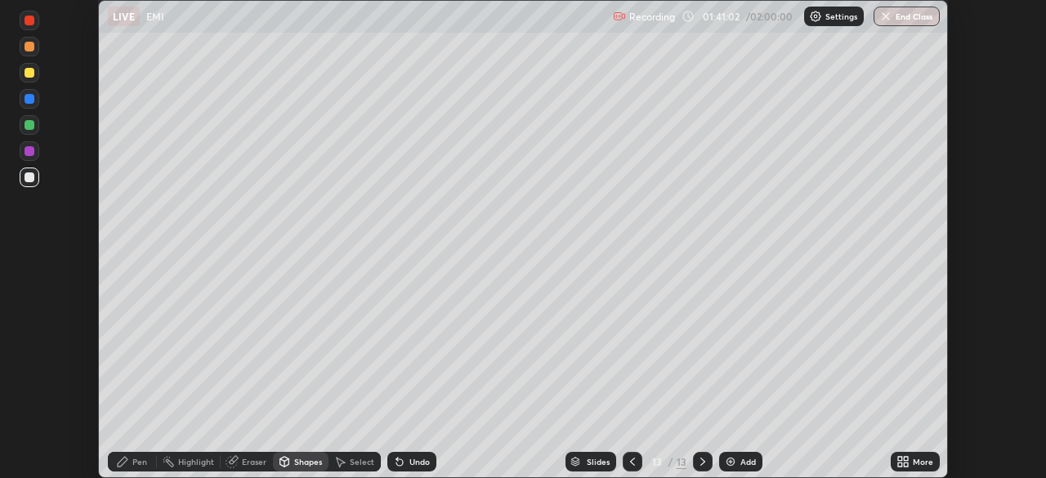
click at [121, 463] on icon at bounding box center [123, 462] width 10 height 10
click at [308, 462] on div "Shapes" at bounding box center [308, 462] width 28 height 8
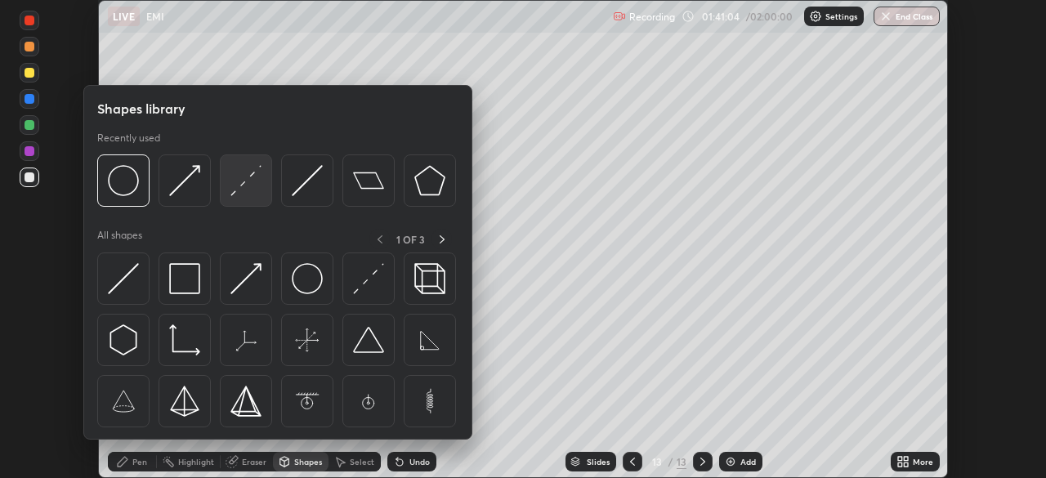
click at [251, 180] on img at bounding box center [245, 180] width 31 height 31
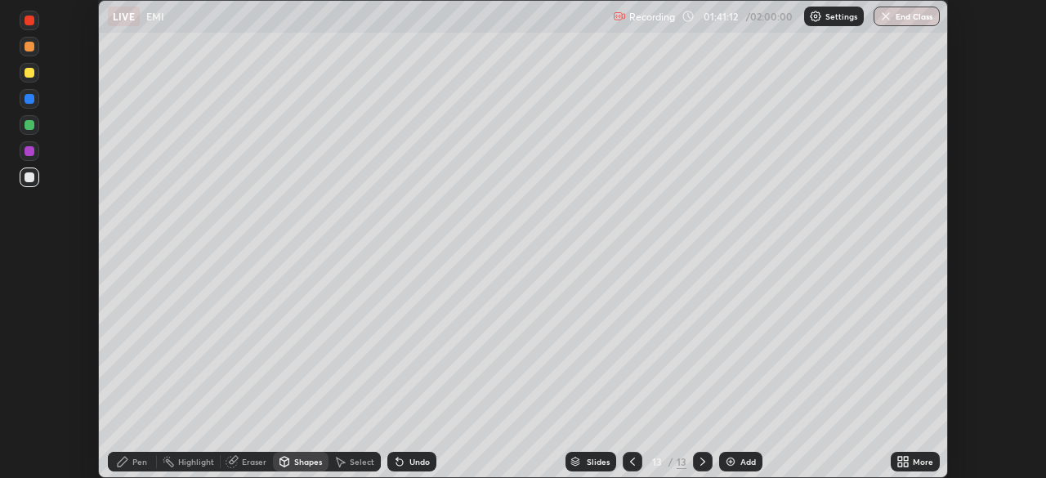
click at [137, 465] on div "Pen" at bounding box center [139, 462] width 15 height 8
click at [253, 459] on div "Eraser" at bounding box center [254, 462] width 25 height 8
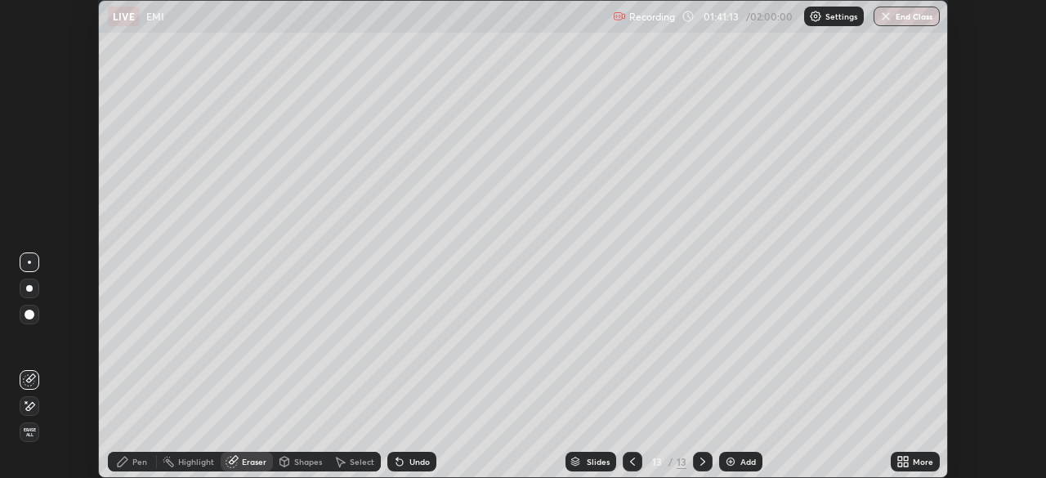
click at [34, 378] on icon at bounding box center [29, 380] width 13 height 13
click at [128, 460] on icon at bounding box center [122, 461] width 13 height 13
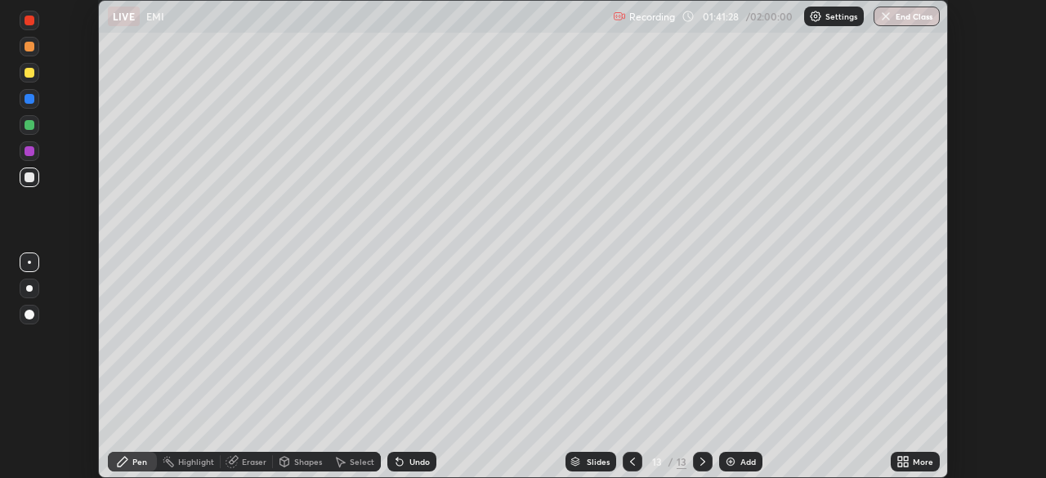
click at [30, 43] on div at bounding box center [30, 47] width 10 height 10
click at [30, 178] on div at bounding box center [30, 177] width 10 height 10
click at [30, 73] on div at bounding box center [30, 73] width 10 height 10
click at [30, 180] on div at bounding box center [30, 177] width 10 height 10
click at [32, 99] on div at bounding box center [30, 99] width 10 height 10
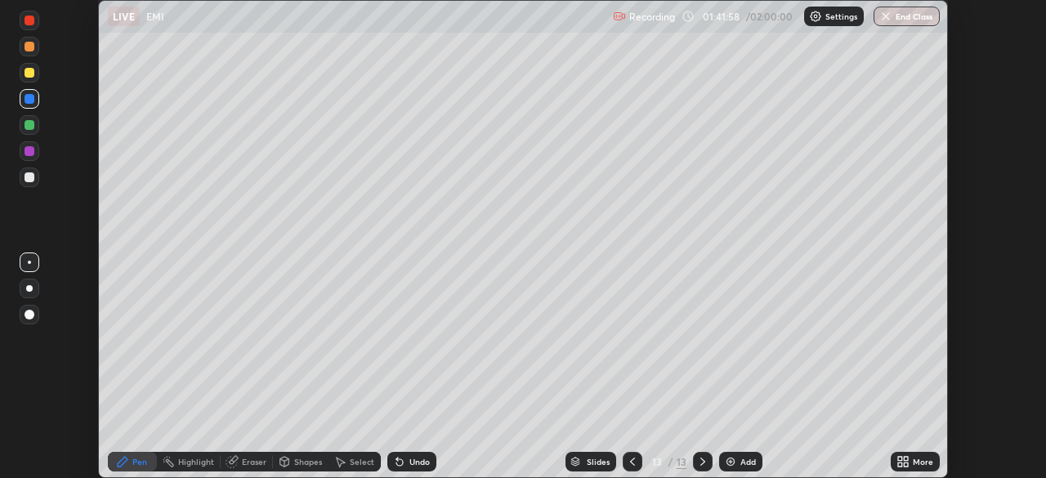
click at [310, 462] on div "Shapes" at bounding box center [308, 462] width 28 height 8
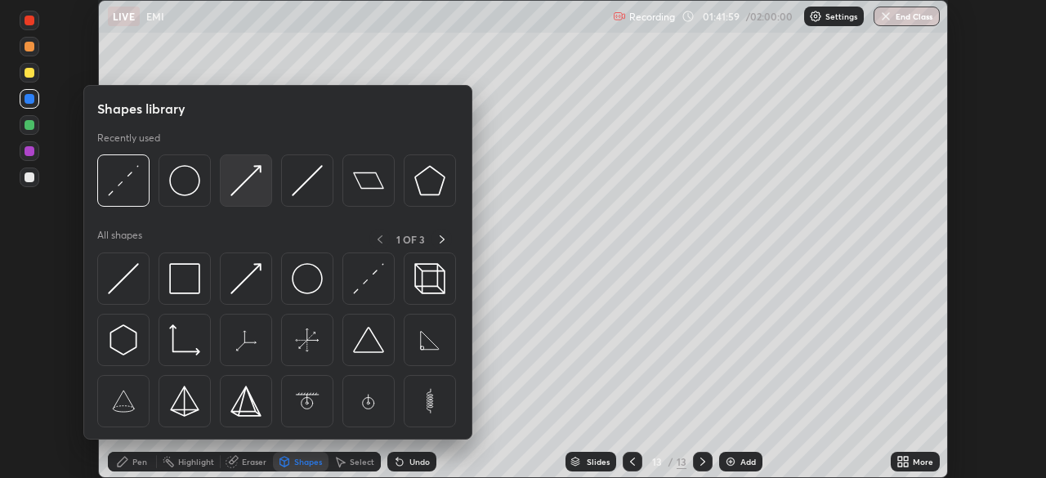
click at [253, 176] on img at bounding box center [245, 180] width 31 height 31
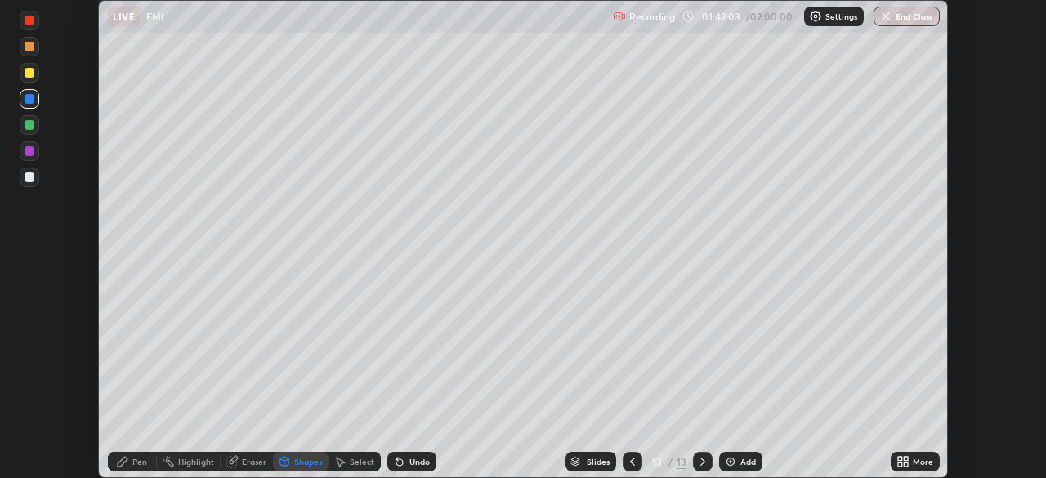
click at [128, 459] on icon at bounding box center [123, 462] width 10 height 10
click at [310, 465] on div "Shapes" at bounding box center [308, 462] width 28 height 8
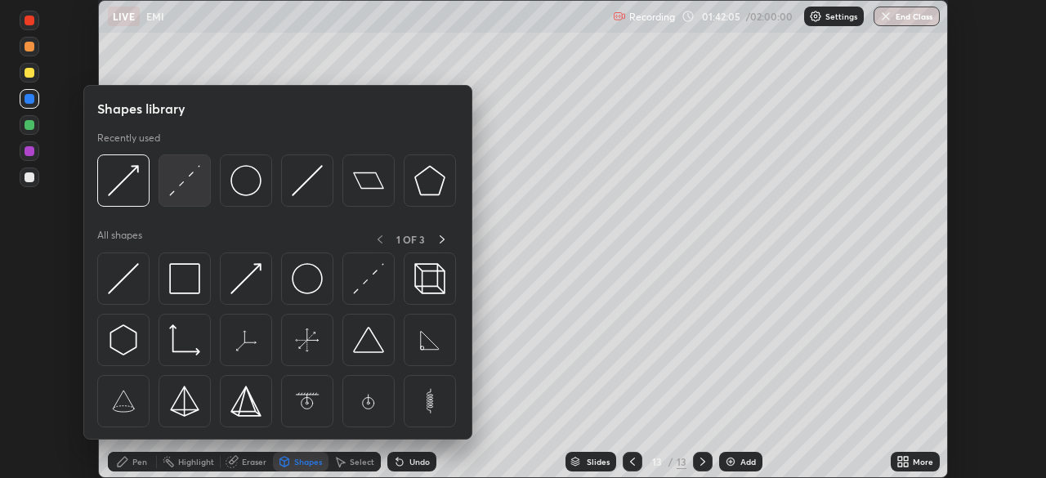
click at [183, 188] on img at bounding box center [184, 180] width 31 height 31
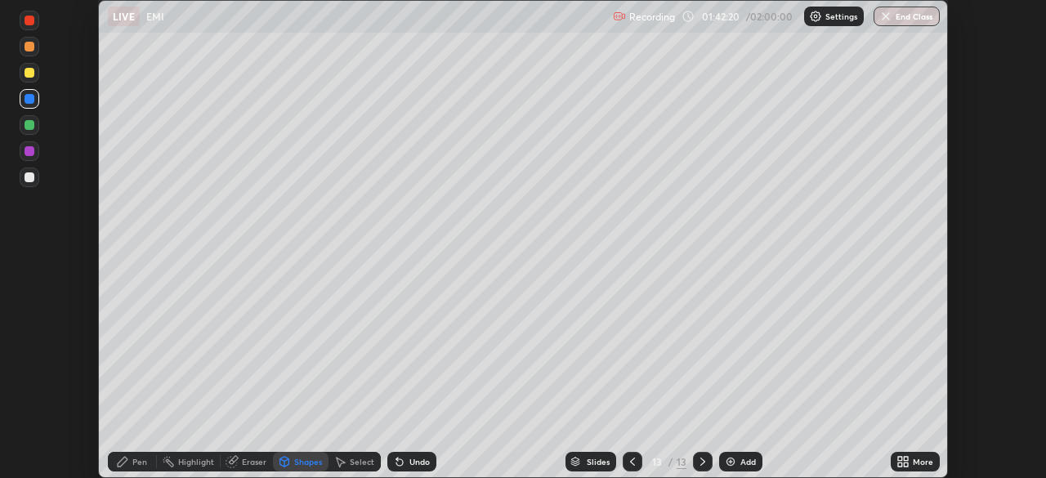
click at [111, 454] on div "Pen" at bounding box center [132, 462] width 49 height 20
click at [29, 185] on div at bounding box center [30, 178] width 20 height 20
click at [631, 462] on icon at bounding box center [632, 461] width 13 height 13
click at [701, 462] on icon at bounding box center [702, 461] width 13 height 13
click at [729, 462] on img at bounding box center [730, 461] width 13 height 13
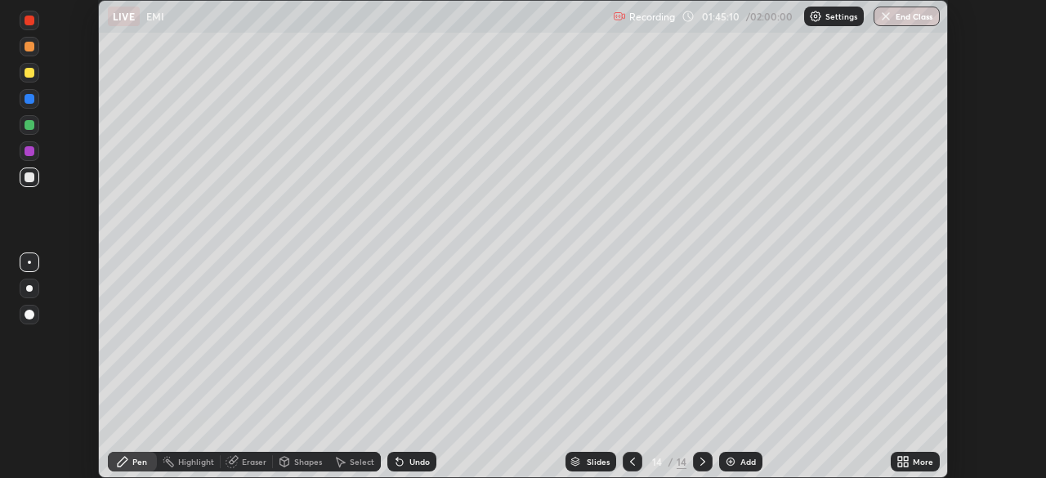
click at [322, 464] on div "Shapes" at bounding box center [301, 462] width 56 height 20
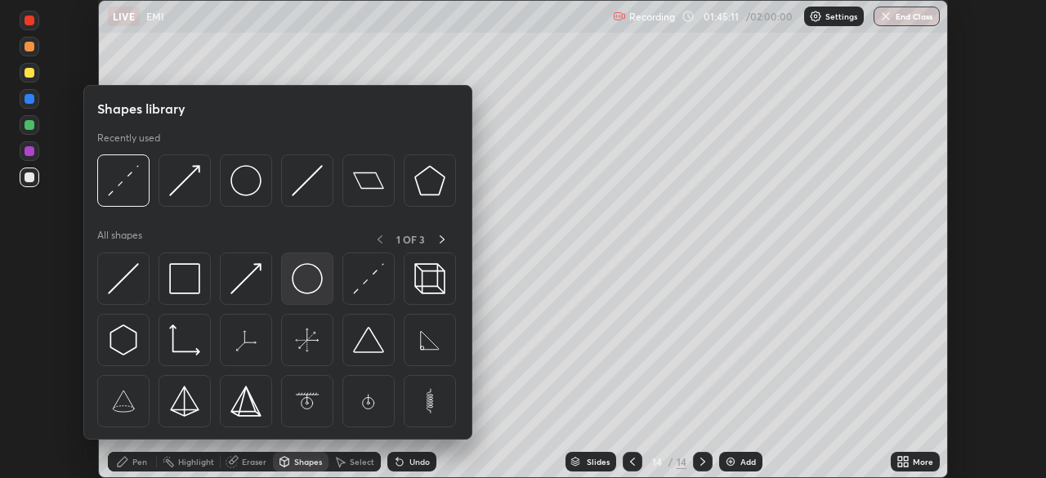
click at [315, 278] on img at bounding box center [307, 278] width 31 height 31
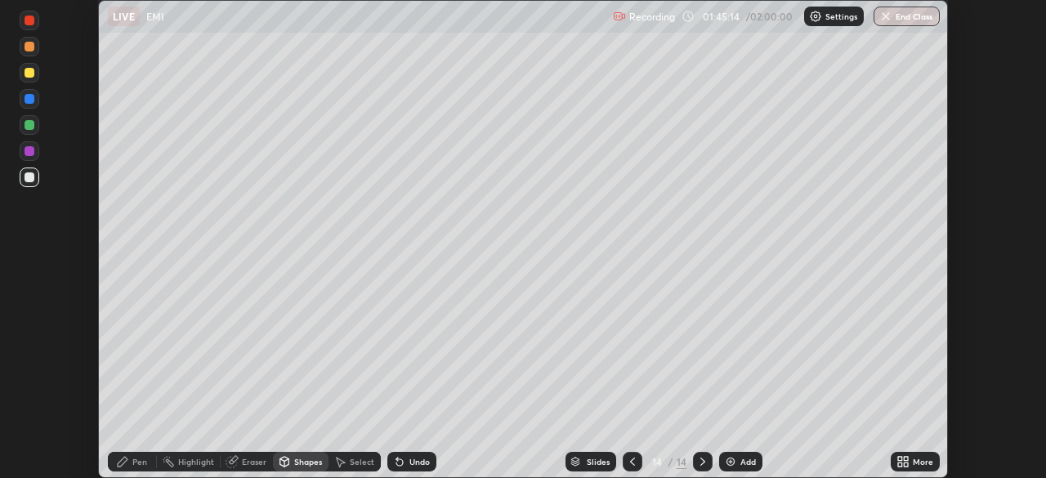
click at [311, 464] on div "Shapes" at bounding box center [308, 462] width 28 height 8
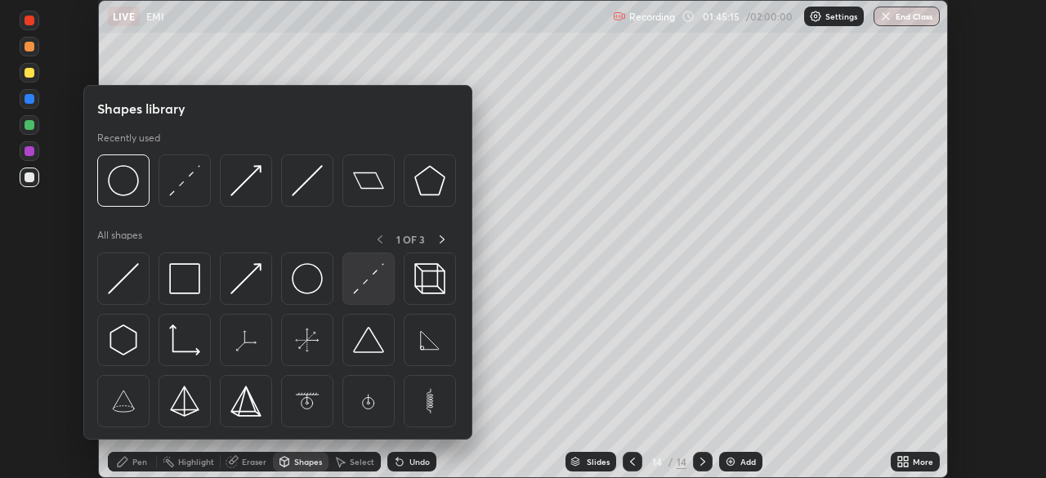
click at [373, 282] on img at bounding box center [368, 278] width 31 height 31
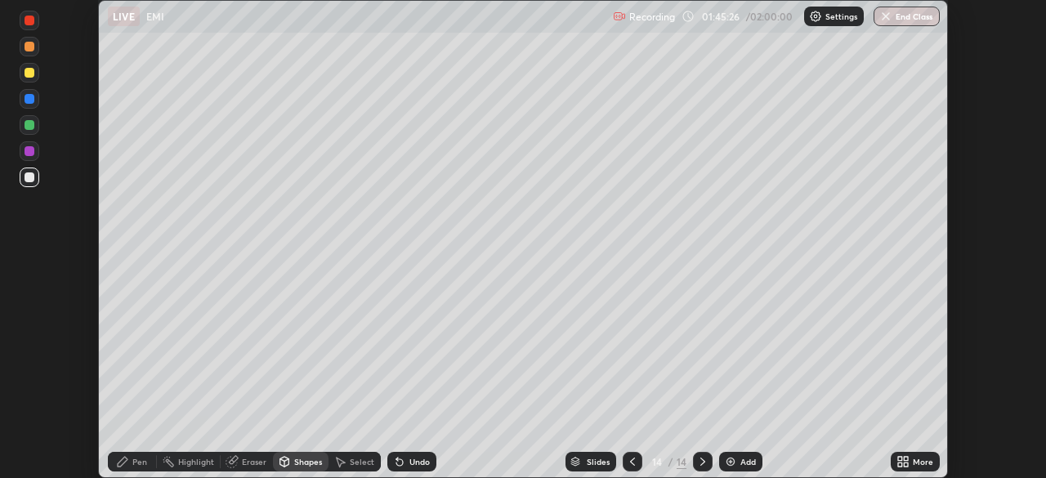
click at [128, 459] on icon at bounding box center [122, 461] width 13 height 13
click at [252, 463] on div "Eraser" at bounding box center [254, 462] width 25 height 8
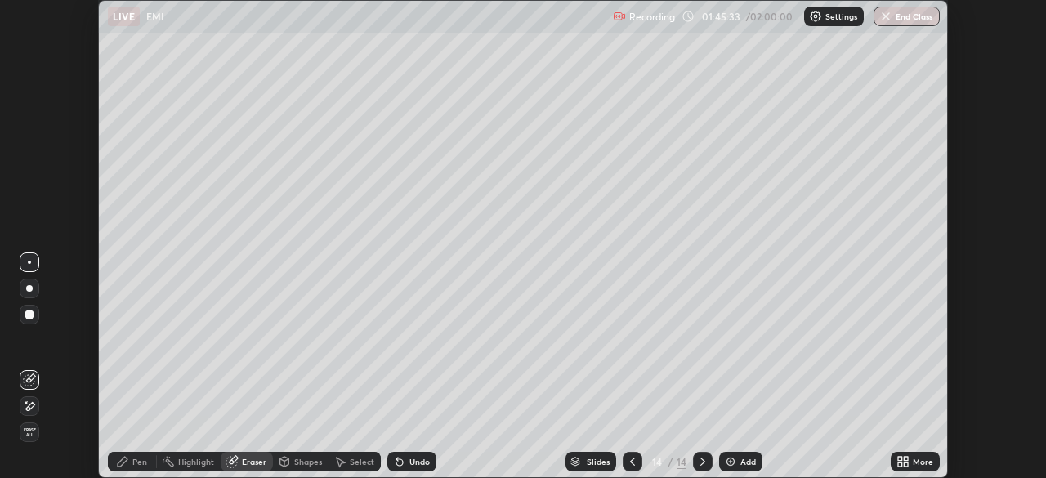
click at [132, 459] on div "Pen" at bounding box center [132, 462] width 49 height 20
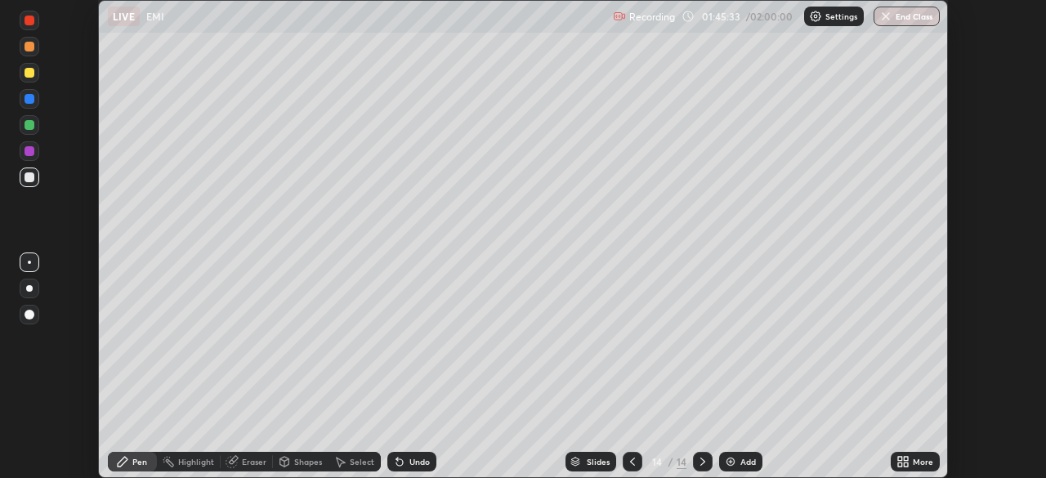
click at [245, 463] on div "Eraser" at bounding box center [254, 462] width 25 height 8
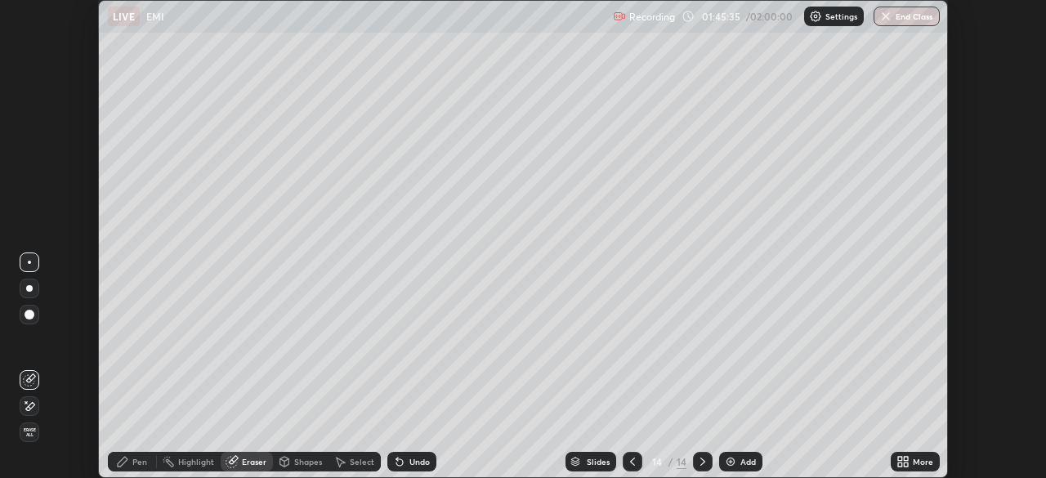
click at [245, 468] on div "Eraser" at bounding box center [247, 462] width 52 height 20
click at [312, 462] on div "Shapes" at bounding box center [308, 462] width 28 height 8
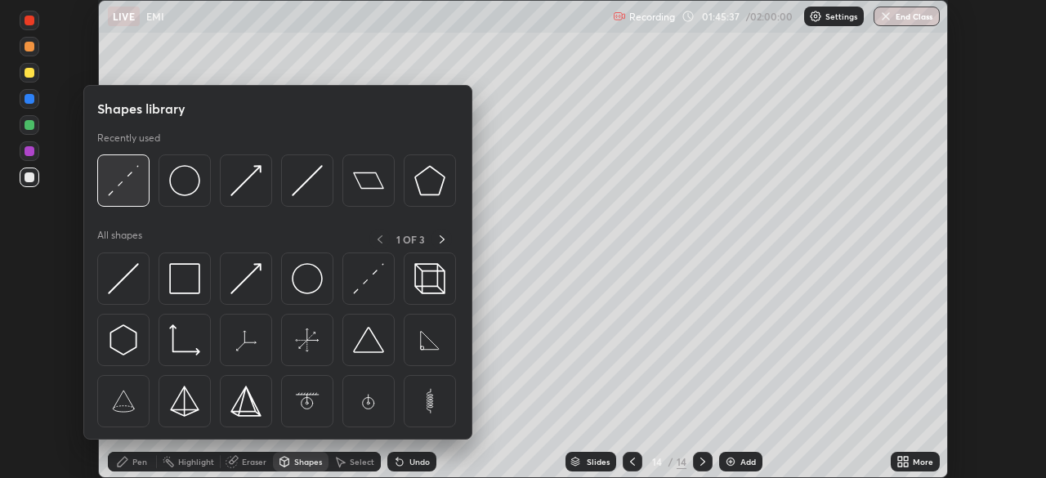
click at [128, 190] on img at bounding box center [123, 180] width 31 height 31
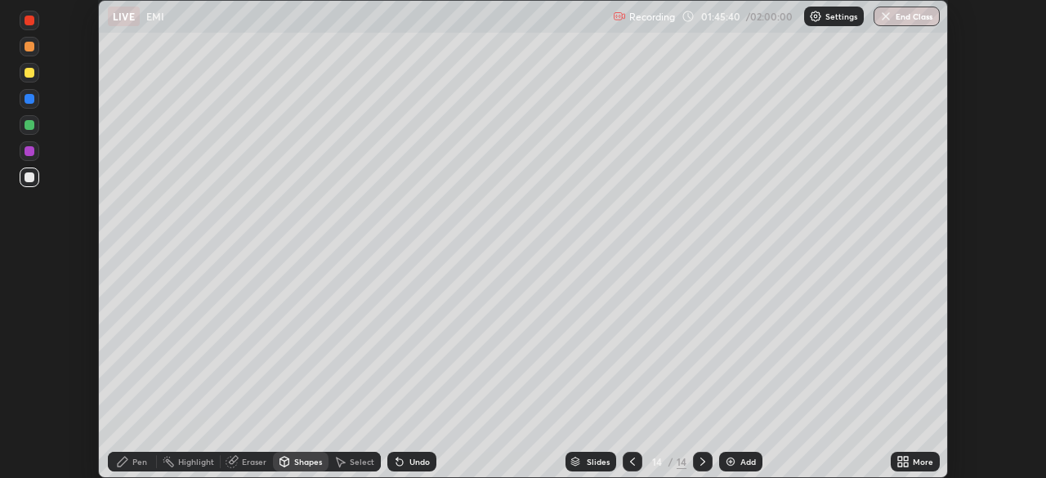
click at [127, 463] on icon at bounding box center [122, 461] width 13 height 13
click at [30, 72] on div at bounding box center [30, 73] width 10 height 10
click at [27, 181] on div at bounding box center [30, 177] width 10 height 10
click at [27, 24] on div at bounding box center [30, 21] width 10 height 10
click at [33, 99] on div at bounding box center [30, 99] width 10 height 10
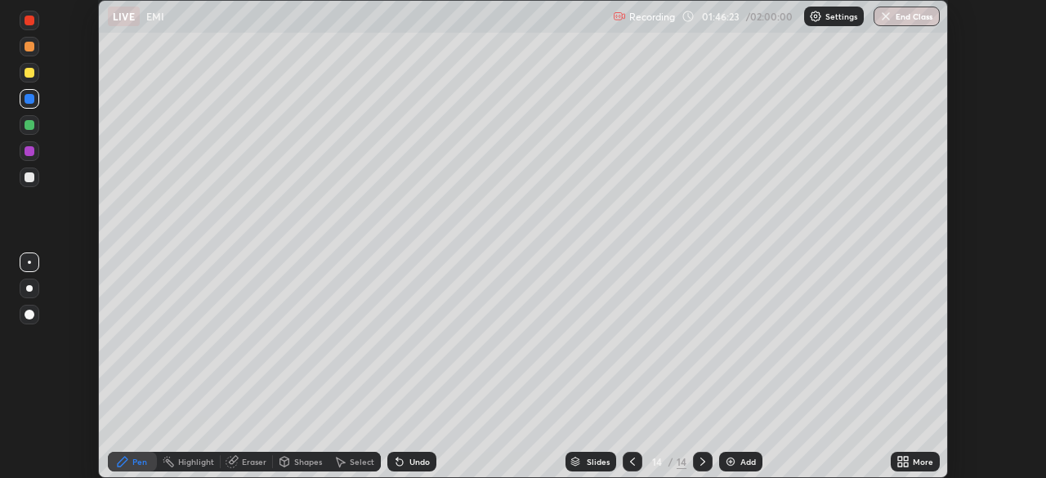
click at [311, 461] on div "Shapes" at bounding box center [308, 462] width 28 height 8
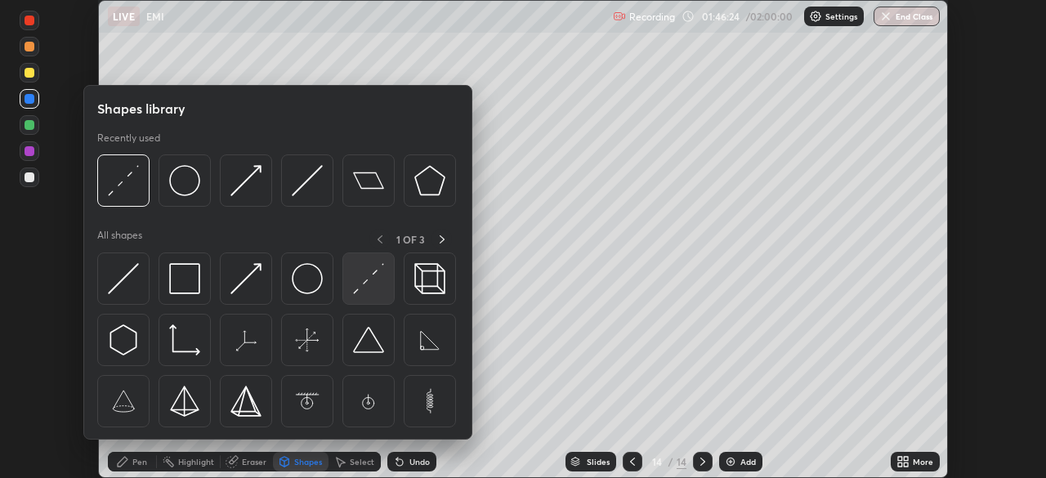
click at [375, 278] on img at bounding box center [368, 278] width 31 height 31
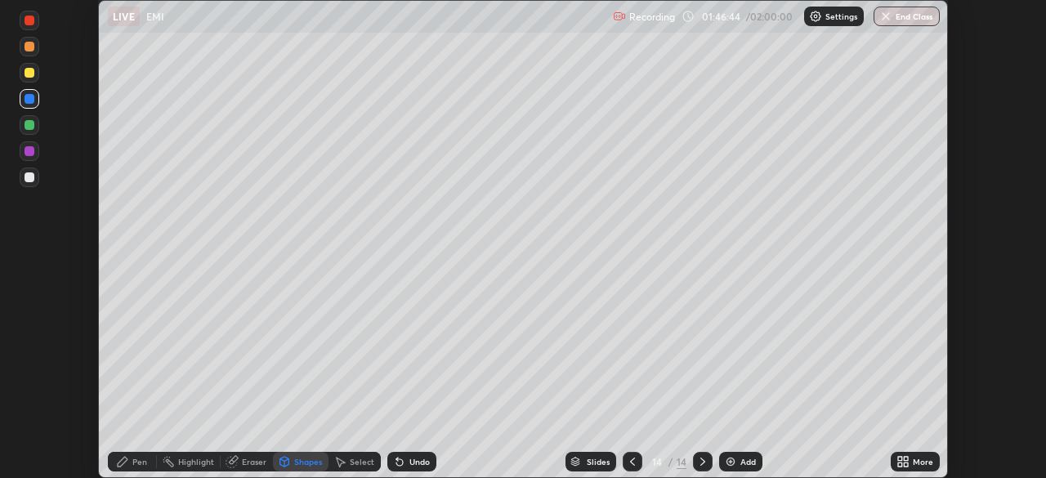
click at [639, 465] on div at bounding box center [633, 462] width 20 height 20
click at [702, 459] on icon at bounding box center [702, 461] width 13 height 13
click at [132, 466] on div "Pen" at bounding box center [132, 462] width 49 height 20
click at [36, 96] on div at bounding box center [30, 99] width 20 height 20
click at [250, 463] on div "Eraser" at bounding box center [254, 462] width 25 height 8
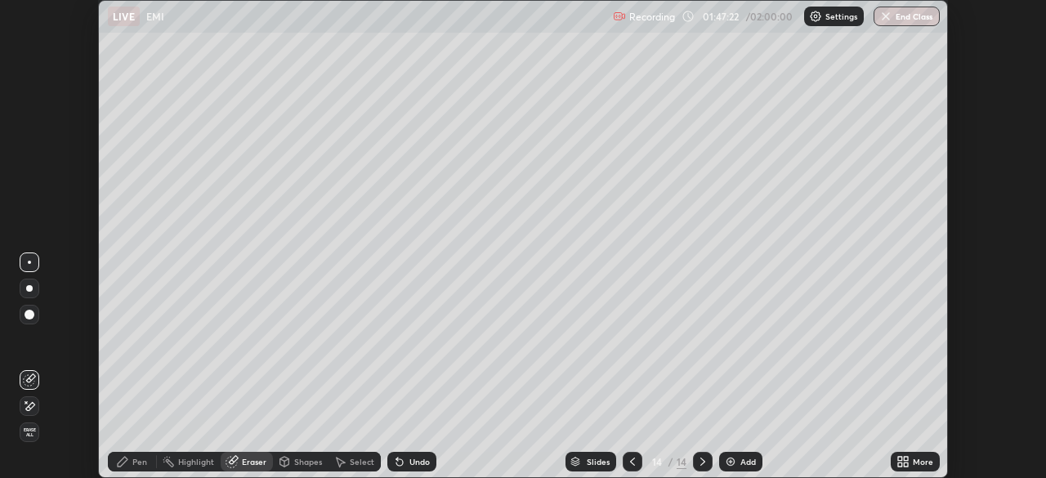
click at [132, 464] on div "Pen" at bounding box center [132, 462] width 49 height 20
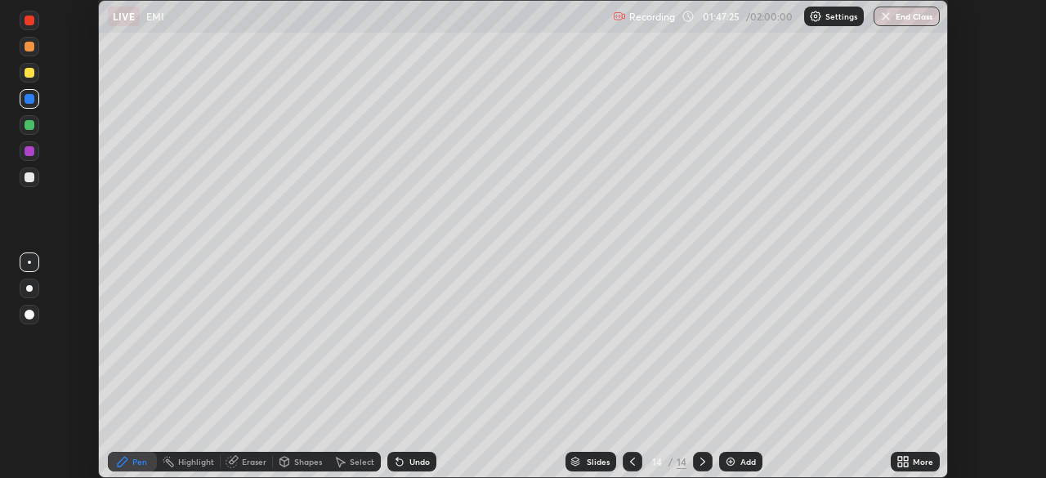
click at [30, 97] on div at bounding box center [30, 99] width 10 height 10
click at [310, 463] on div "Shapes" at bounding box center [308, 462] width 28 height 8
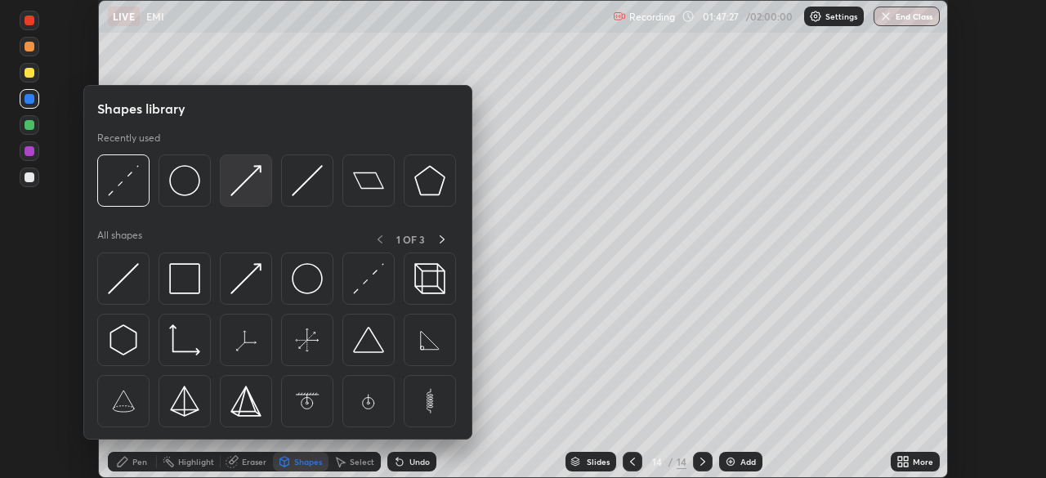
click at [253, 173] on img at bounding box center [245, 180] width 31 height 31
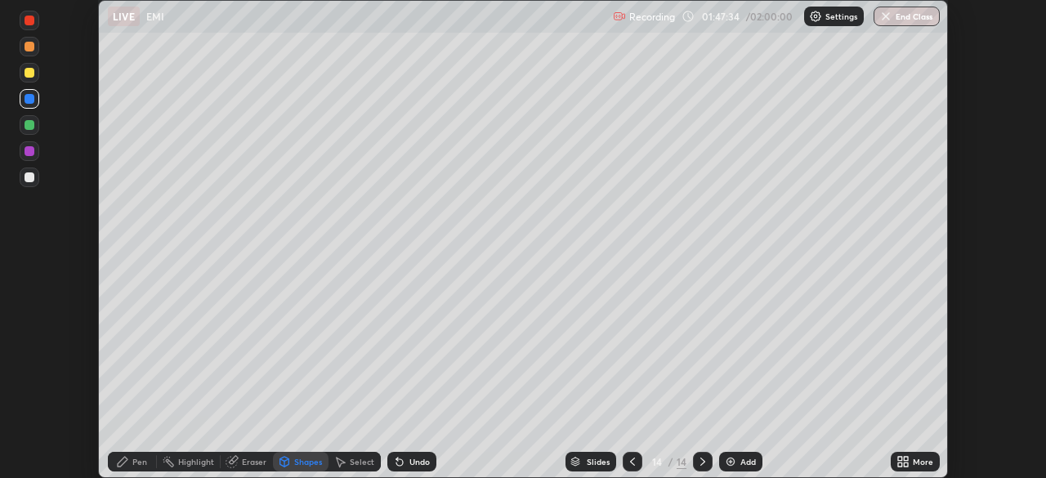
click at [401, 461] on icon at bounding box center [399, 461] width 13 height 13
click at [128, 466] on icon at bounding box center [122, 461] width 13 height 13
click at [25, 181] on div at bounding box center [30, 177] width 10 height 10
click at [28, 69] on div at bounding box center [30, 73] width 10 height 10
click at [300, 465] on div "Shapes" at bounding box center [308, 462] width 28 height 8
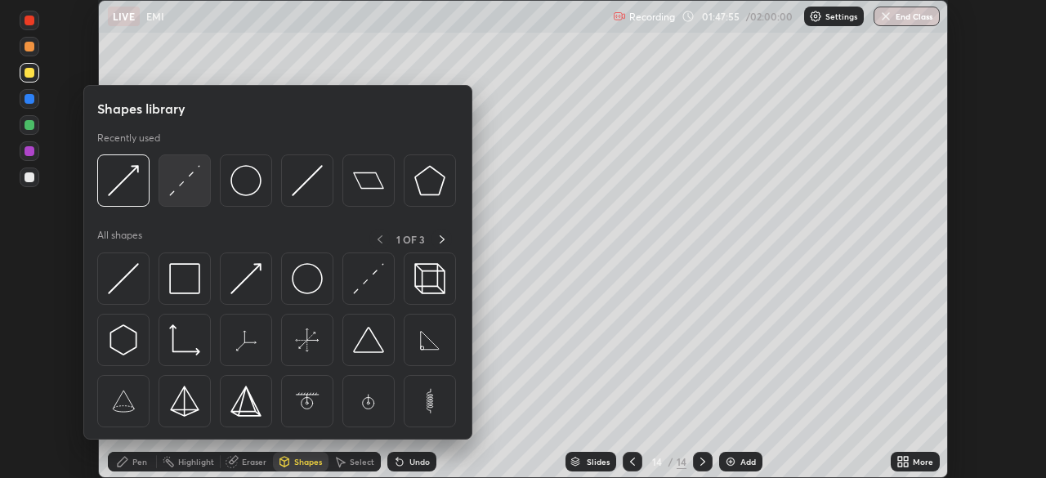
click at [180, 181] on img at bounding box center [184, 180] width 31 height 31
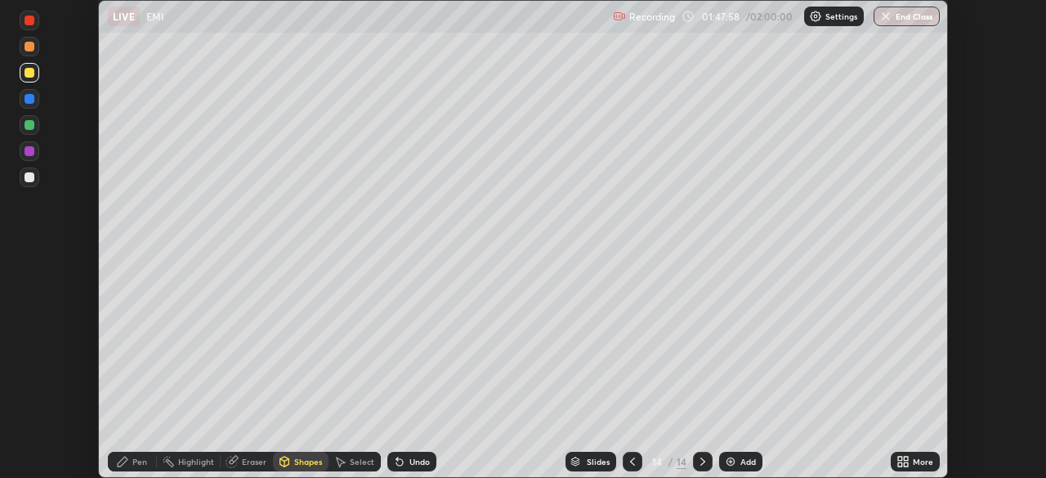
click at [306, 463] on div "Shapes" at bounding box center [308, 462] width 28 height 8
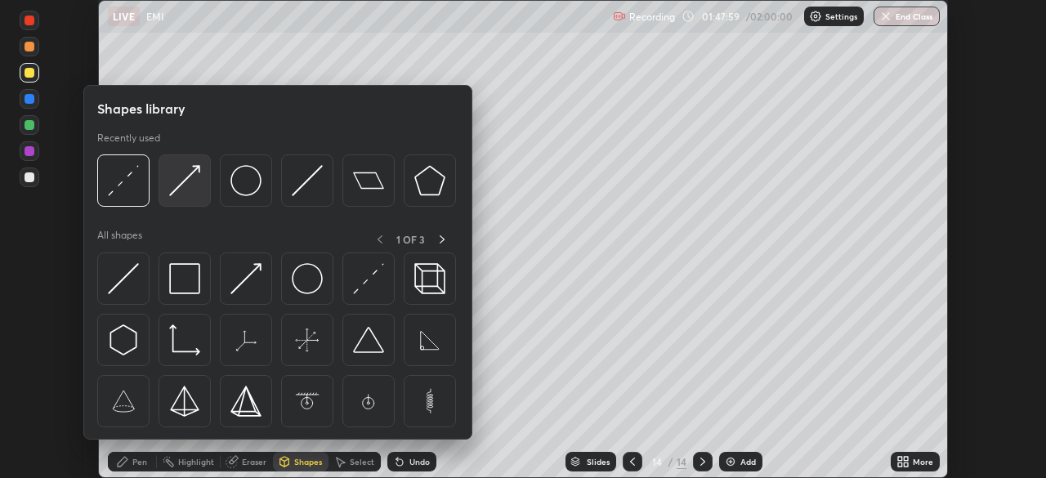
click at [190, 182] on img at bounding box center [184, 180] width 31 height 31
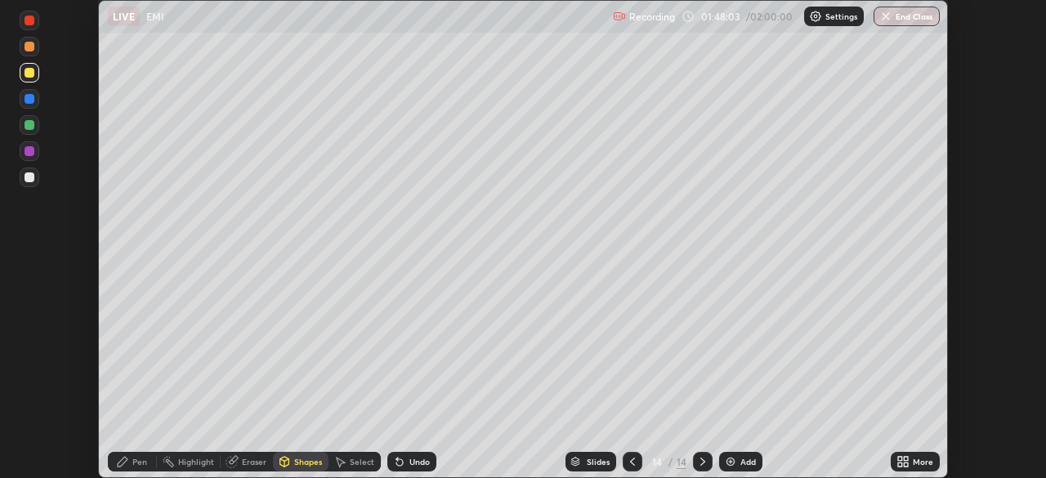
click at [117, 460] on icon at bounding box center [122, 461] width 13 height 13
click at [31, 177] on div at bounding box center [30, 177] width 10 height 10
click at [31, 26] on div at bounding box center [30, 21] width 20 height 20
click at [310, 461] on div "Shapes" at bounding box center [308, 462] width 28 height 8
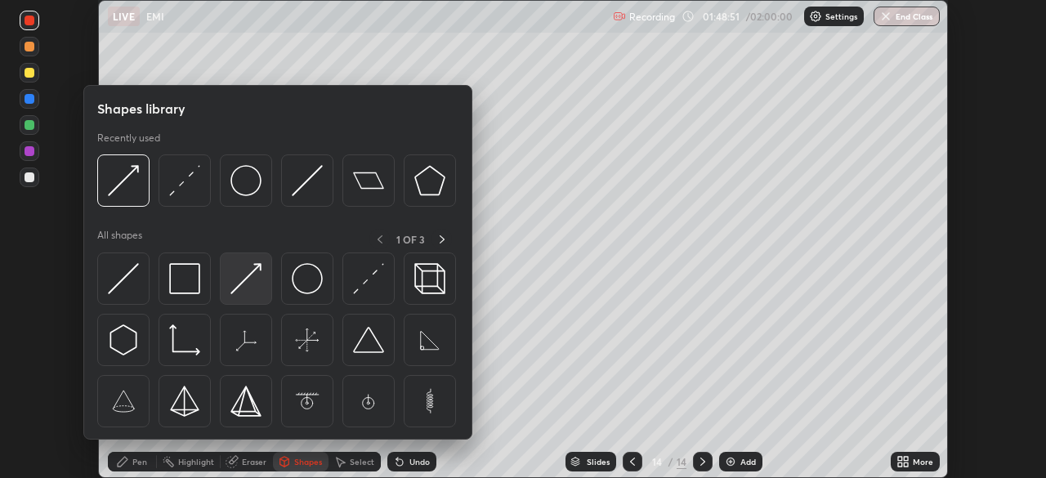
click at [251, 271] on img at bounding box center [245, 278] width 31 height 31
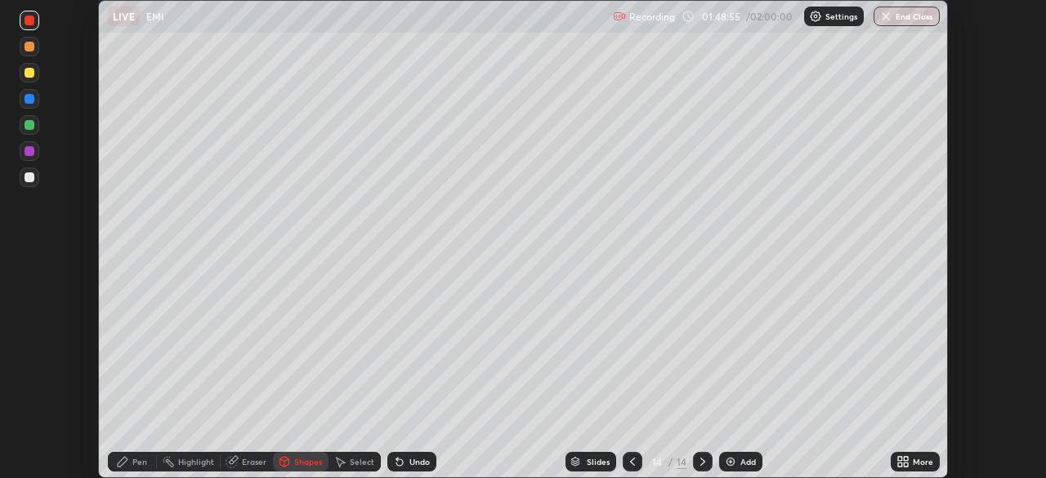
click at [118, 463] on icon at bounding box center [123, 462] width 10 height 10
click at [29, 176] on div at bounding box center [30, 177] width 10 height 10
click at [253, 462] on div "Eraser" at bounding box center [254, 462] width 25 height 8
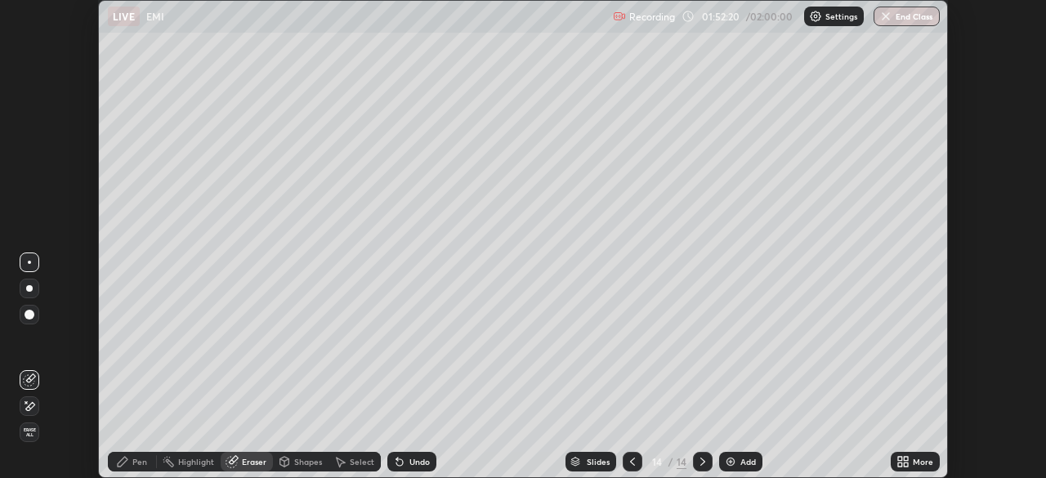
click at [29, 404] on icon at bounding box center [29, 407] width 13 height 14
click at [135, 464] on div "Pen" at bounding box center [139, 462] width 15 height 8
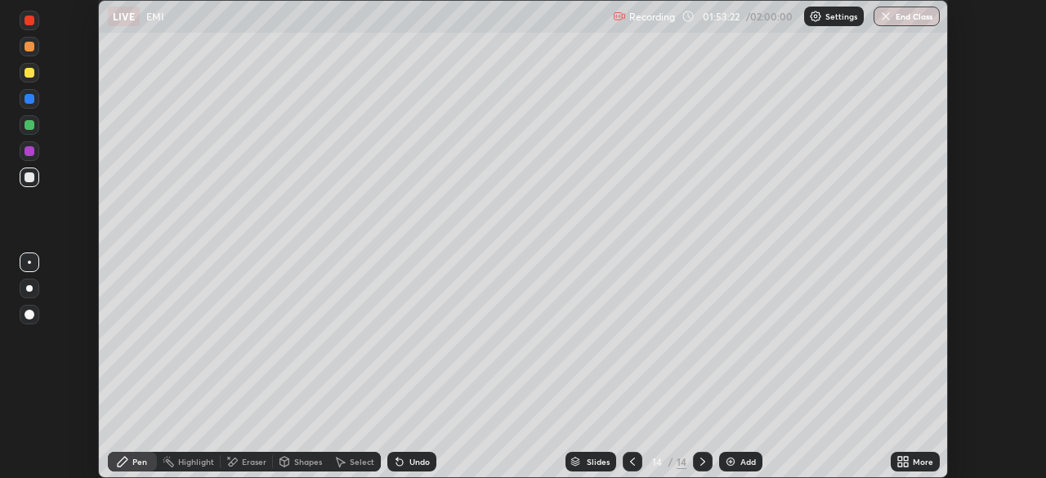
click at [915, 17] on button "End Class" at bounding box center [907, 17] width 66 height 20
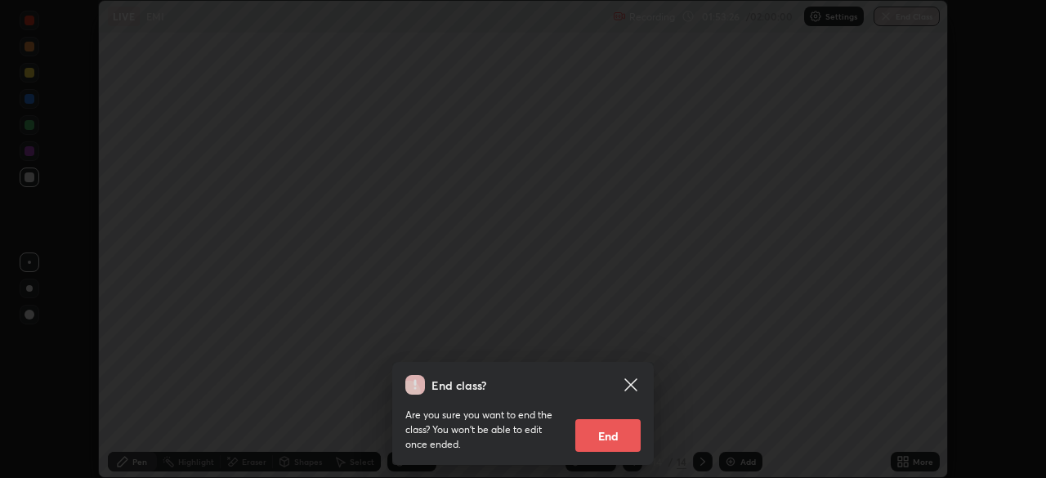
click at [604, 442] on button "End" at bounding box center [607, 435] width 65 height 33
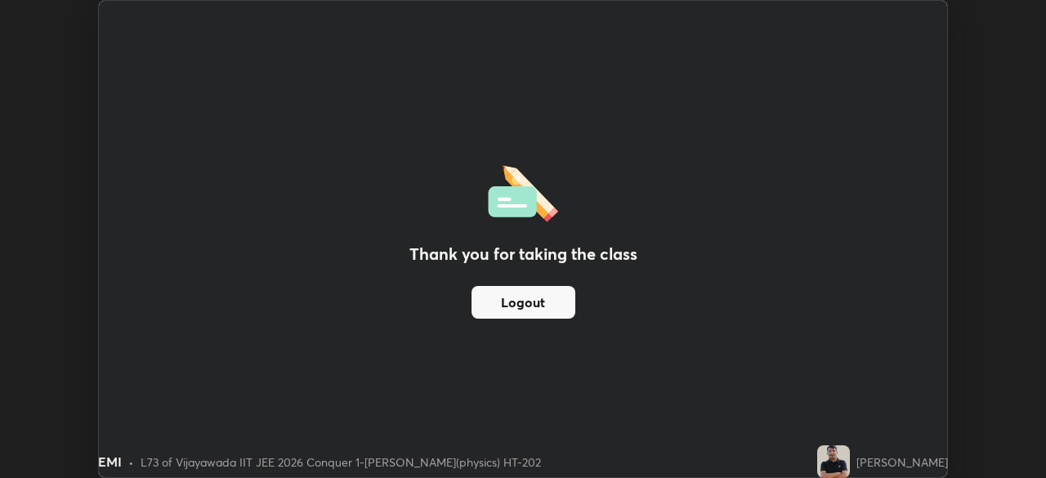
click at [552, 294] on button "Logout" at bounding box center [524, 302] width 104 height 33
